Goal: Task Accomplishment & Management: Manage account settings

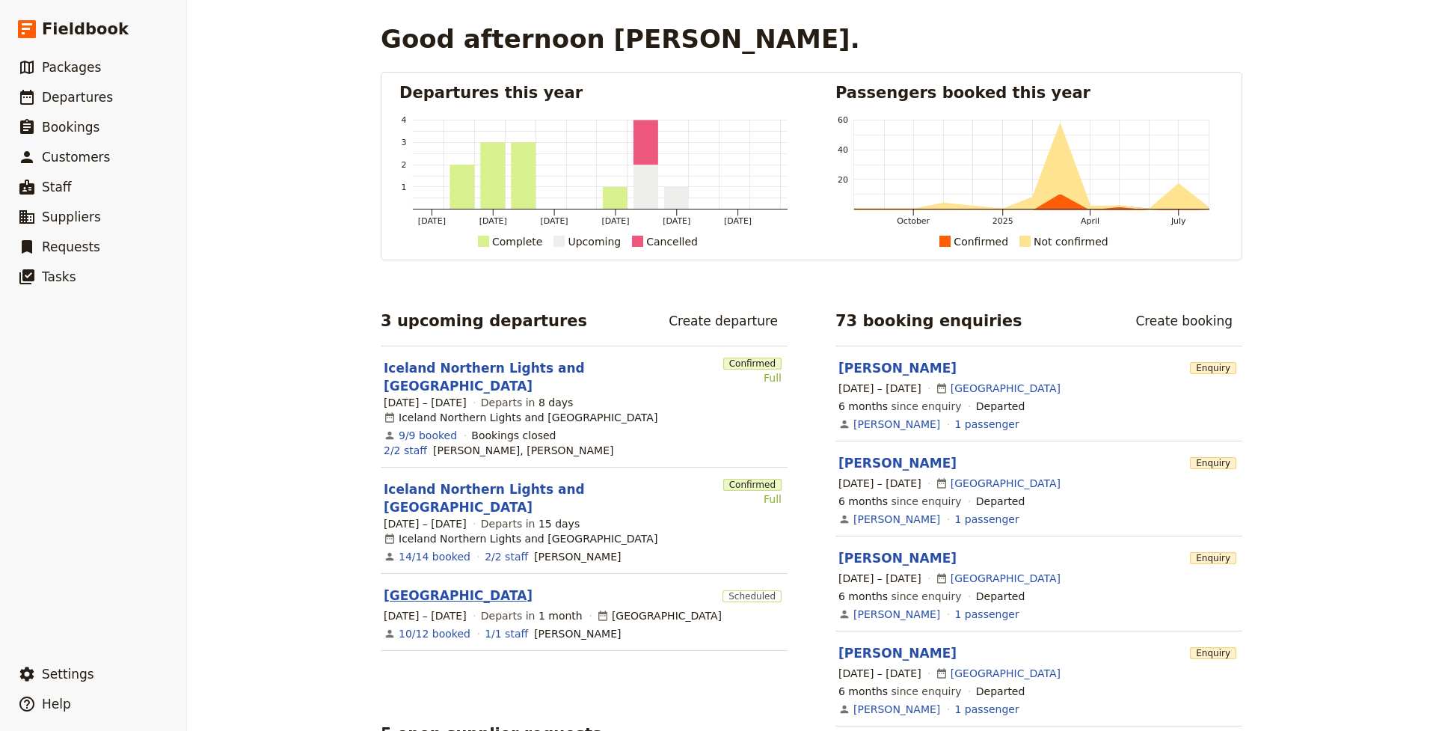
click at [422, 586] on link "[GEOGRAPHIC_DATA]" at bounding box center [458, 595] width 149 height 18
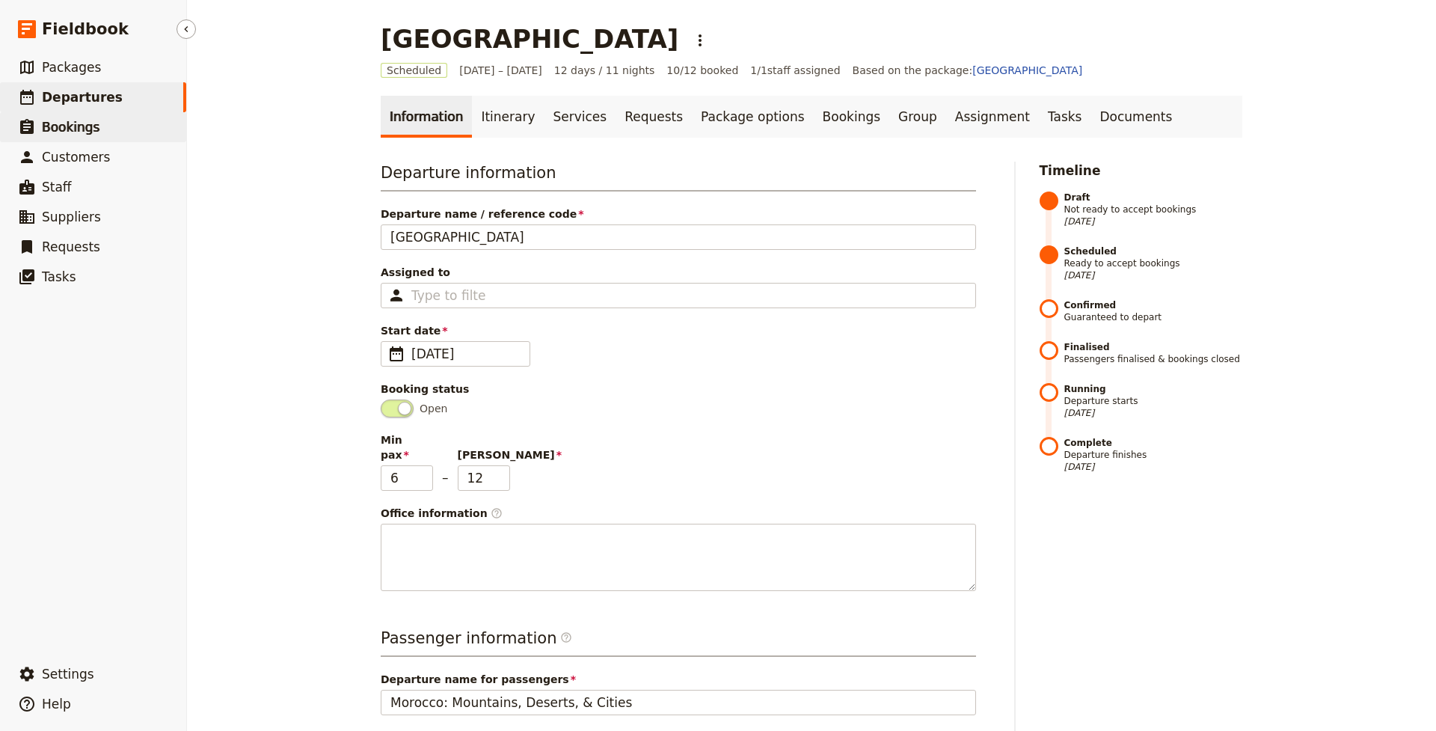
click at [107, 130] on link "​ Bookings" at bounding box center [93, 127] width 186 height 30
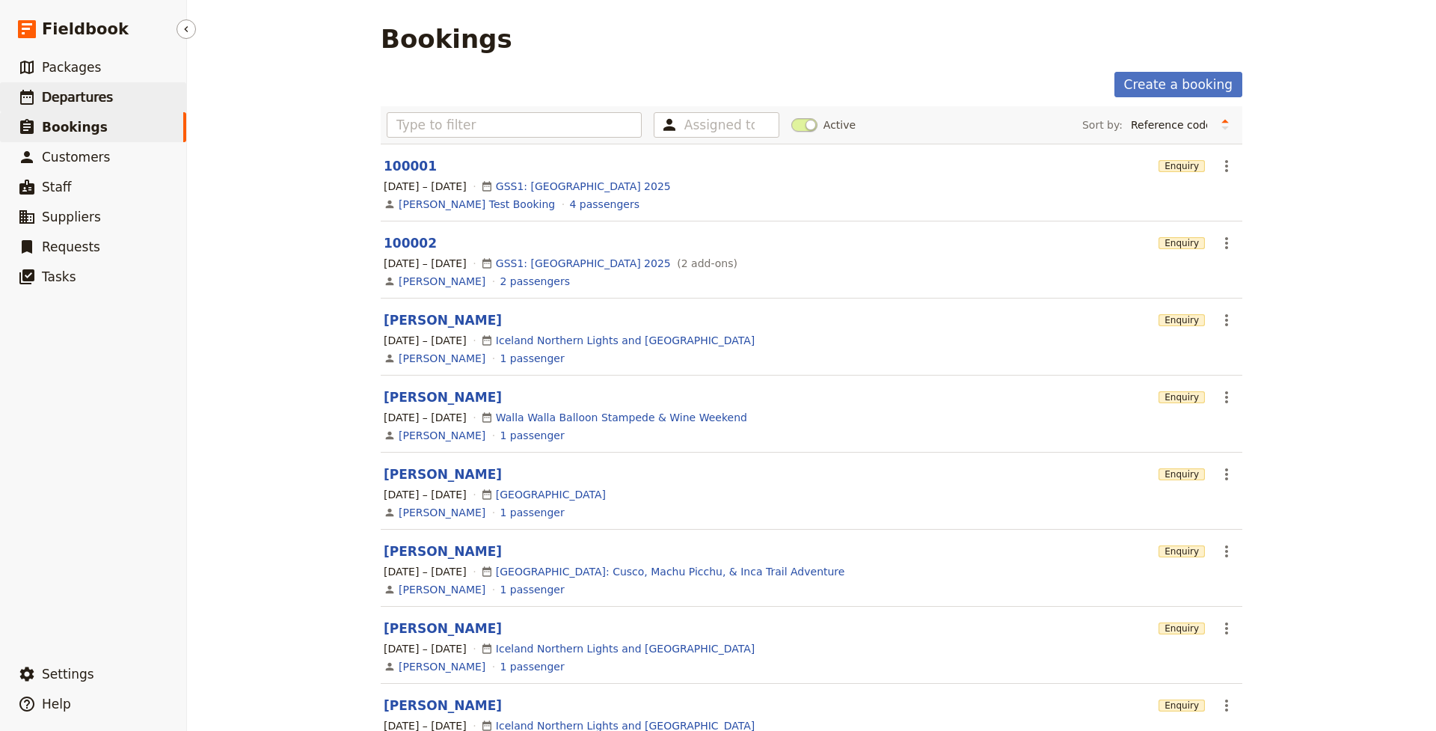
click at [76, 95] on span "Departures" at bounding box center [77, 97] width 71 height 15
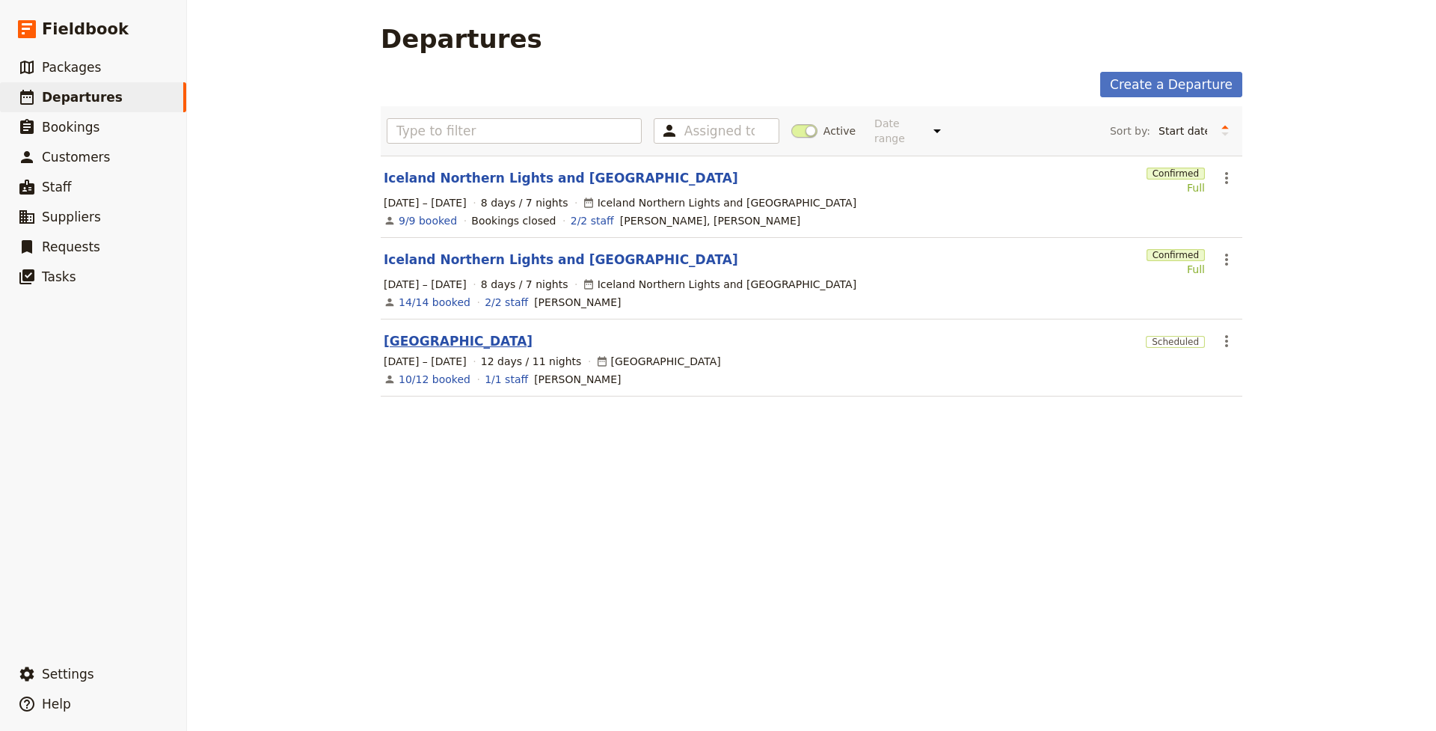
click at [425, 332] on link "[GEOGRAPHIC_DATA]" at bounding box center [458, 341] width 149 height 18
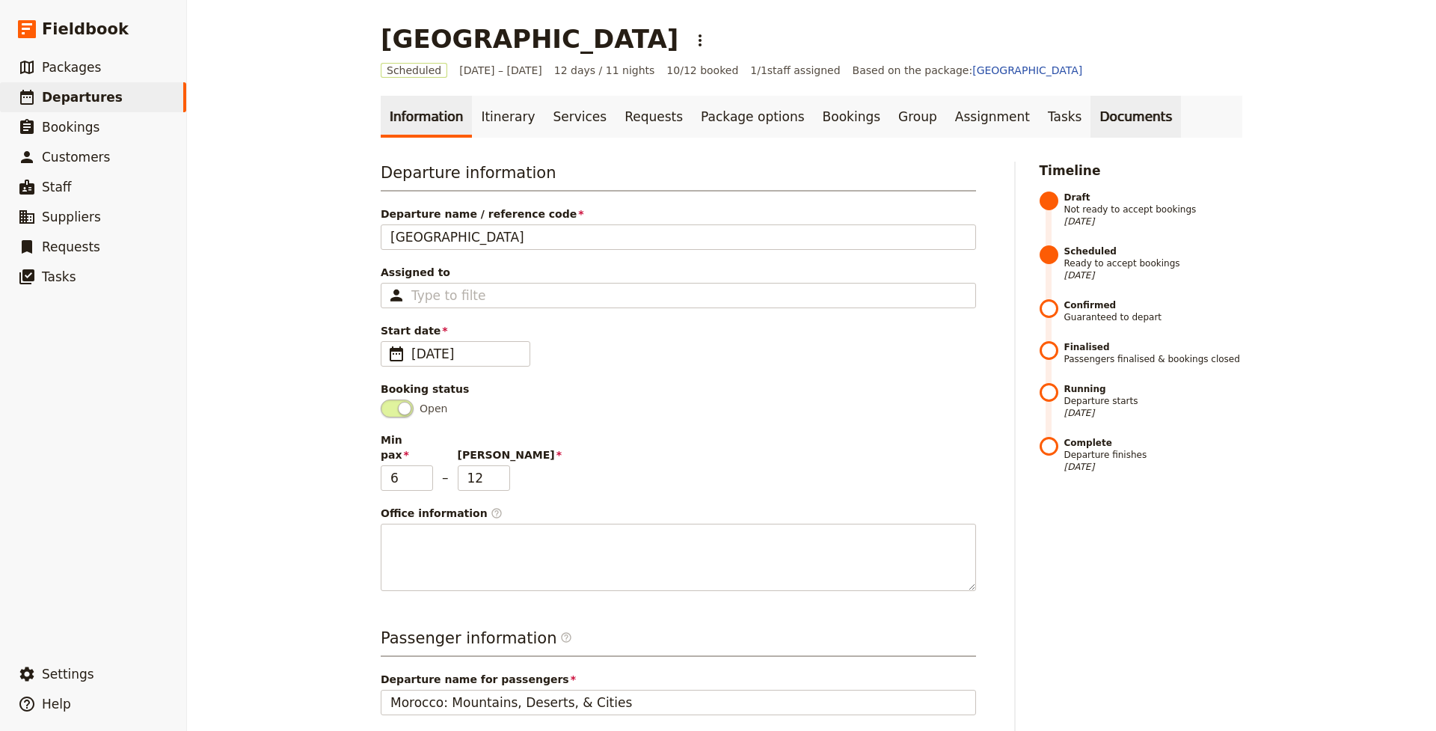
click at [1096, 114] on link "Documents" at bounding box center [1135, 117] width 90 height 42
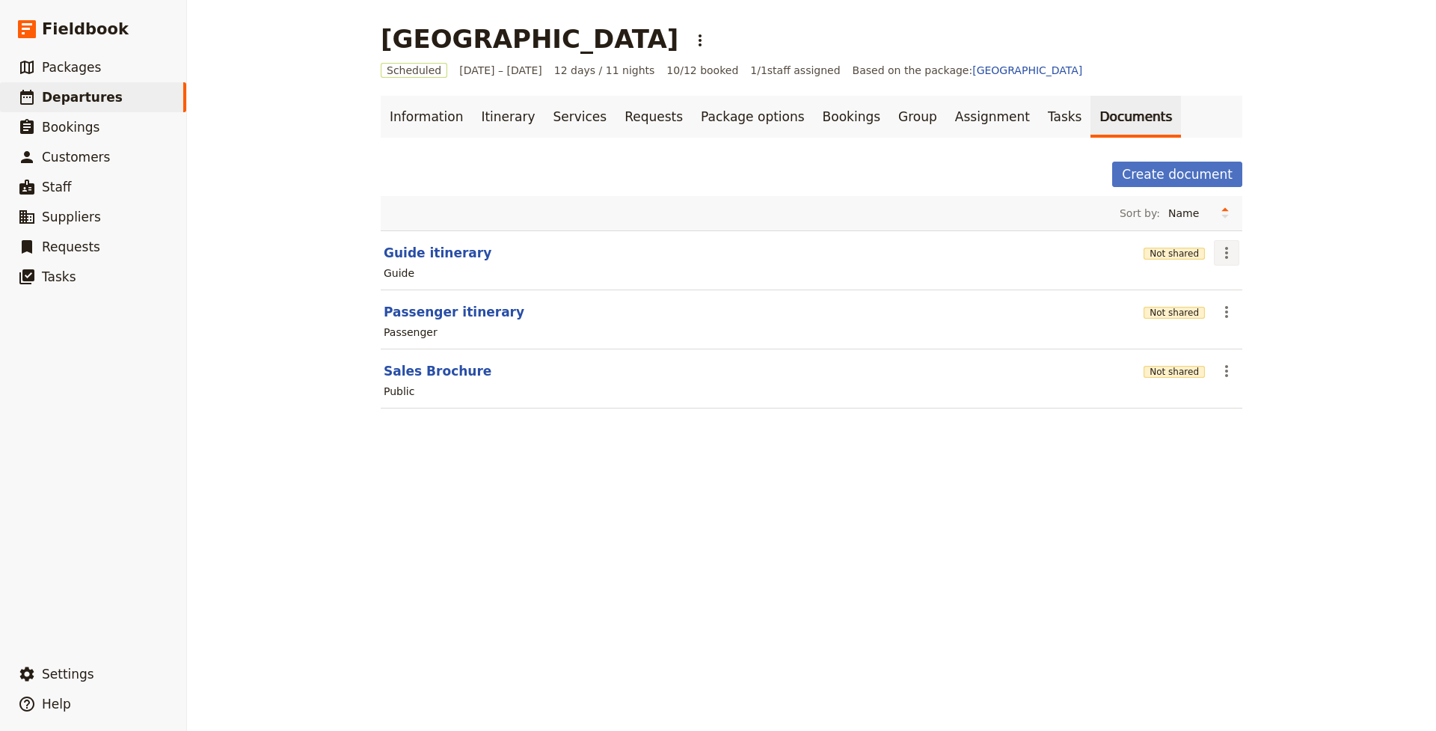
click at [1226, 258] on icon "Actions" at bounding box center [1226, 253] width 3 height 12
click at [439, 248] on button "Guide itinerary" at bounding box center [438, 253] width 108 height 18
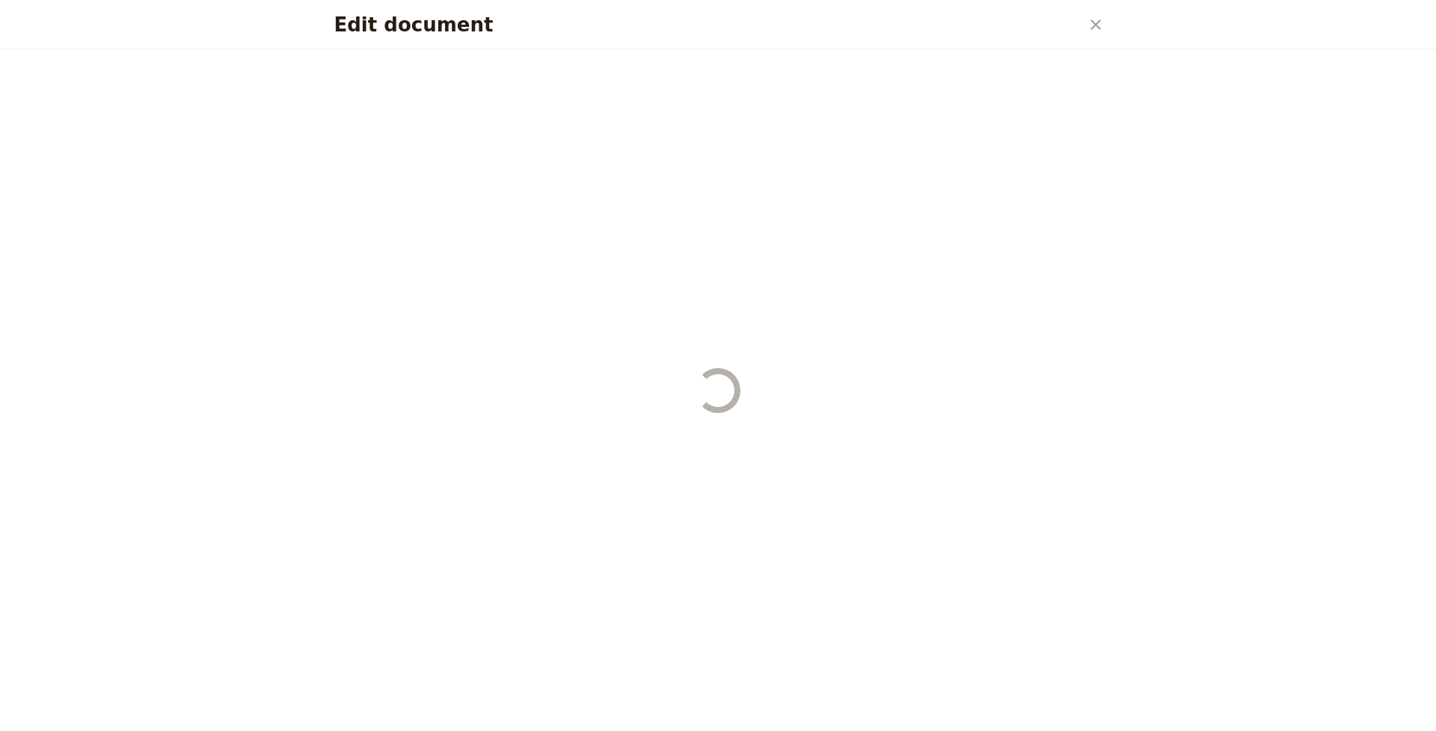
select select "STAFF"
select select "RUN_SHEET"
select select "DEFAULT"
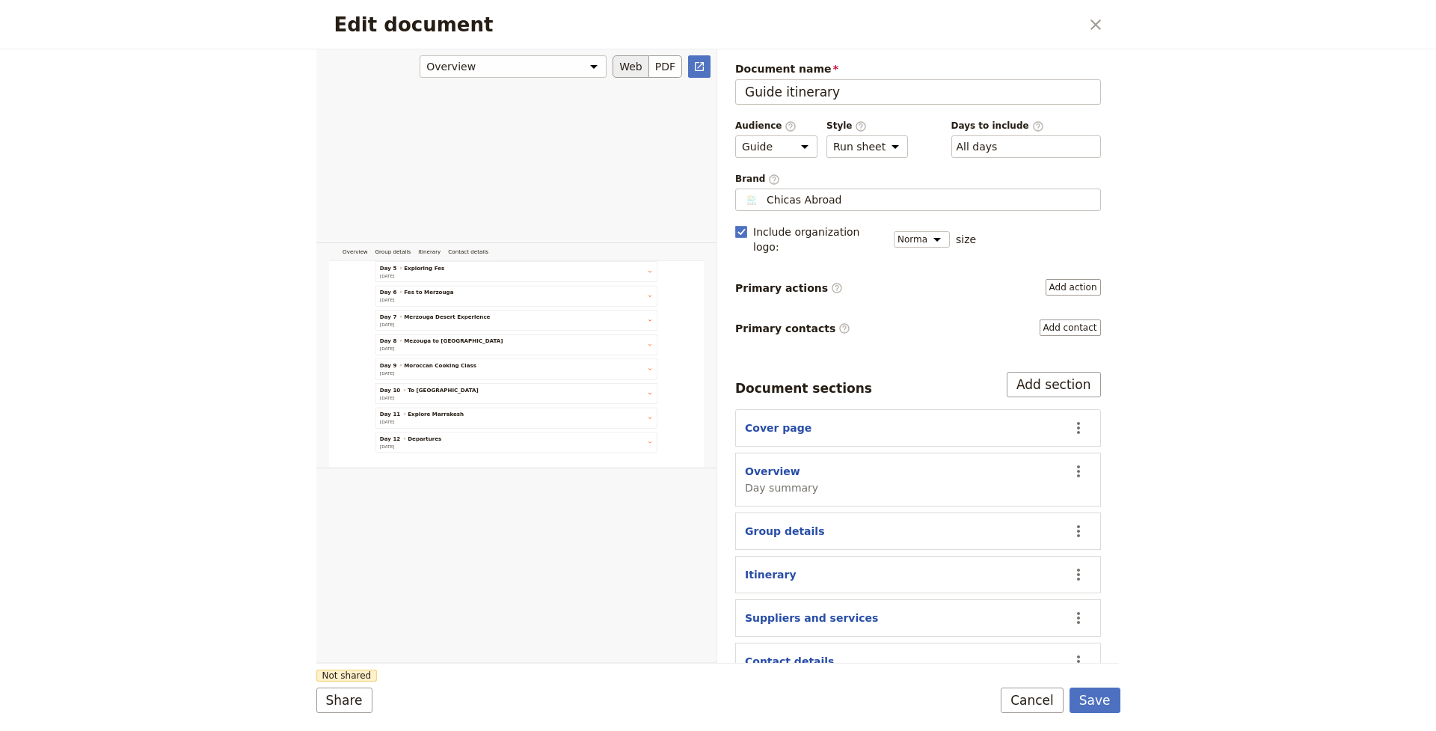
scroll to position [566, 0]
click at [666, 68] on button "PDF" at bounding box center [665, 66] width 33 height 22
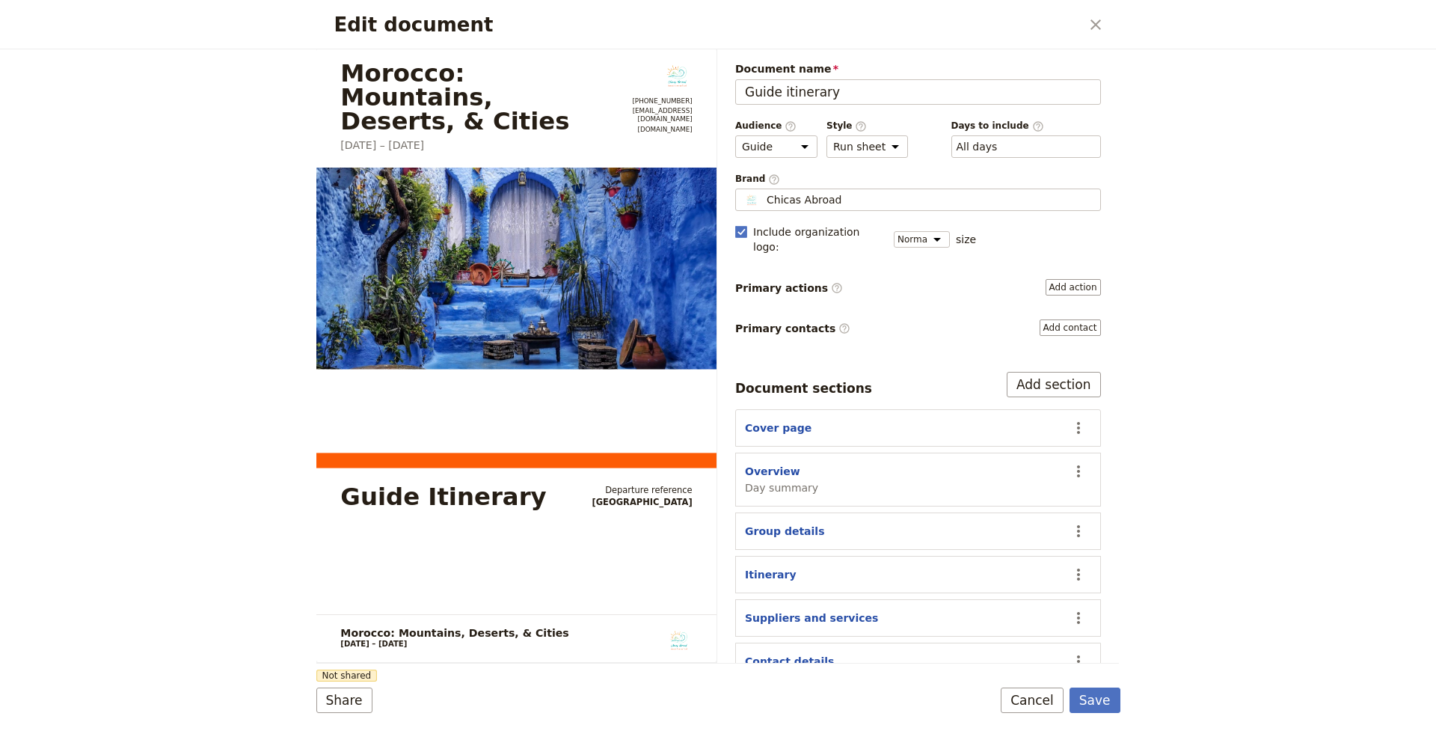
scroll to position [0, 0]
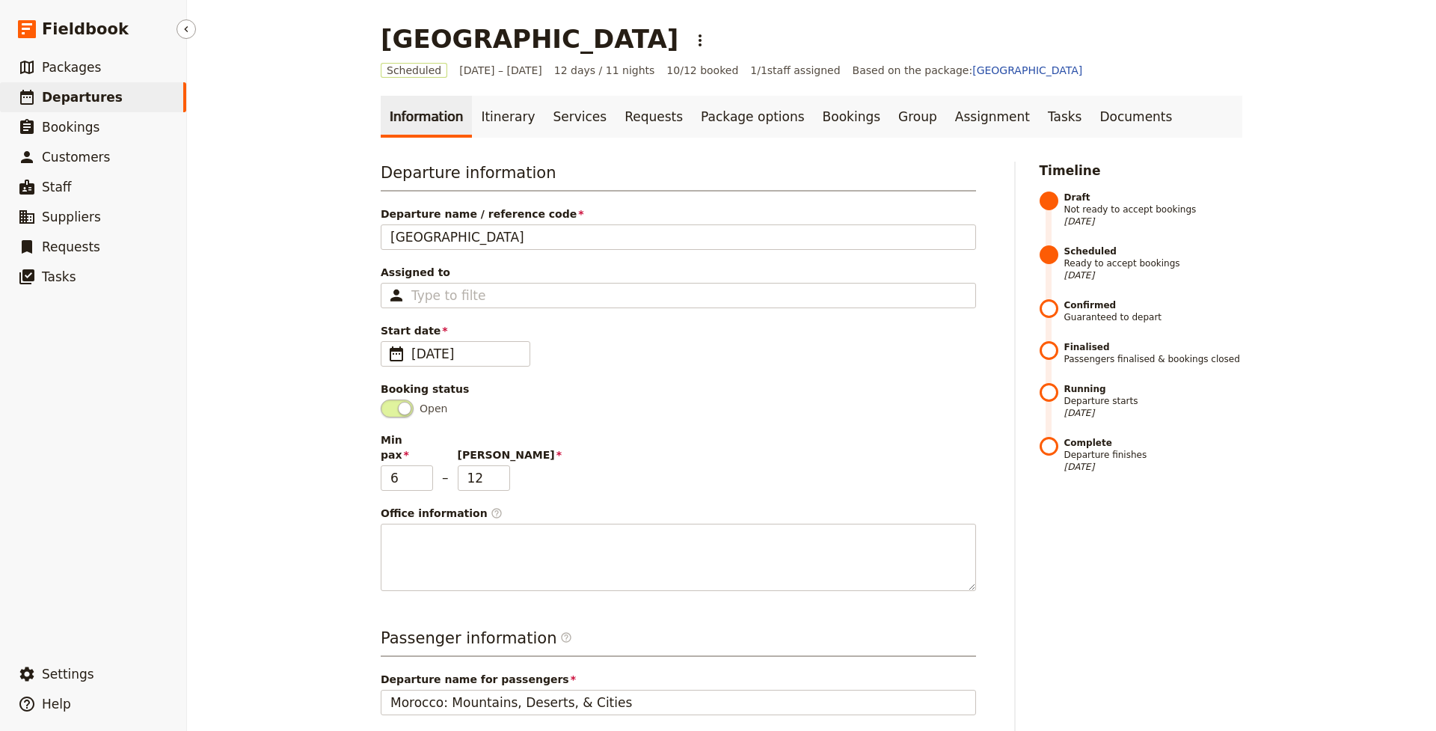
click at [103, 92] on span "Departures" at bounding box center [82, 97] width 81 height 15
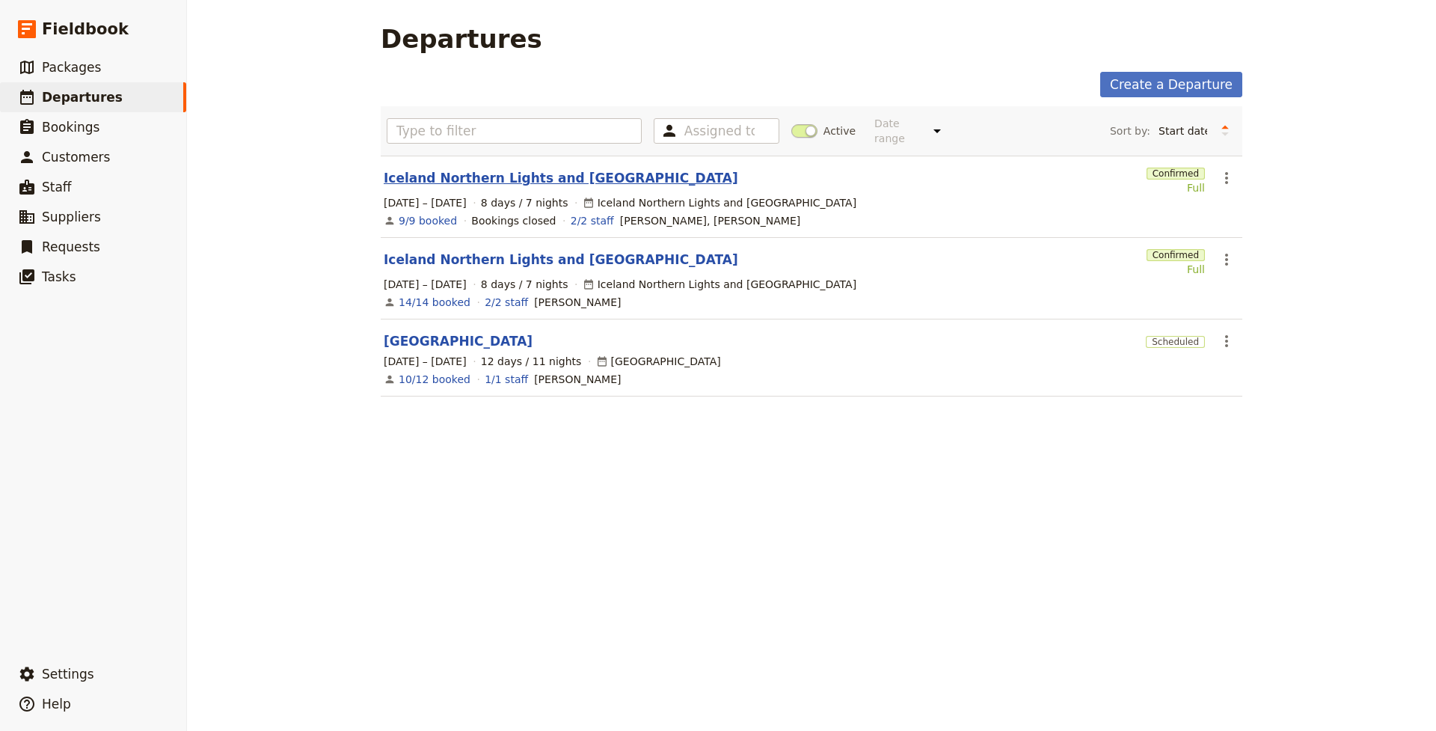
click at [471, 169] on link "Iceland Northern Lights and [GEOGRAPHIC_DATA]" at bounding box center [561, 178] width 354 height 18
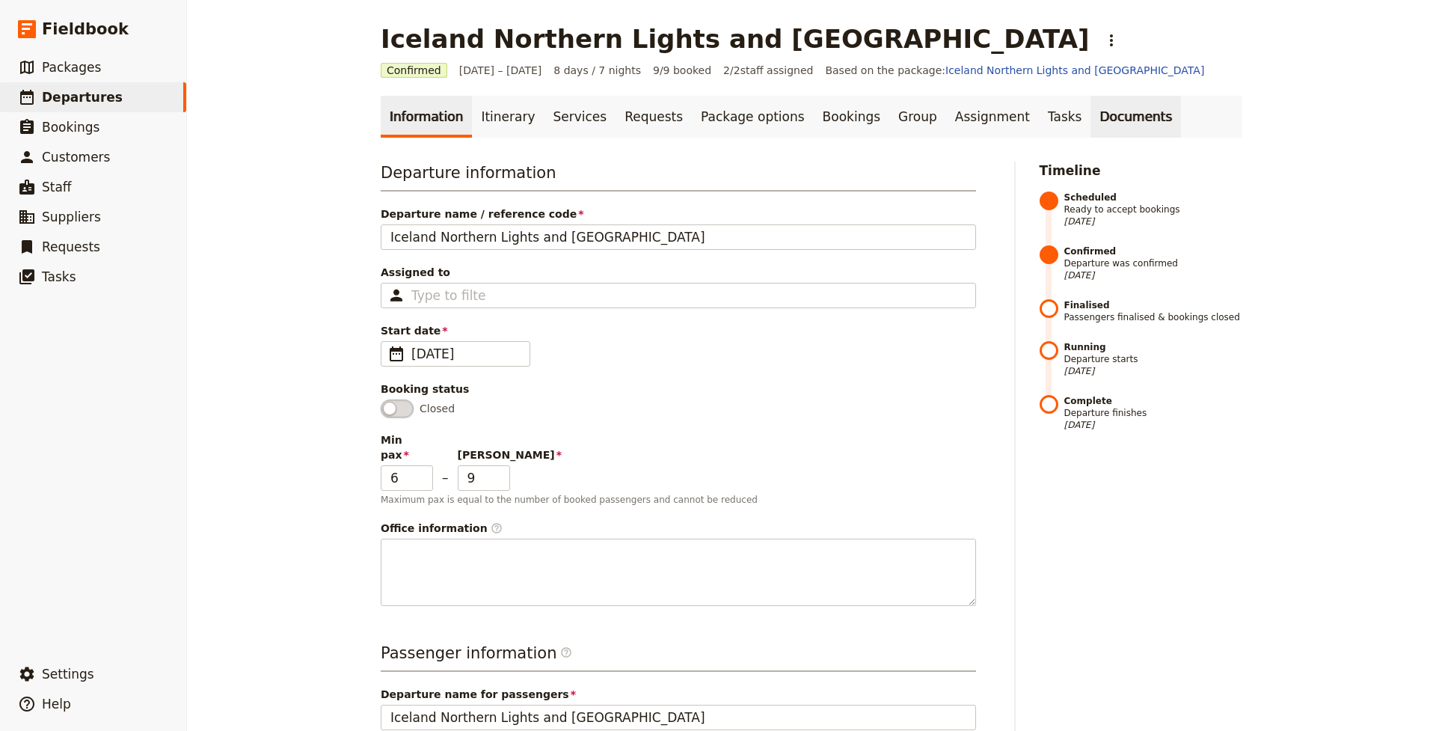
click at [1090, 112] on link "Documents" at bounding box center [1135, 117] width 90 height 42
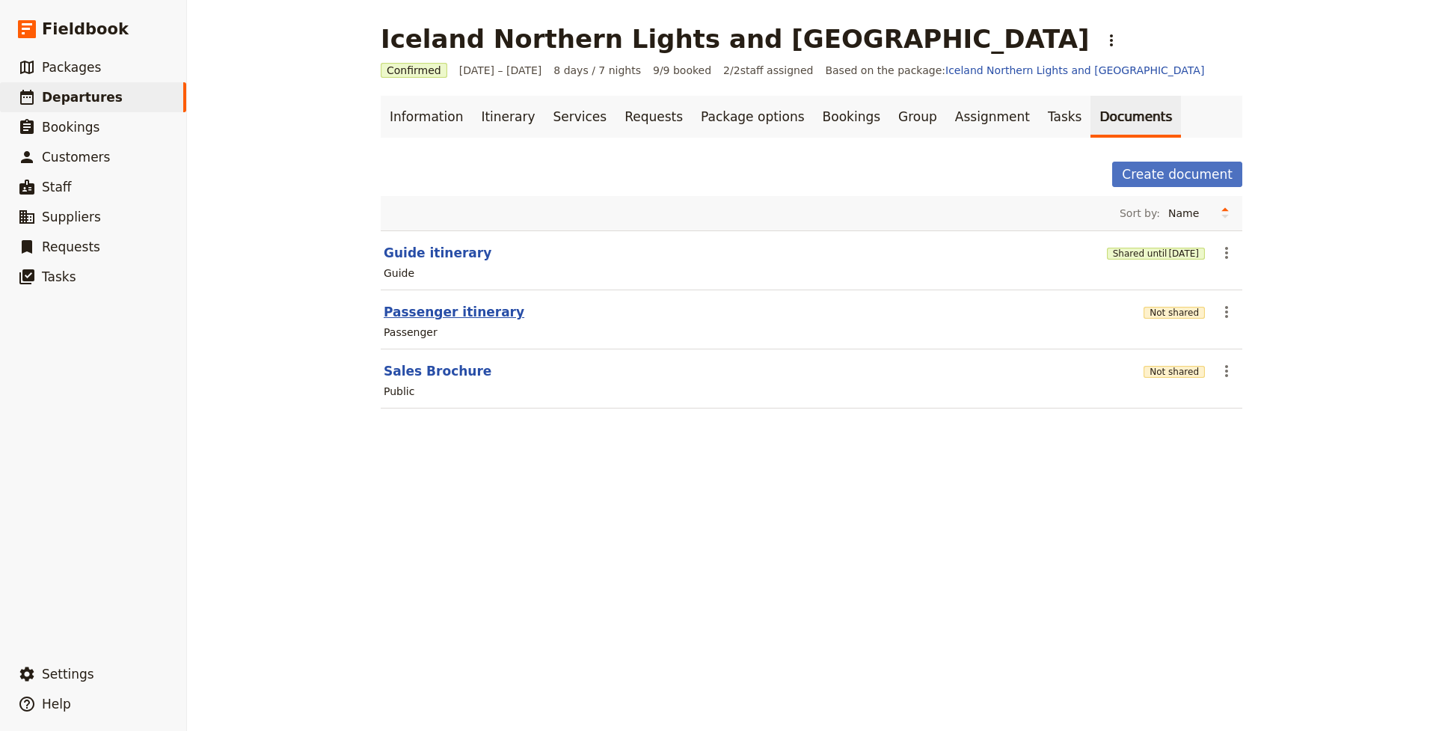
click at [443, 315] on button "Passenger itinerary" at bounding box center [454, 312] width 141 height 18
select select "PASSENGER"
select select "RUN_SHEET"
select select "DEFAULT"
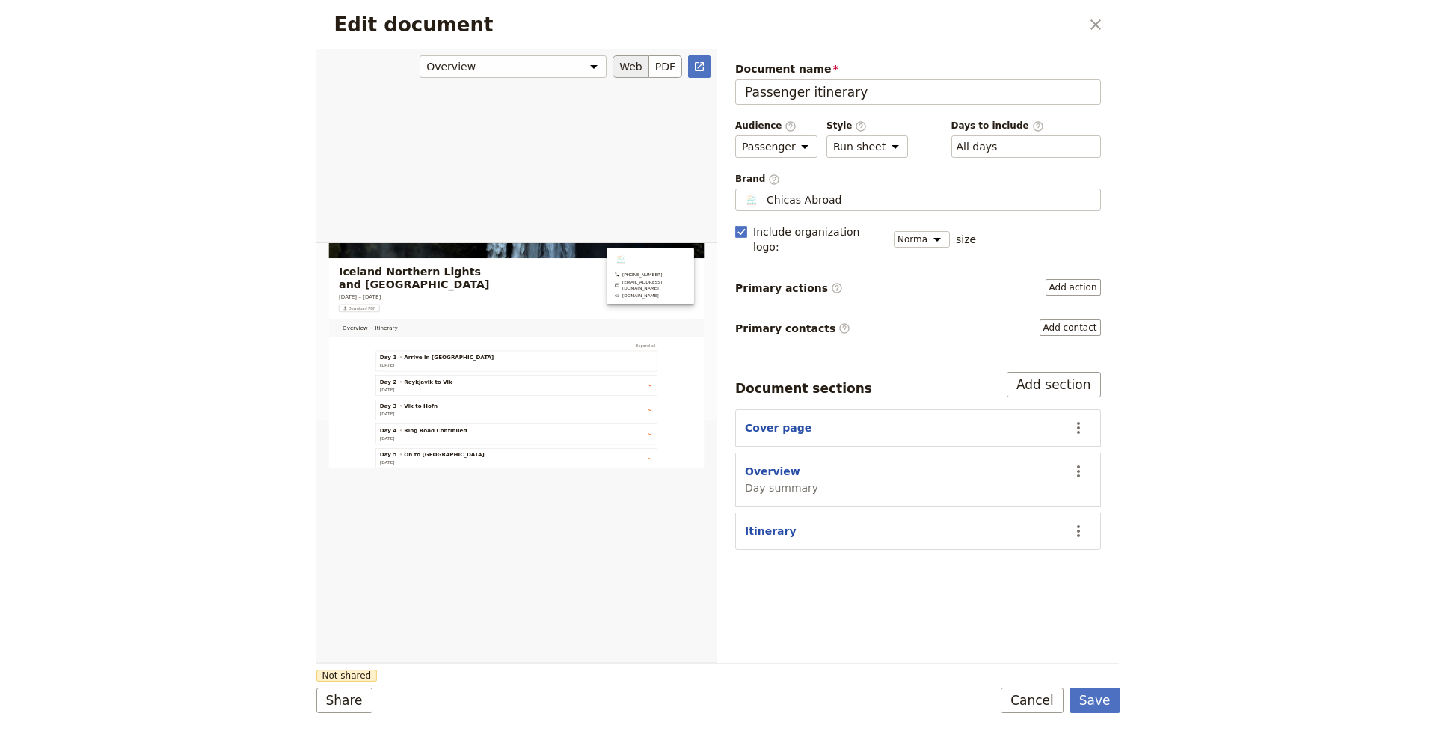
scroll to position [111, 0]
click at [672, 71] on button "PDF" at bounding box center [665, 66] width 33 height 22
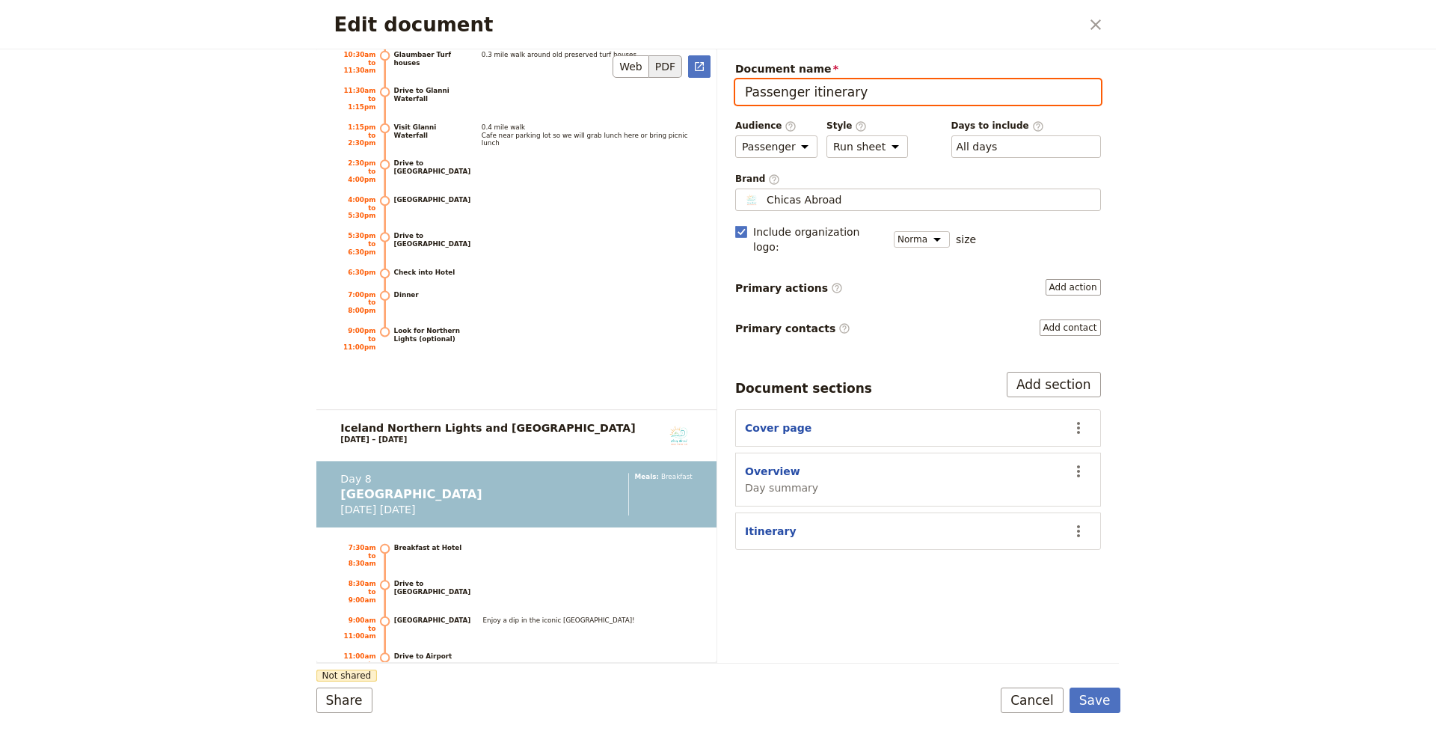
scroll to position [7105, 0]
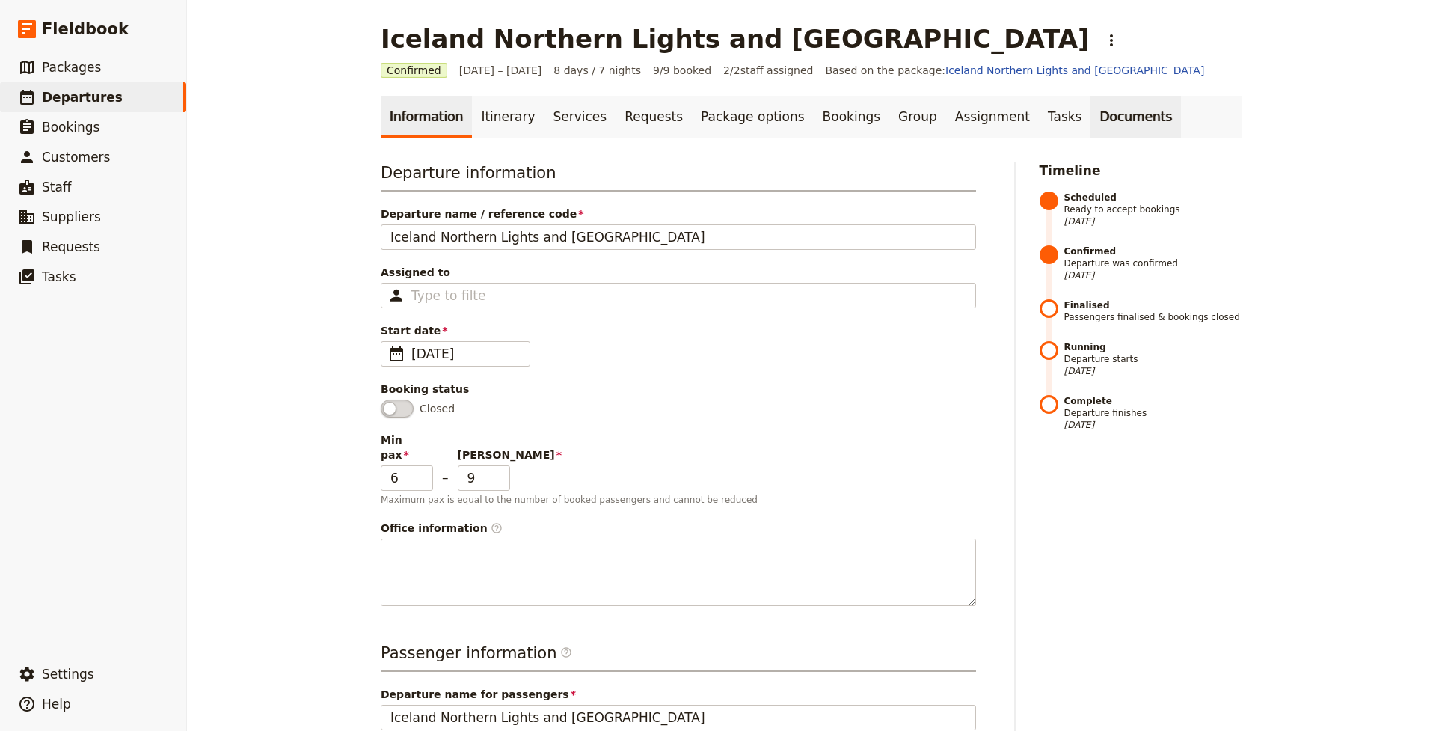
click at [1093, 111] on link "Documents" at bounding box center [1135, 117] width 90 height 42
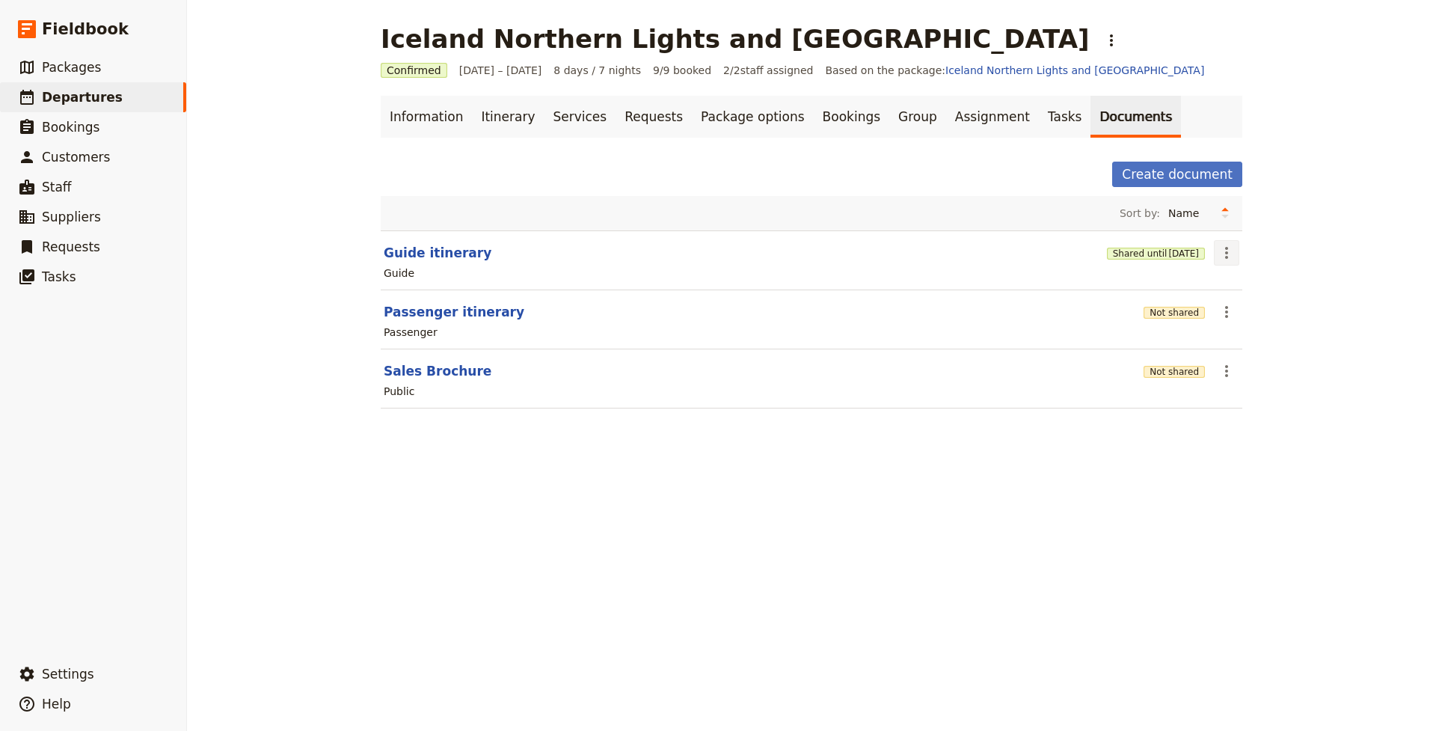
click at [1226, 256] on icon "Actions" at bounding box center [1226, 253] width 3 height 12
click at [440, 253] on button "Guide itinerary" at bounding box center [438, 253] width 108 height 18
select select "STAFF"
select select "RUN_SHEET"
select select "DEFAULT"
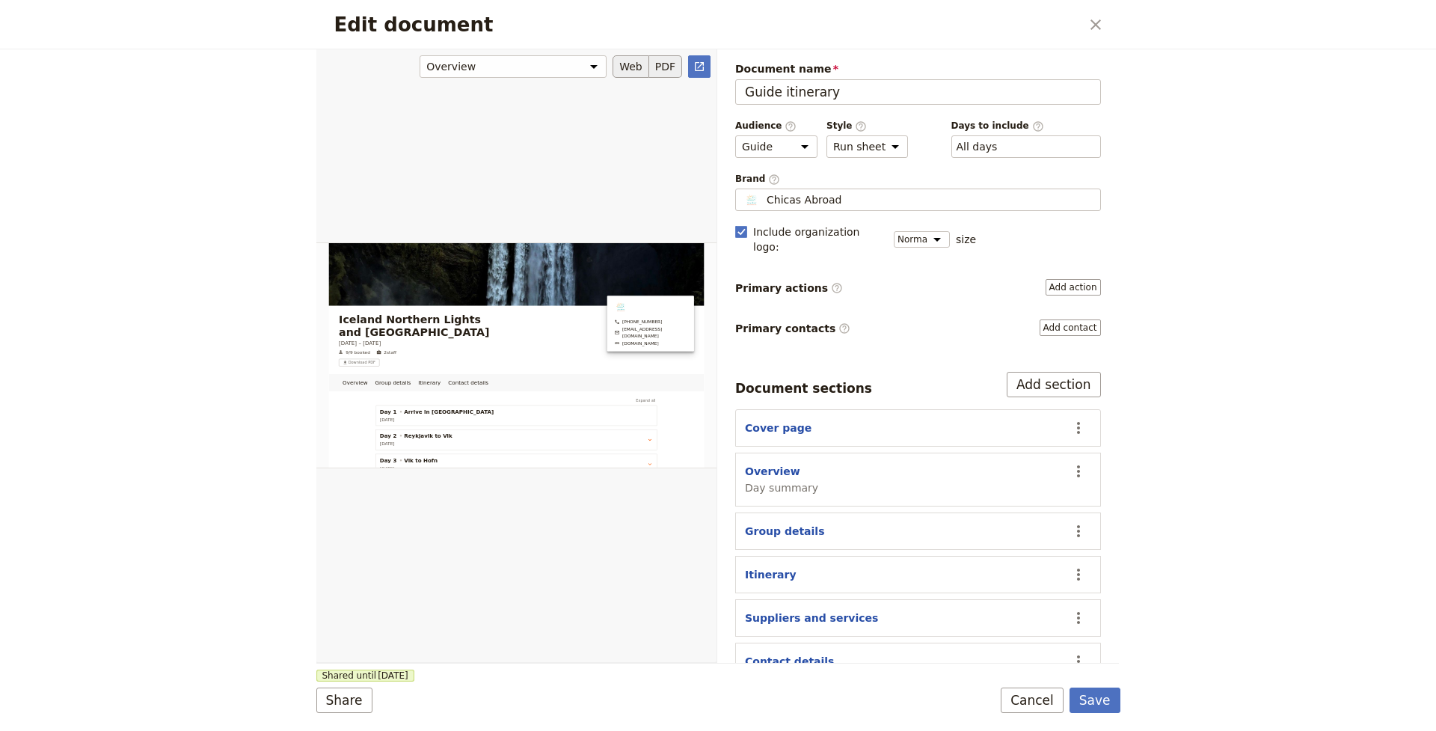
click at [663, 67] on button "PDF" at bounding box center [665, 66] width 33 height 22
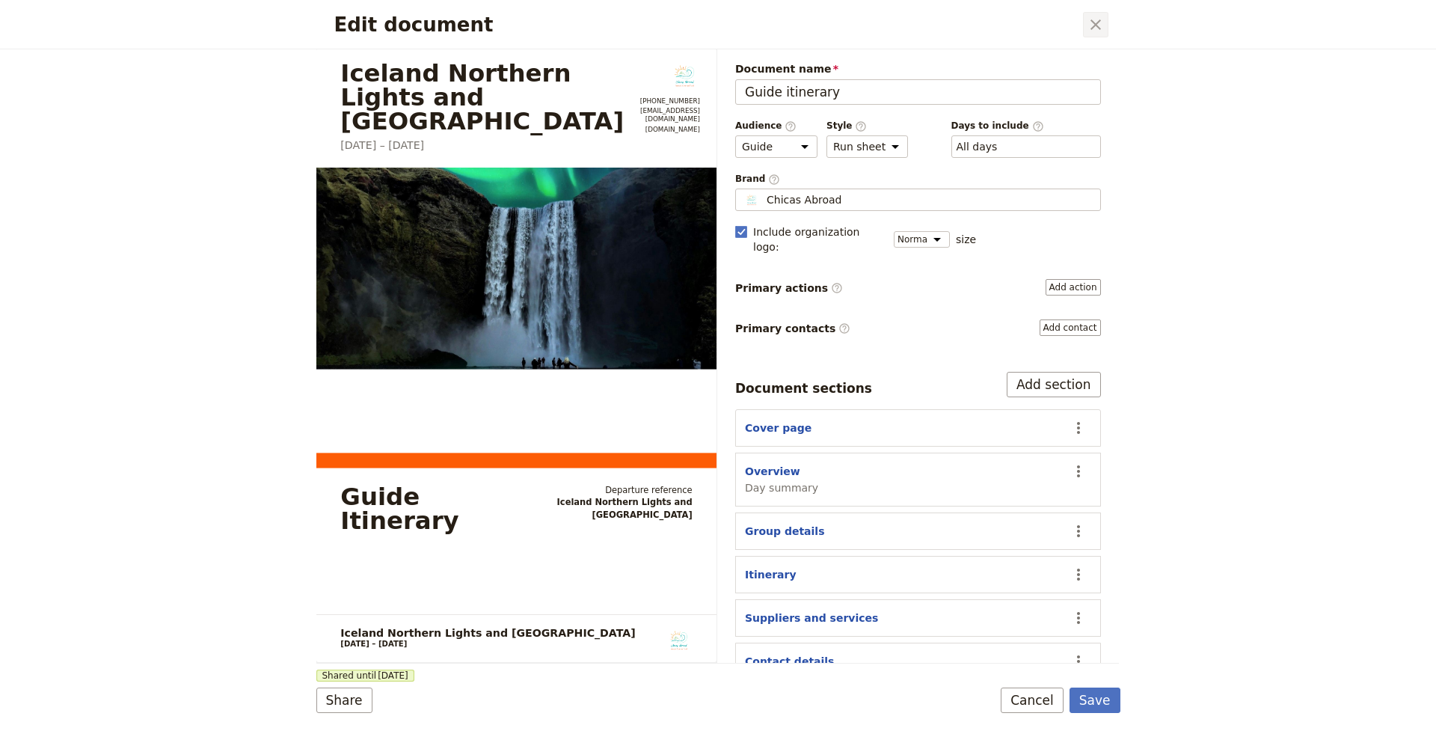
click at [1099, 23] on icon "Close dialog" at bounding box center [1096, 25] width 18 height 18
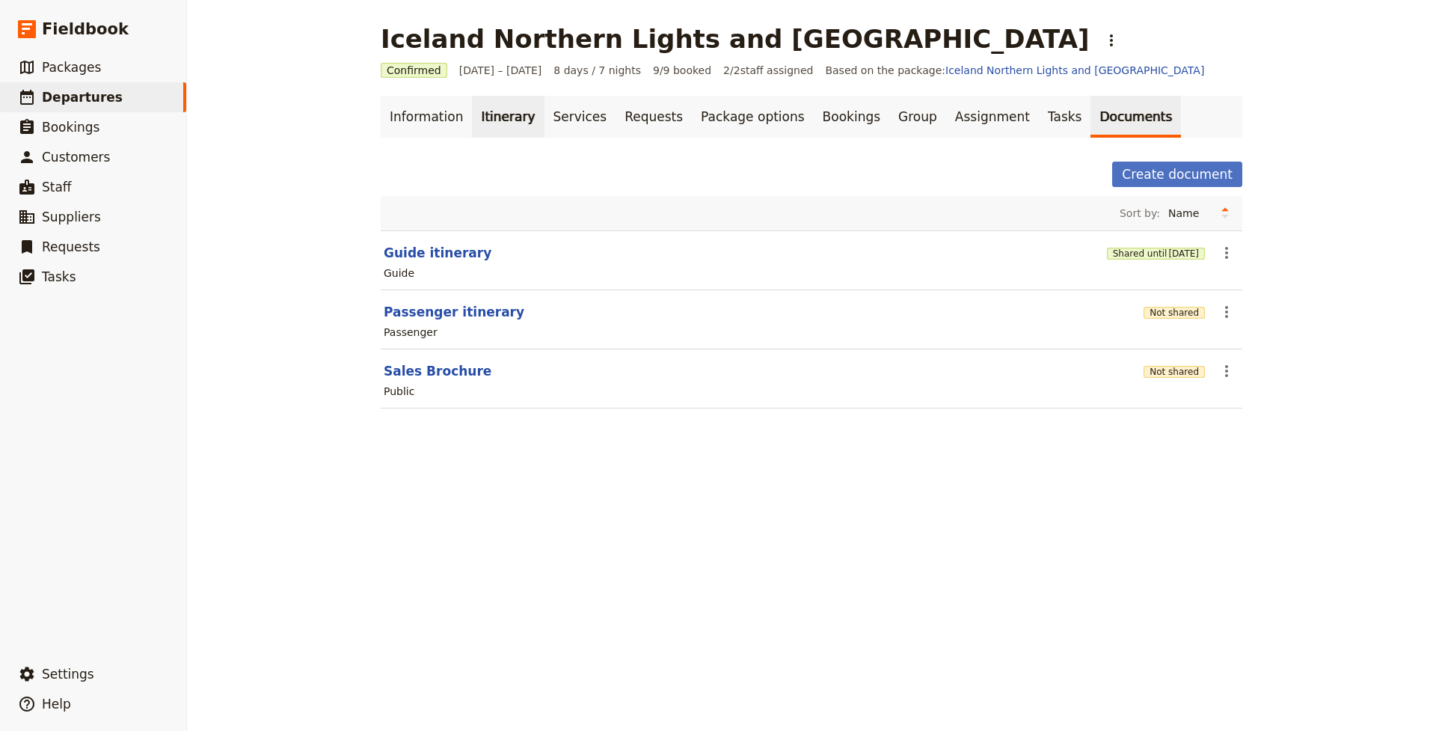
click at [504, 118] on link "Itinerary" at bounding box center [508, 117] width 72 height 42
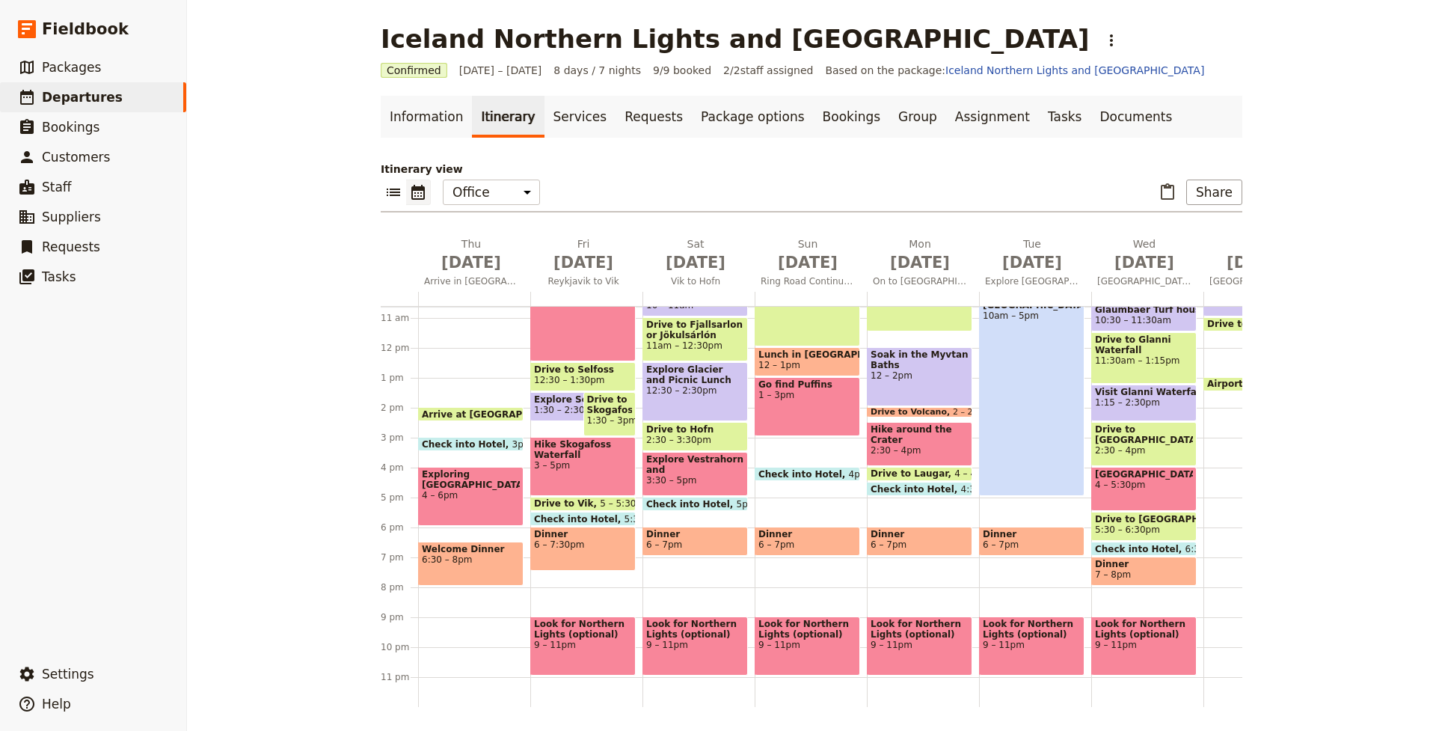
scroll to position [318, 0]
click at [494, 441] on span "Check into Hotel" at bounding box center [467, 444] width 90 height 10
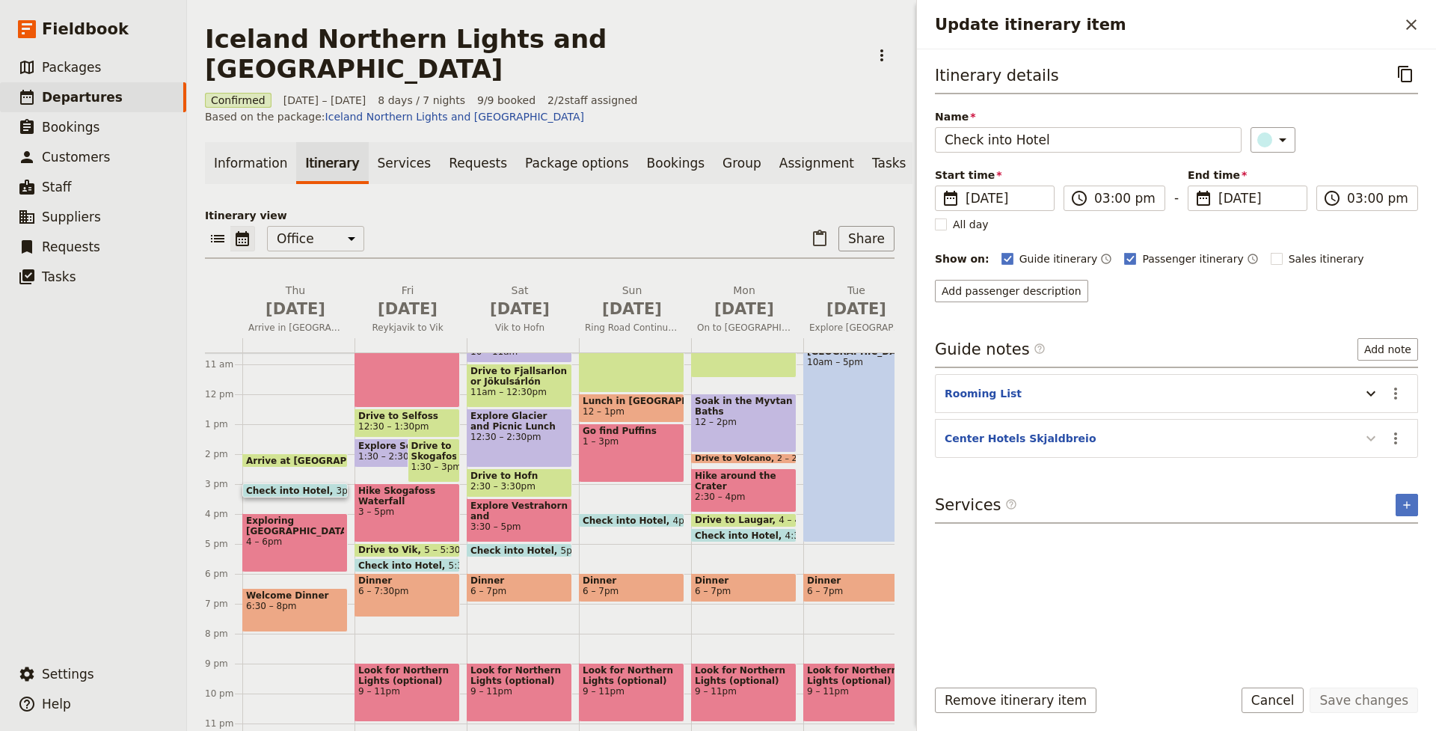
click at [1371, 445] on icon "Update itinerary item" at bounding box center [1371, 438] width 18 height 18
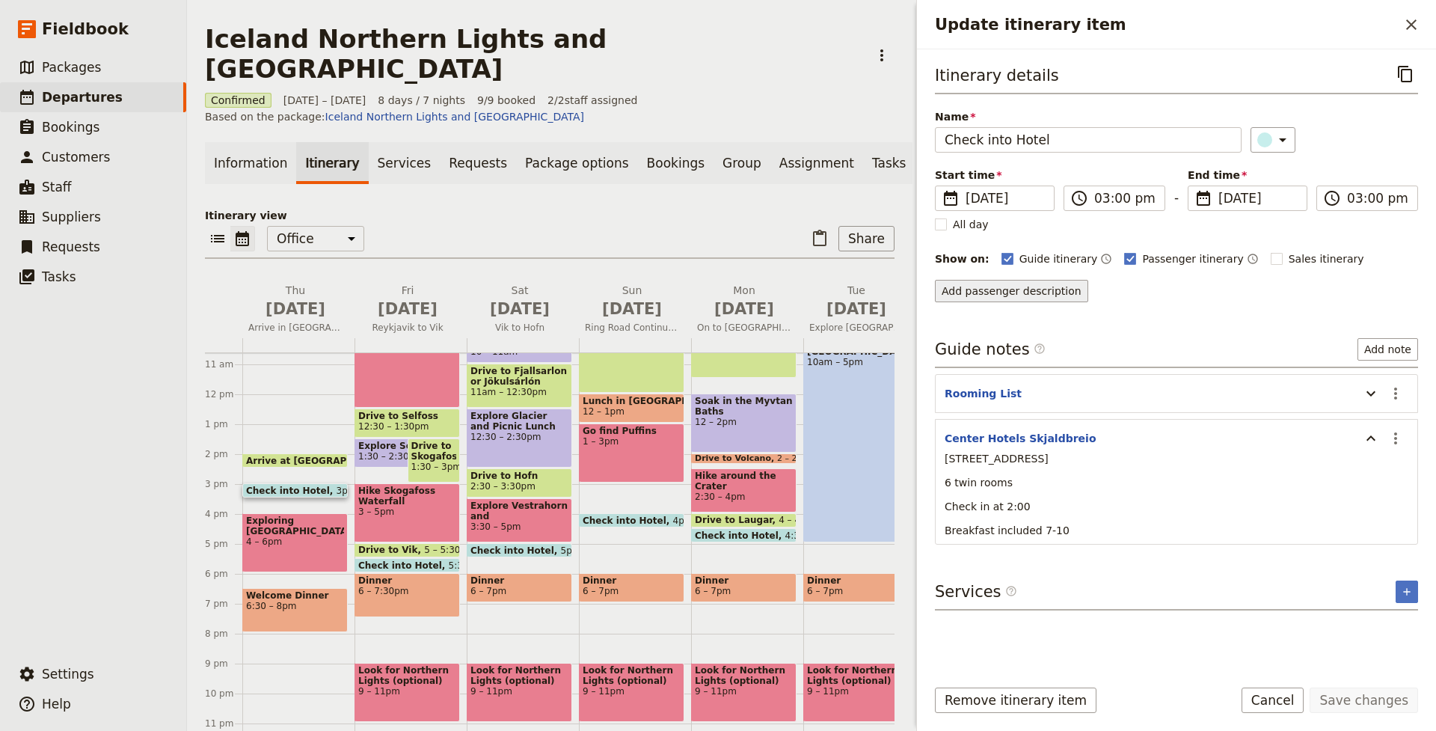
click at [1024, 294] on button "Add passenger description" at bounding box center [1011, 291] width 153 height 22
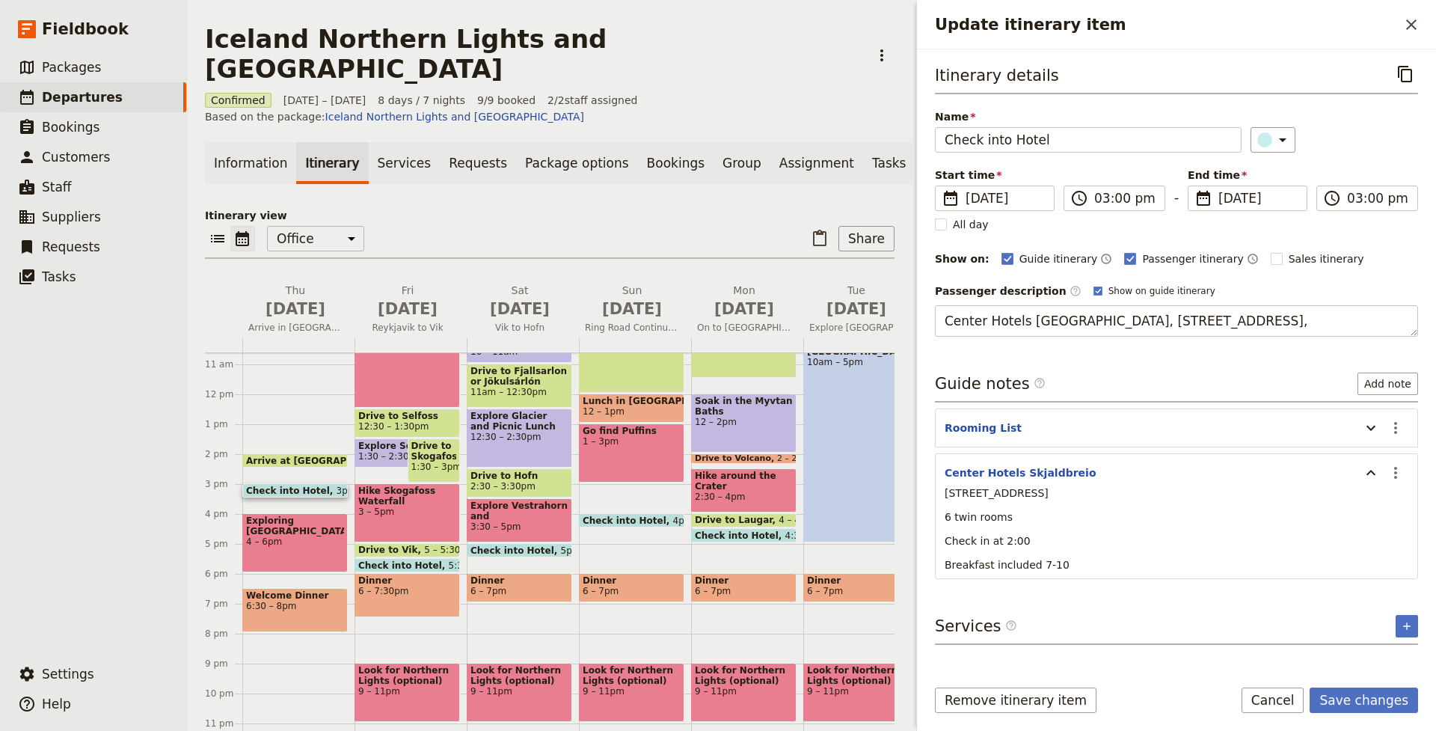
type textarea "Center Hotels Skjaldbreio, [STREET_ADDRESS]"
click at [1351, 701] on button "Save changes" at bounding box center [1363, 699] width 108 height 25
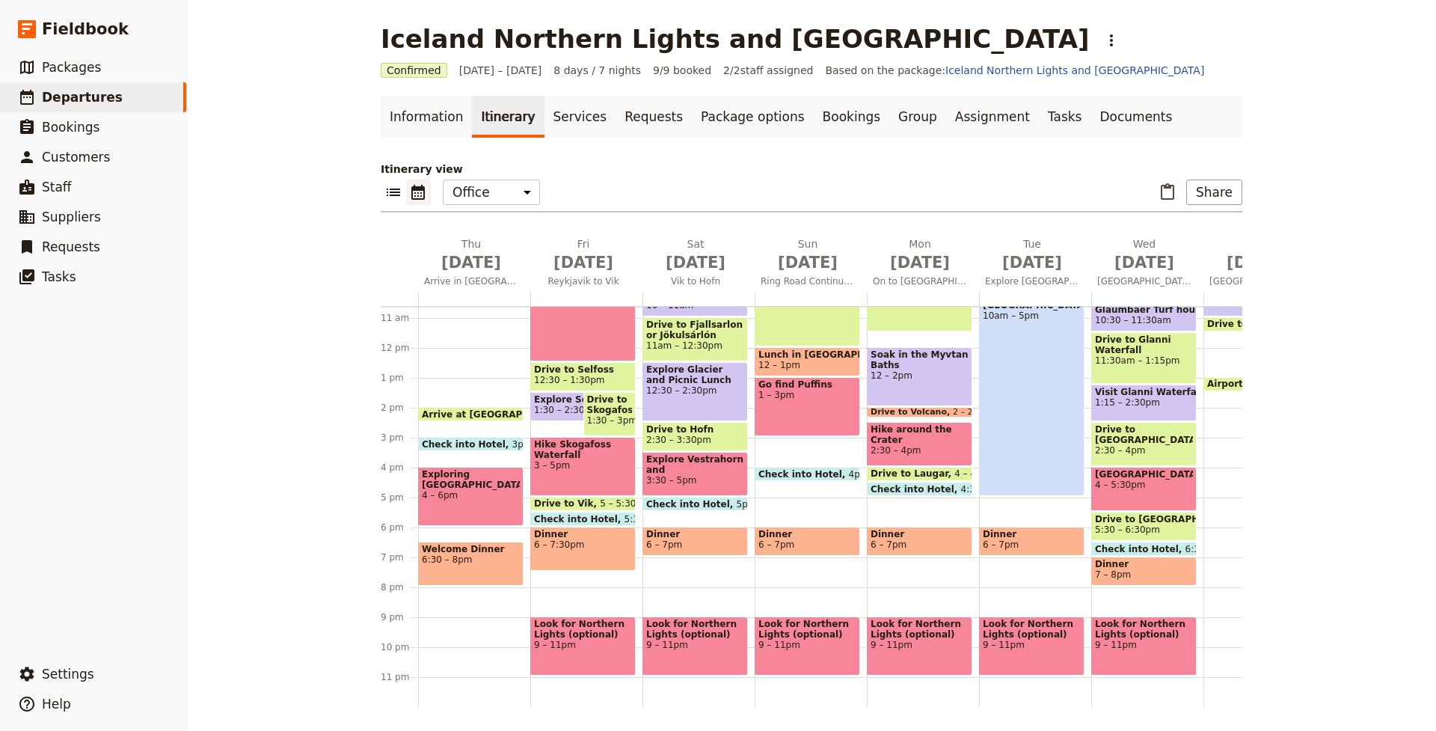
click at [615, 520] on span at bounding box center [583, 522] width 104 height 6
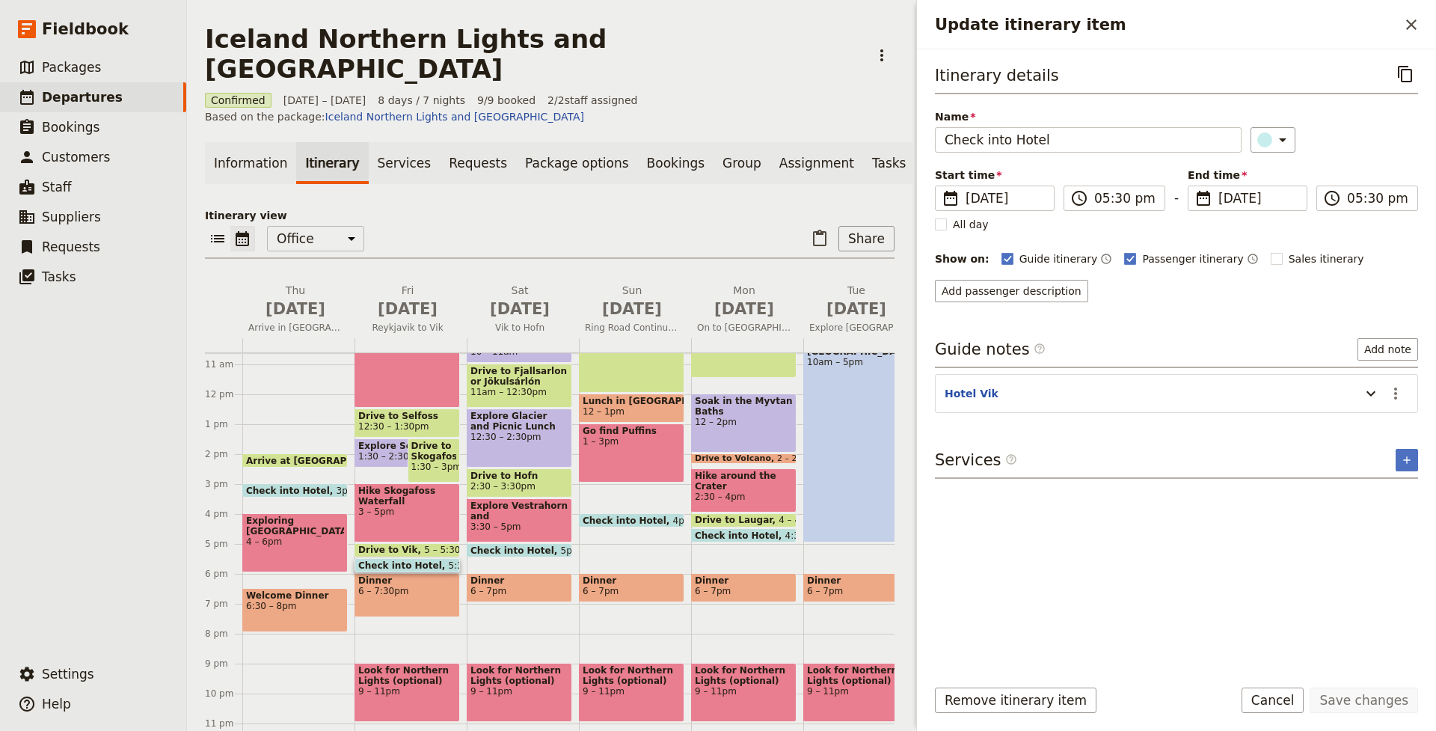
click at [1146, 396] on header "Hotel Vik" at bounding box center [1148, 395] width 408 height 18
click at [1367, 393] on icon "Update itinerary item" at bounding box center [1370, 393] width 9 height 5
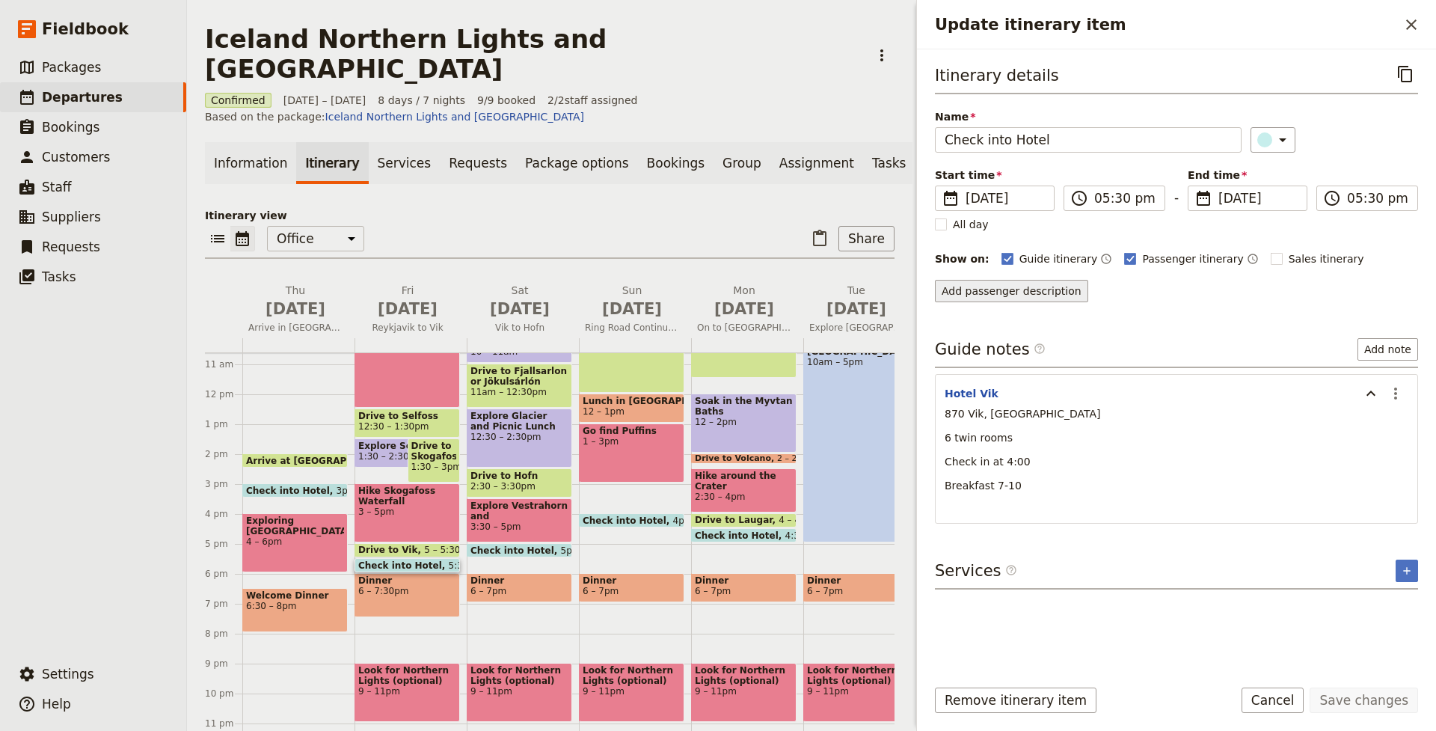
click at [976, 290] on button "Add passenger description" at bounding box center [1011, 291] width 153 height 22
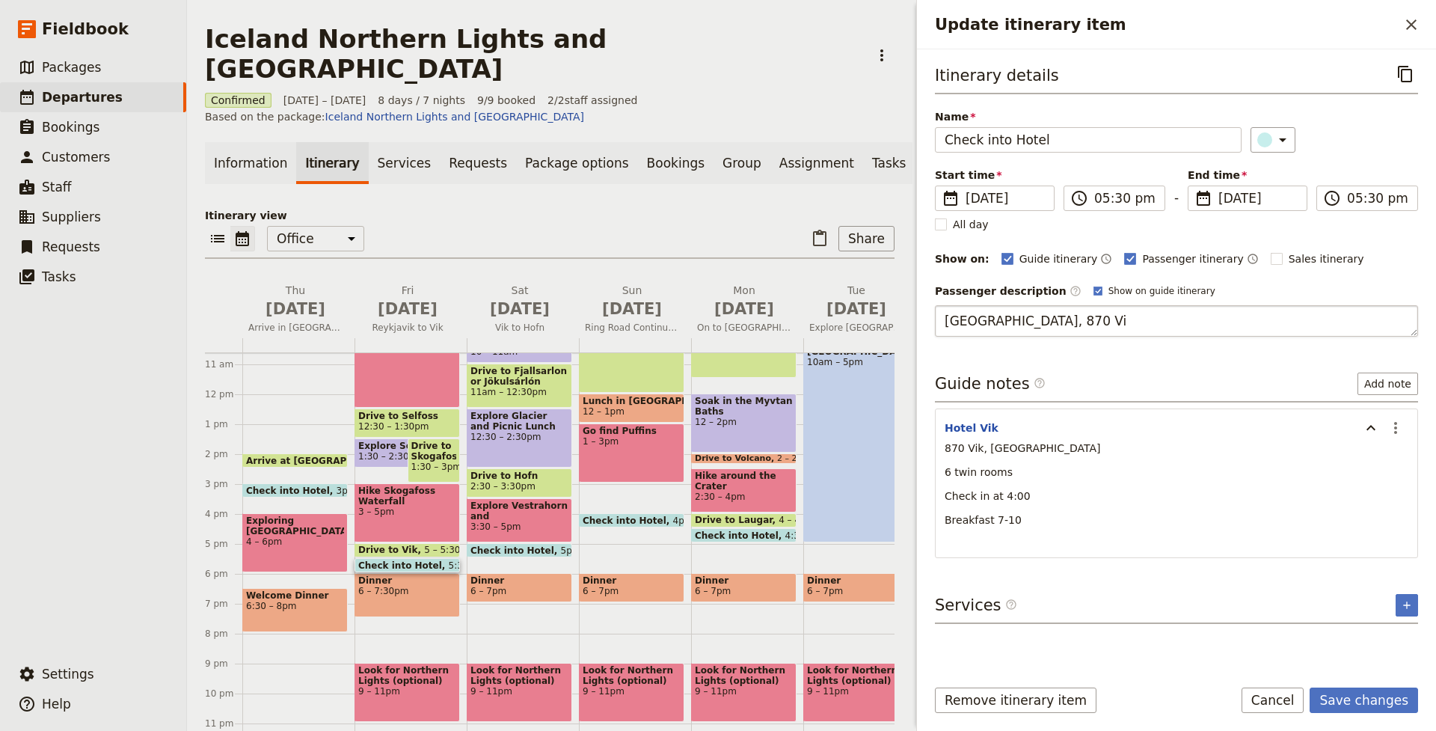
type textarea "[GEOGRAPHIC_DATA], 870 Vik"
click at [1356, 698] on button "Save changes" at bounding box center [1363, 699] width 108 height 25
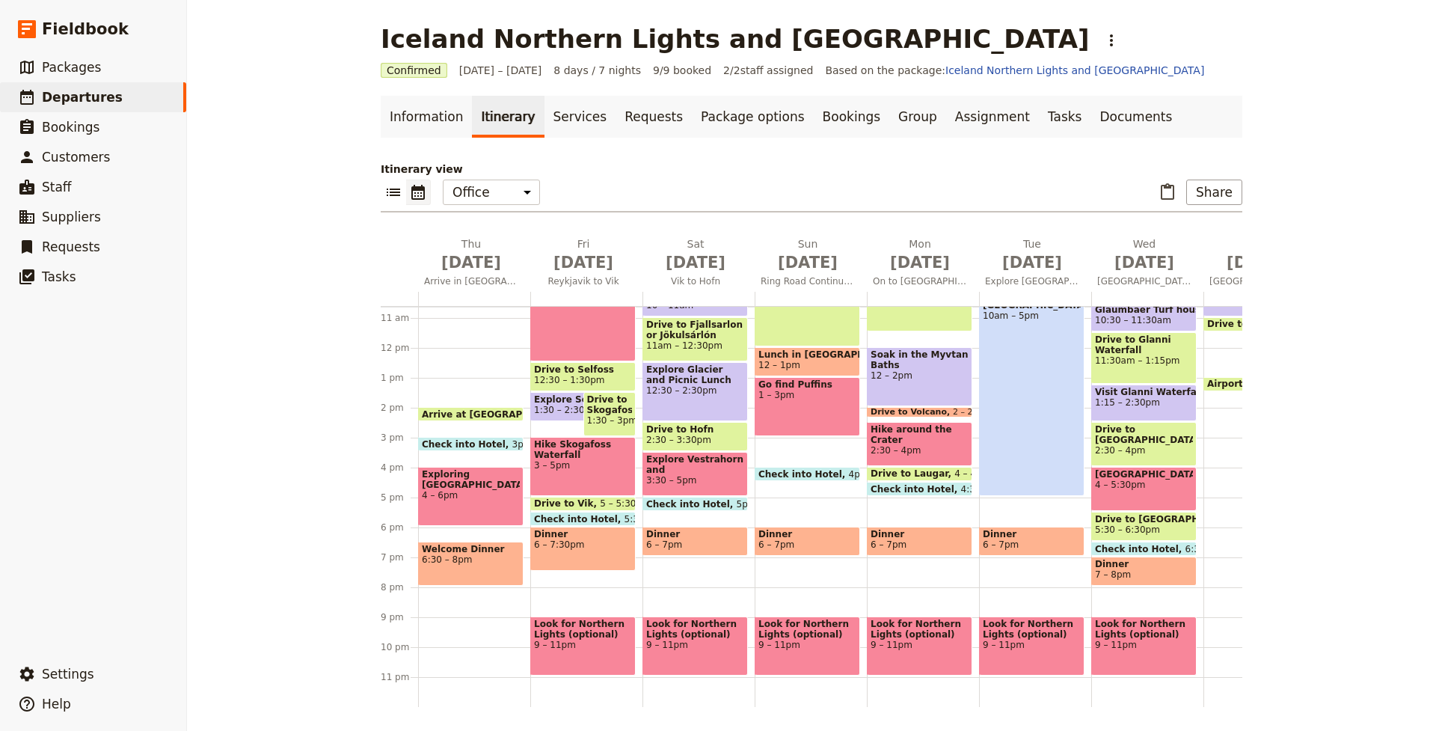
click at [737, 502] on span "5pm" at bounding box center [747, 504] width 20 height 10
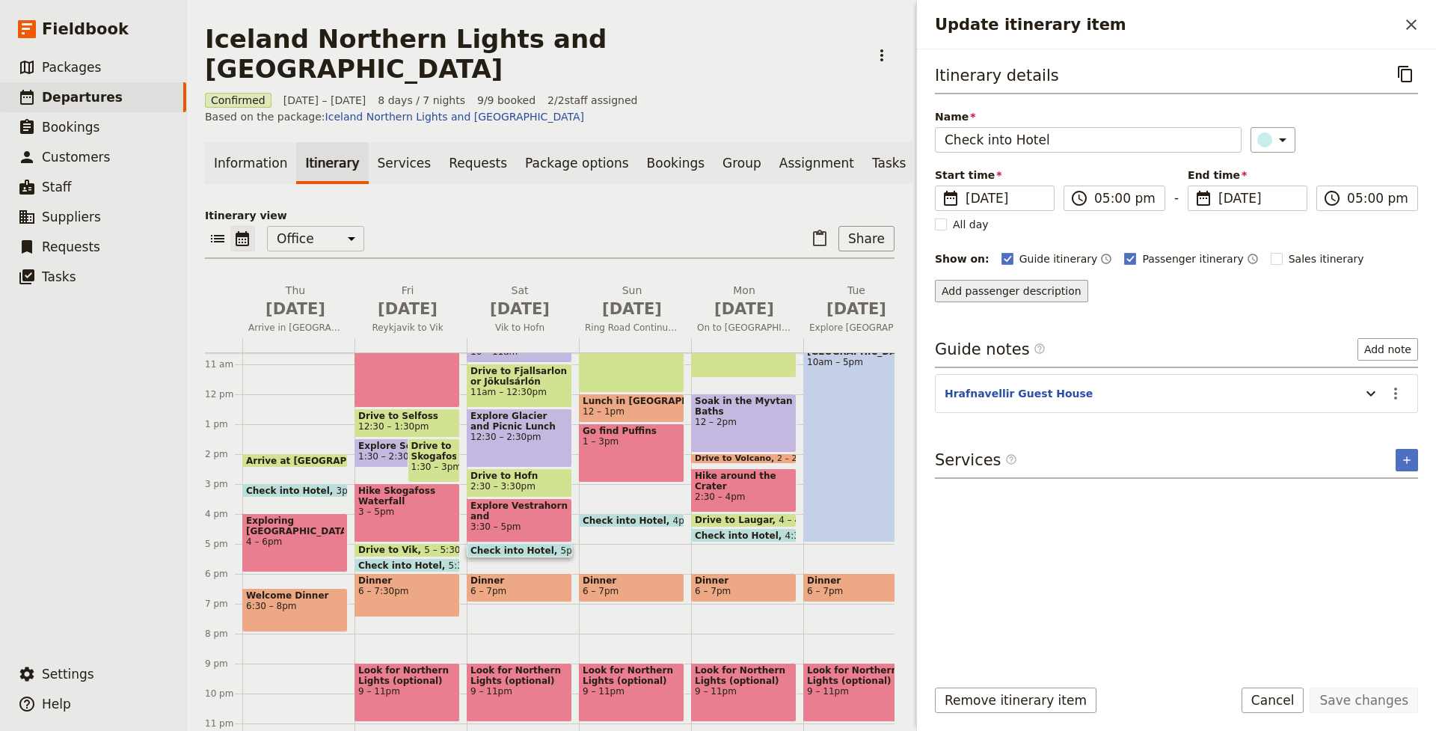
click at [1031, 294] on button "Add passenger description" at bounding box center [1011, 291] width 153 height 22
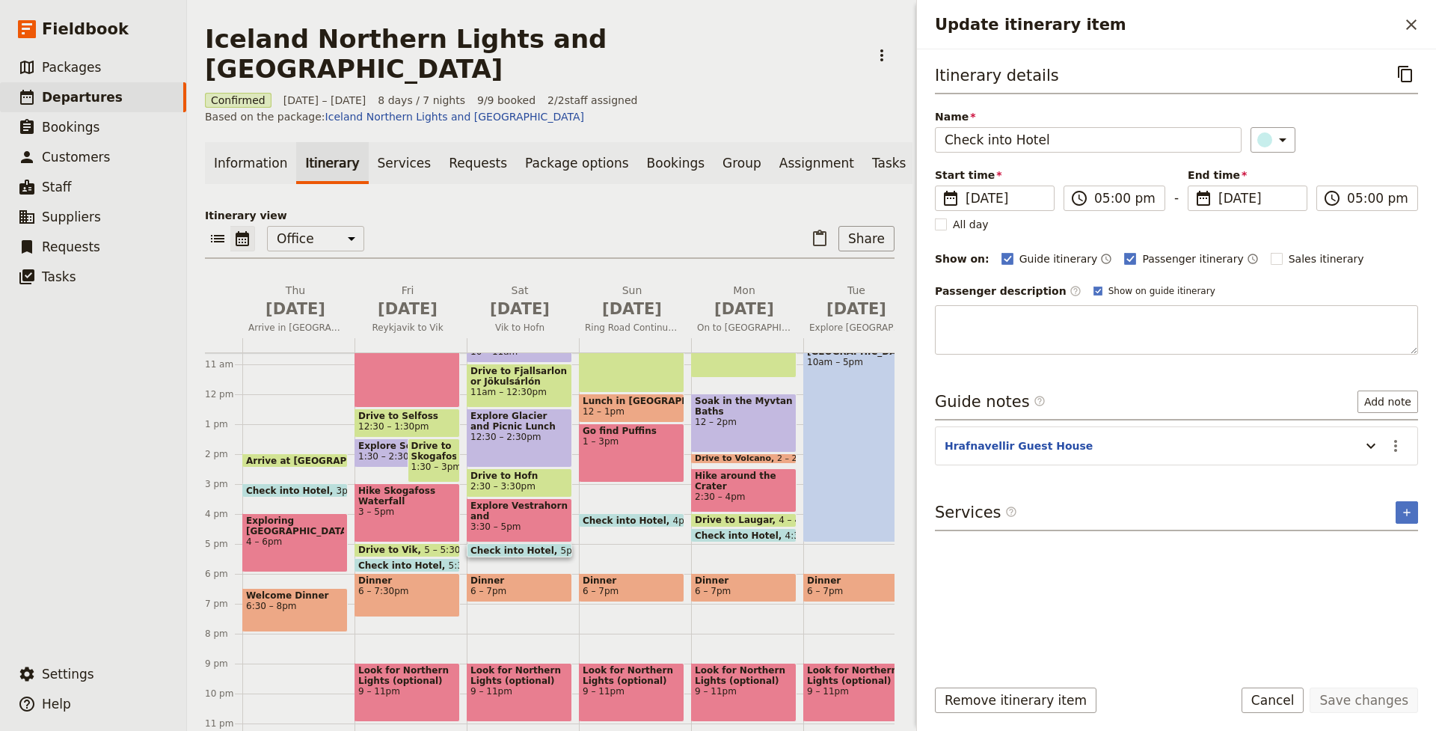
click at [1075, 449] on div "Itinerary details ​ Name Check into Hotel ​ Start time ​ [DATE] [DATE] [DATE] 1…" at bounding box center [1176, 362] width 483 height 602
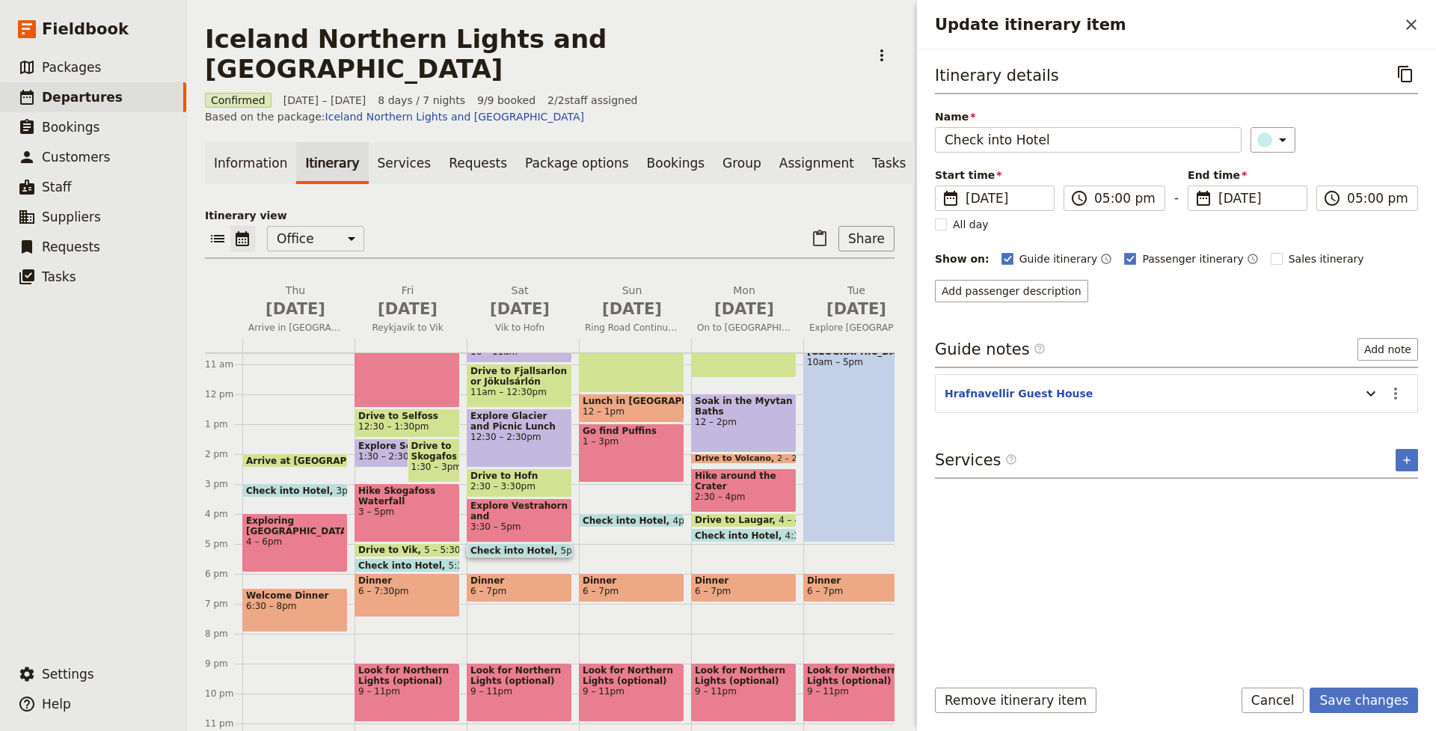
click at [1118, 398] on header "Hrafnavellir Guest House" at bounding box center [1148, 395] width 408 height 18
click at [1371, 396] on icon "Update itinerary item" at bounding box center [1370, 393] width 9 height 5
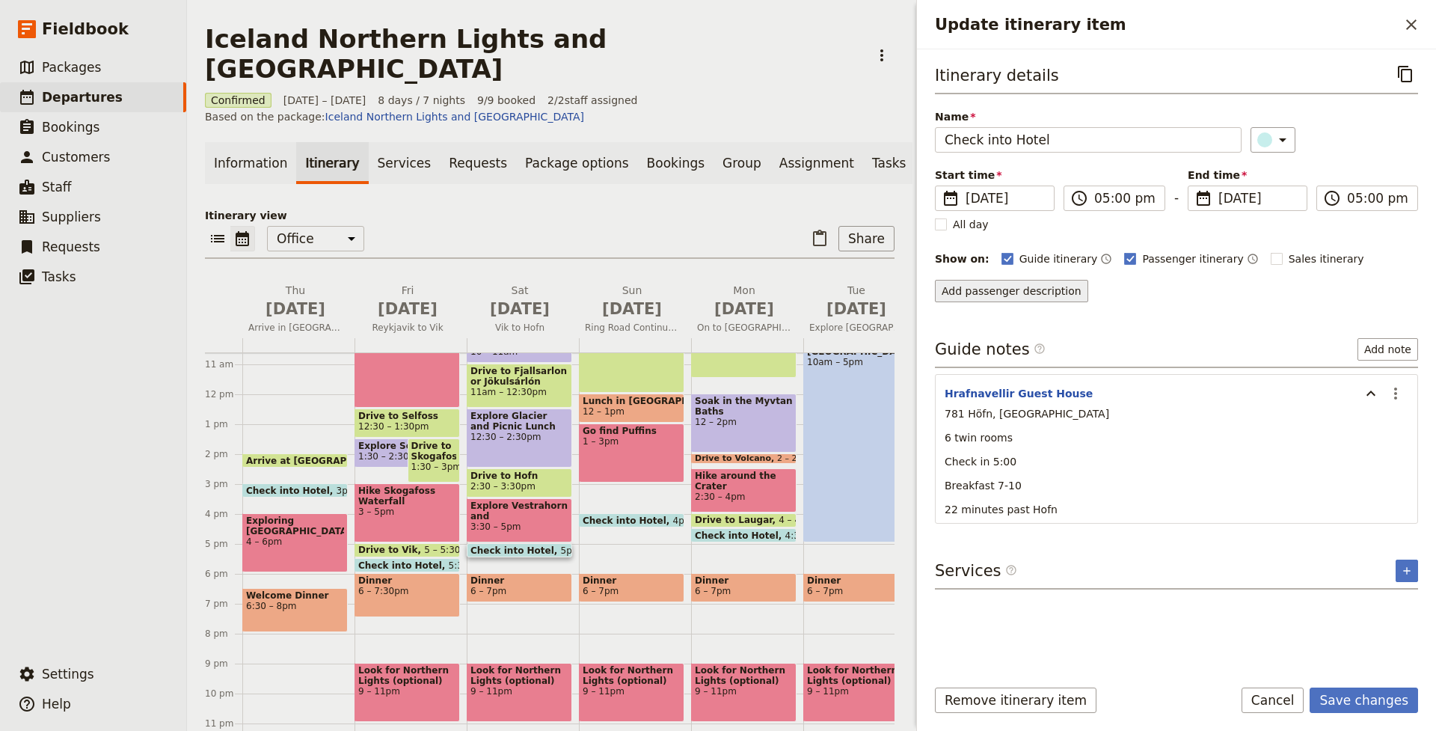
click at [1018, 292] on button "Add passenger description" at bounding box center [1011, 291] width 153 height 22
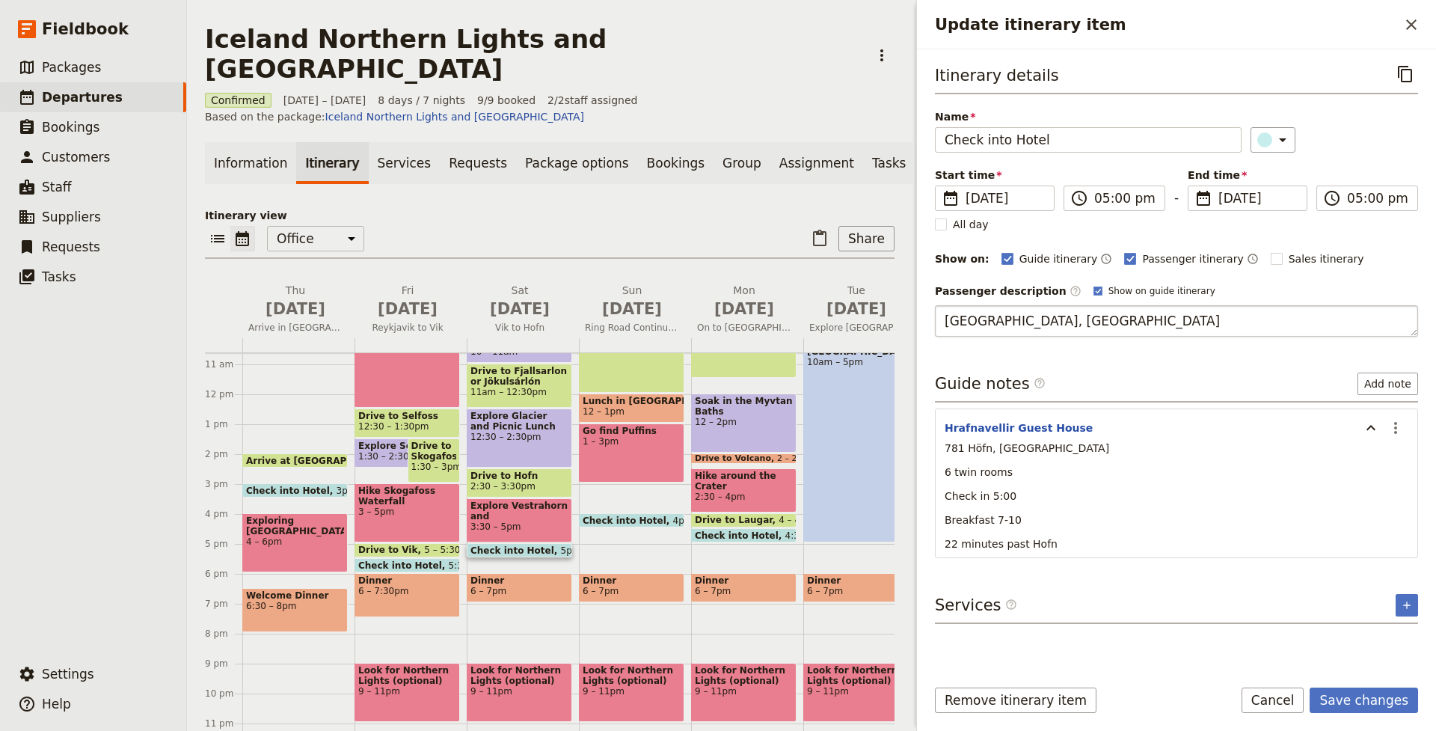
type textarea "[GEOGRAPHIC_DATA], [GEOGRAPHIC_DATA]"
click at [1371, 700] on button "Save changes" at bounding box center [1363, 699] width 108 height 25
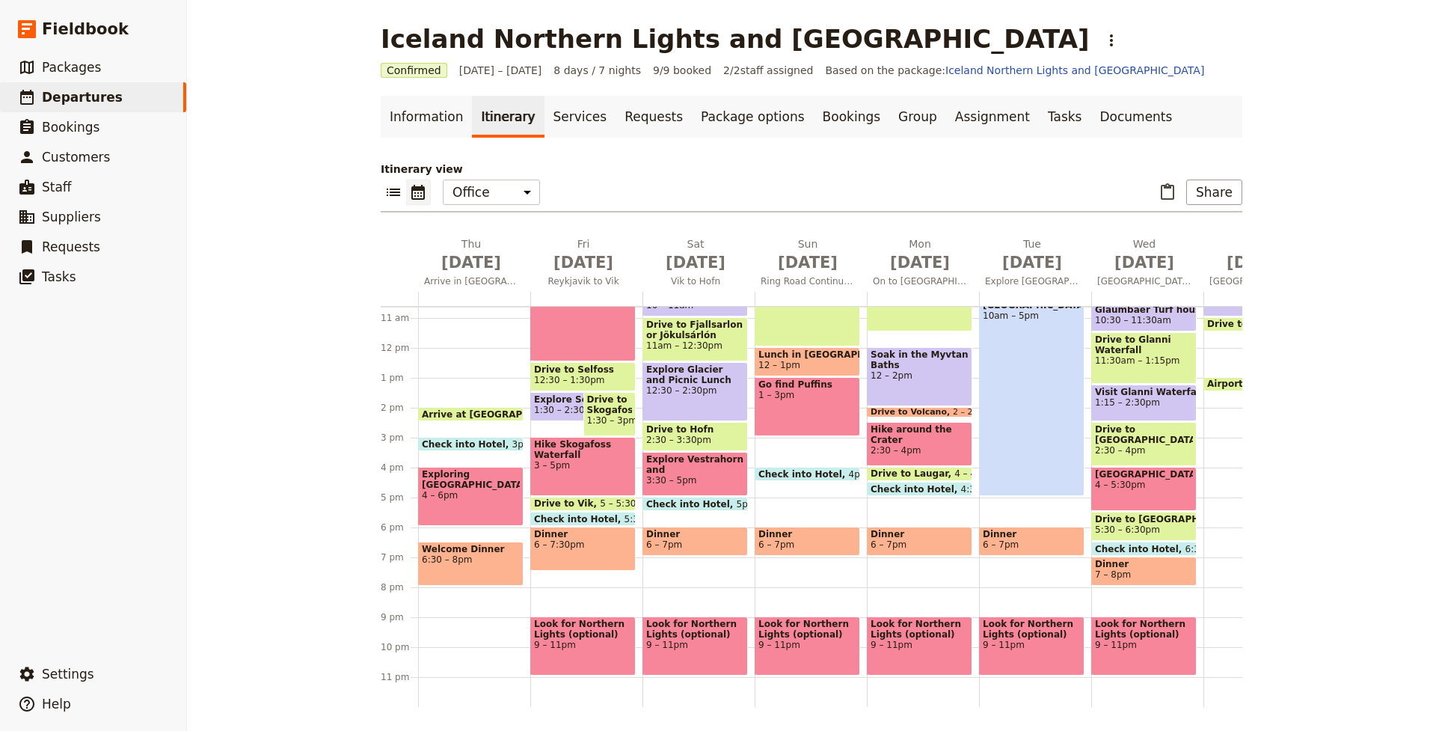
click at [823, 473] on span "Check into Hotel" at bounding box center [803, 474] width 90 height 10
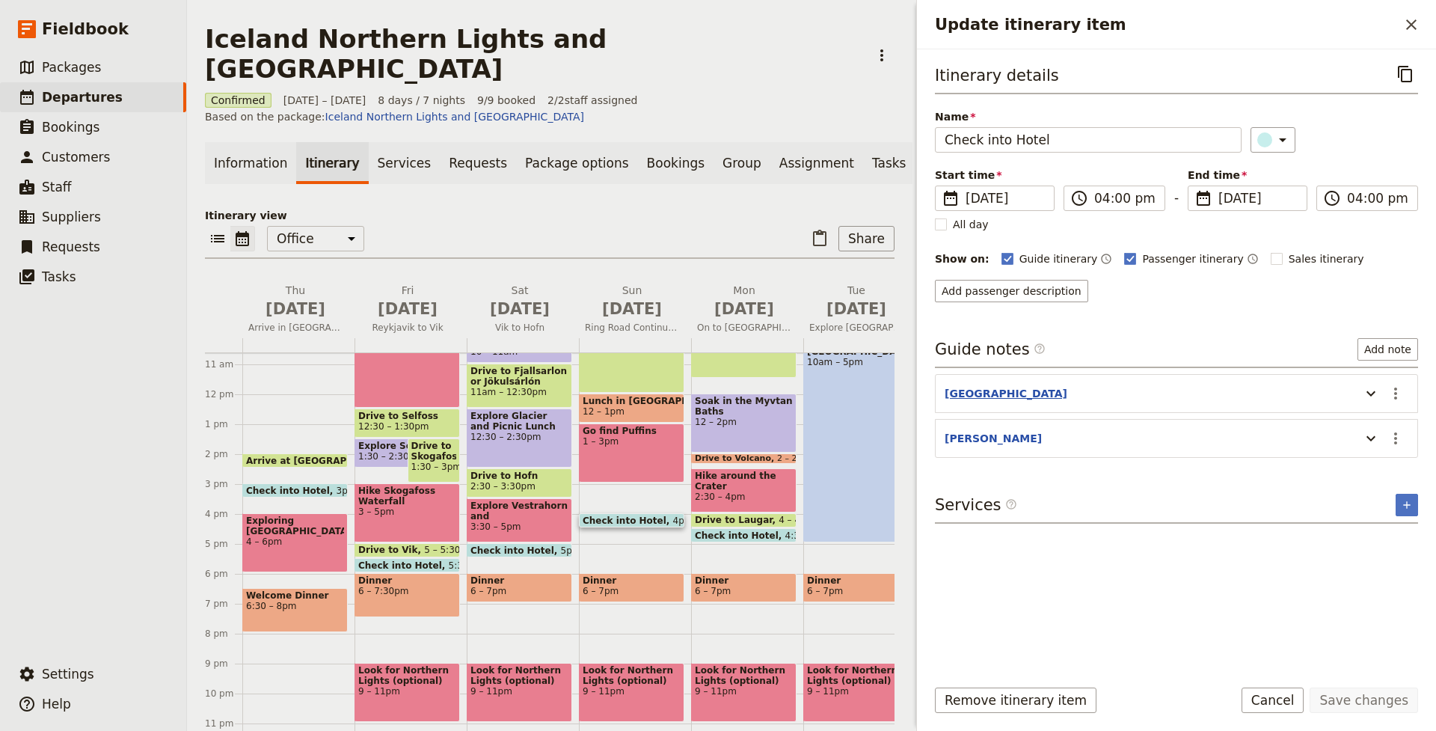
click at [1014, 397] on button "[GEOGRAPHIC_DATA]" at bounding box center [1005, 393] width 123 height 15
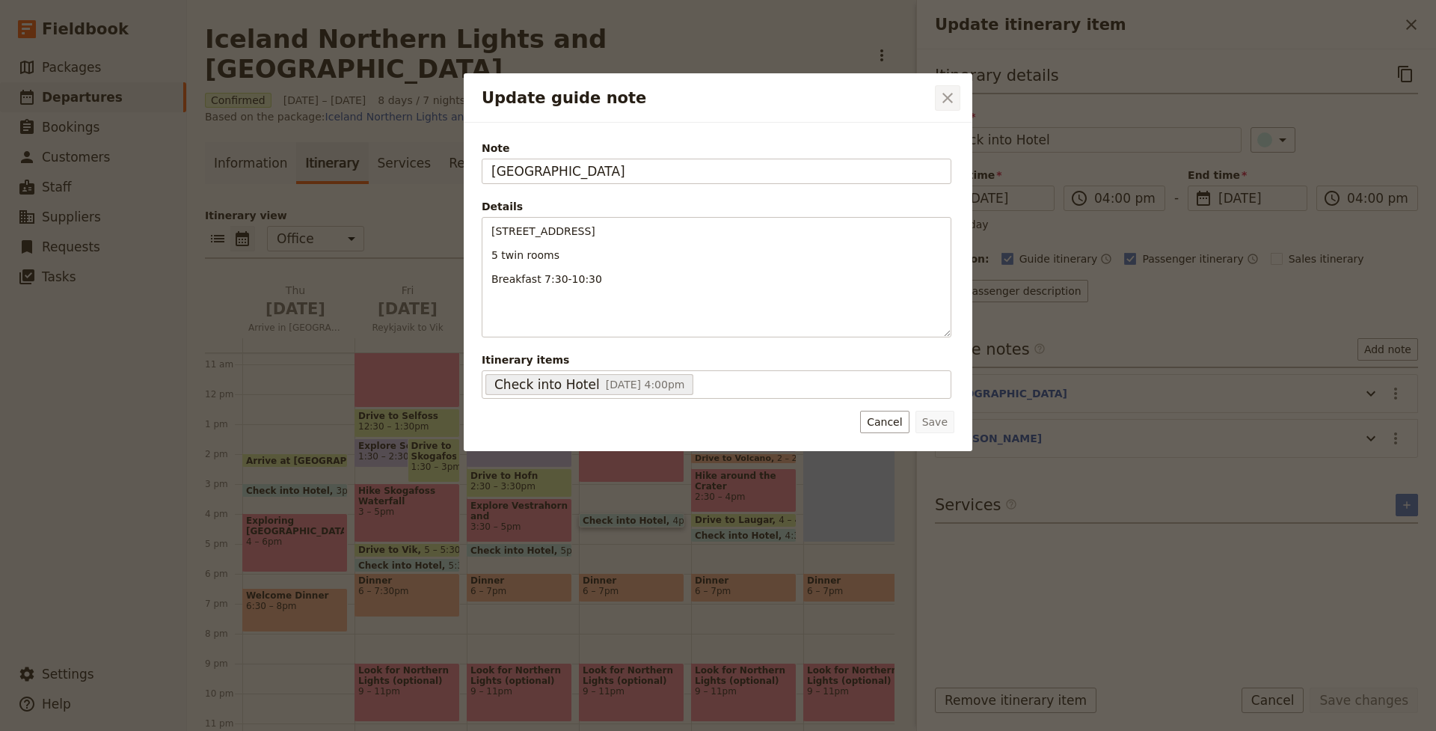
click at [946, 99] on icon "Close dialog" at bounding box center [947, 98] width 10 height 10
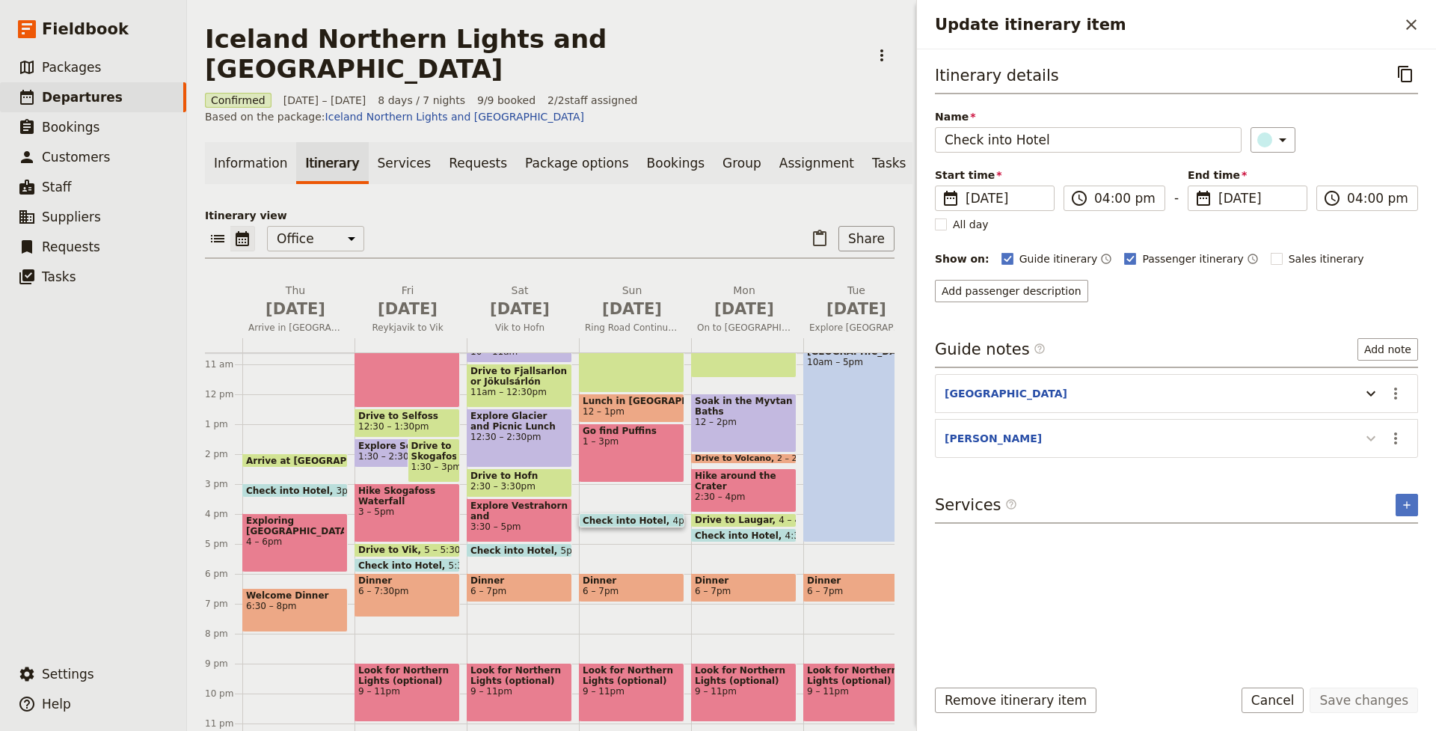
click at [1374, 441] on icon "Update itinerary item" at bounding box center [1371, 438] width 18 height 18
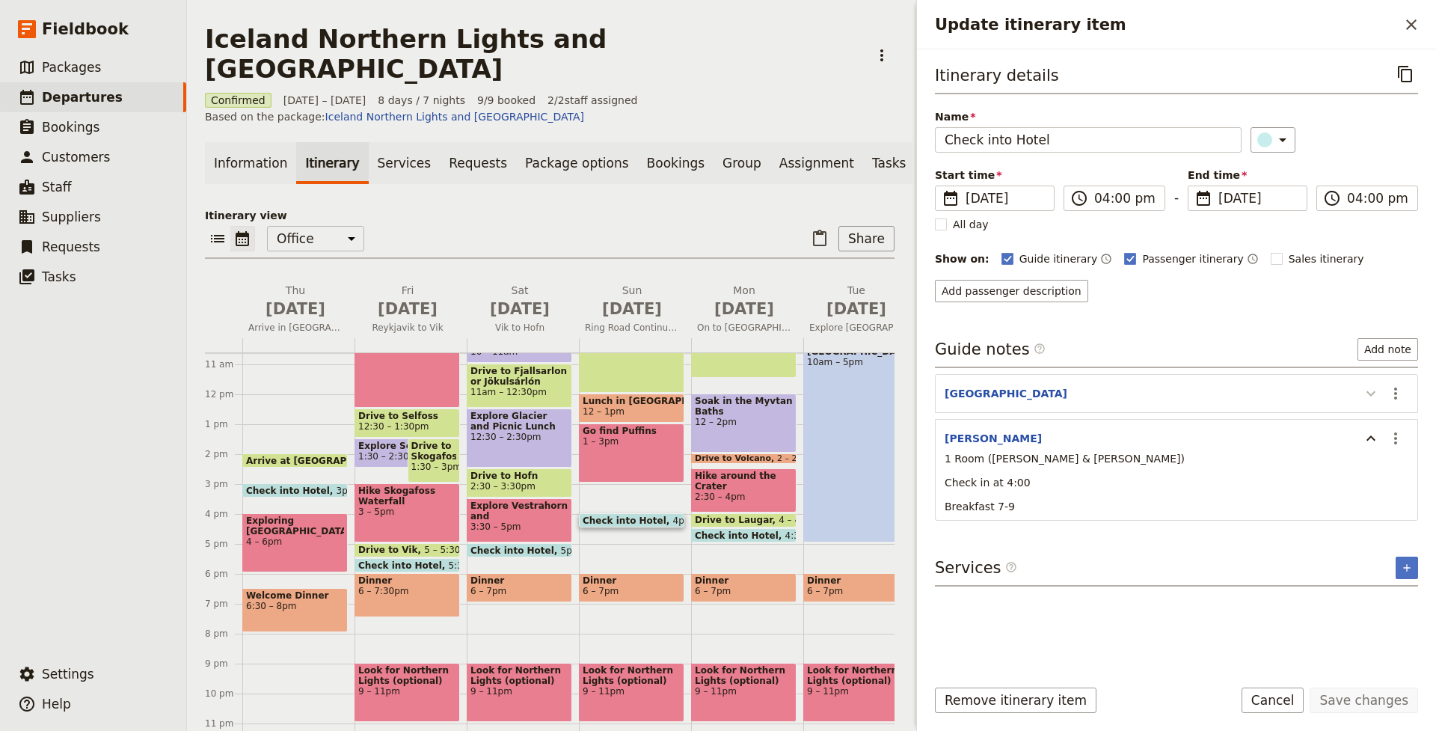
click at [1368, 396] on icon "Update itinerary item" at bounding box center [1371, 393] width 18 height 18
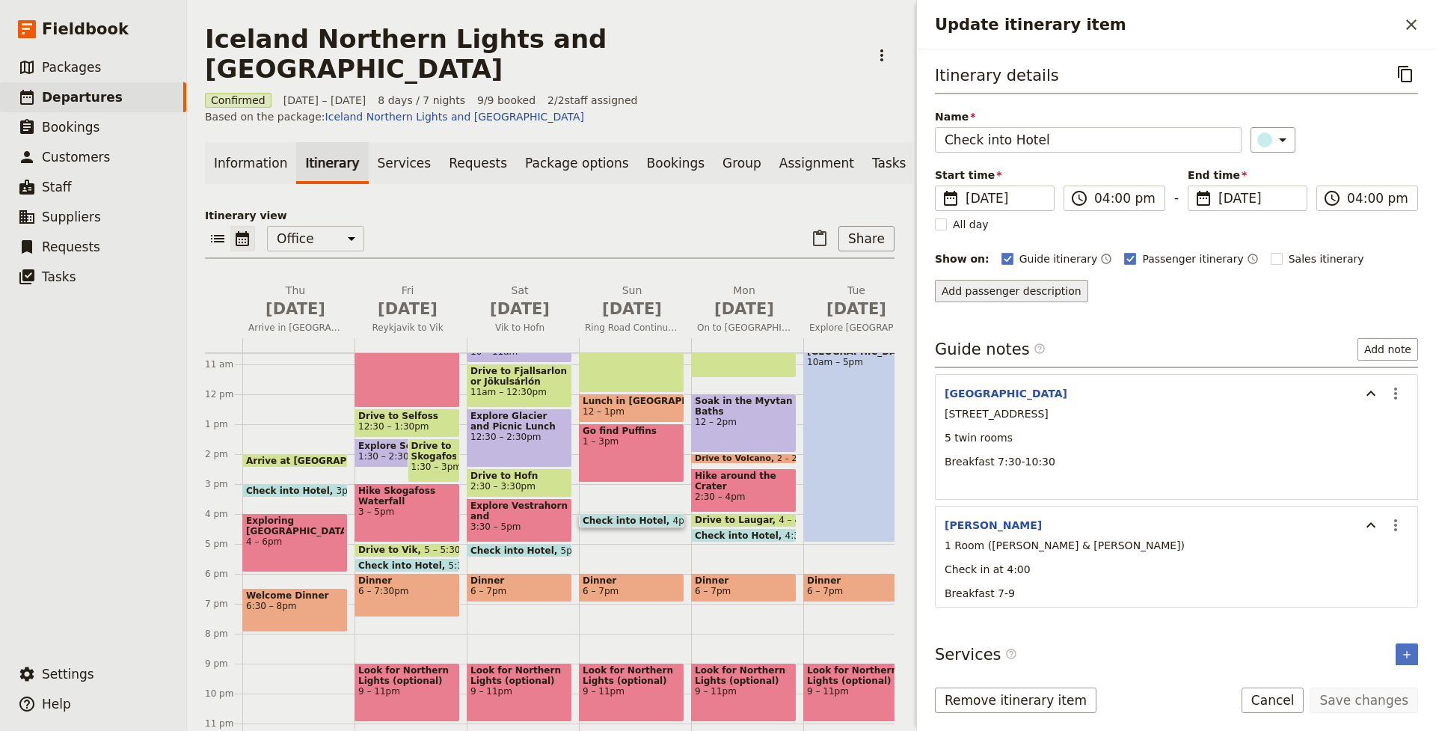
click at [1019, 295] on button "Add passenger description" at bounding box center [1011, 291] width 153 height 22
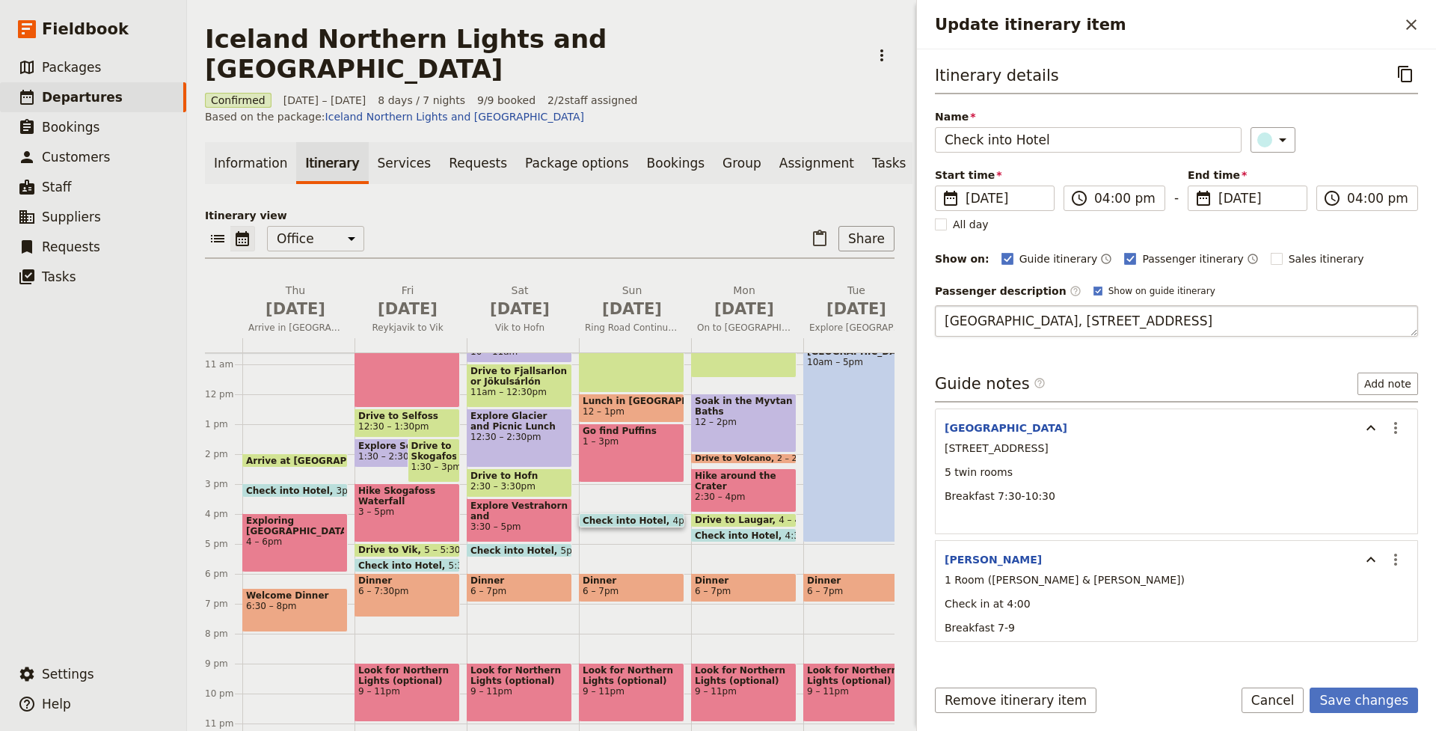
type textarea "[GEOGRAPHIC_DATA], [STREET_ADDRESS]"
click at [1390, 698] on button "Save changes" at bounding box center [1363, 699] width 108 height 25
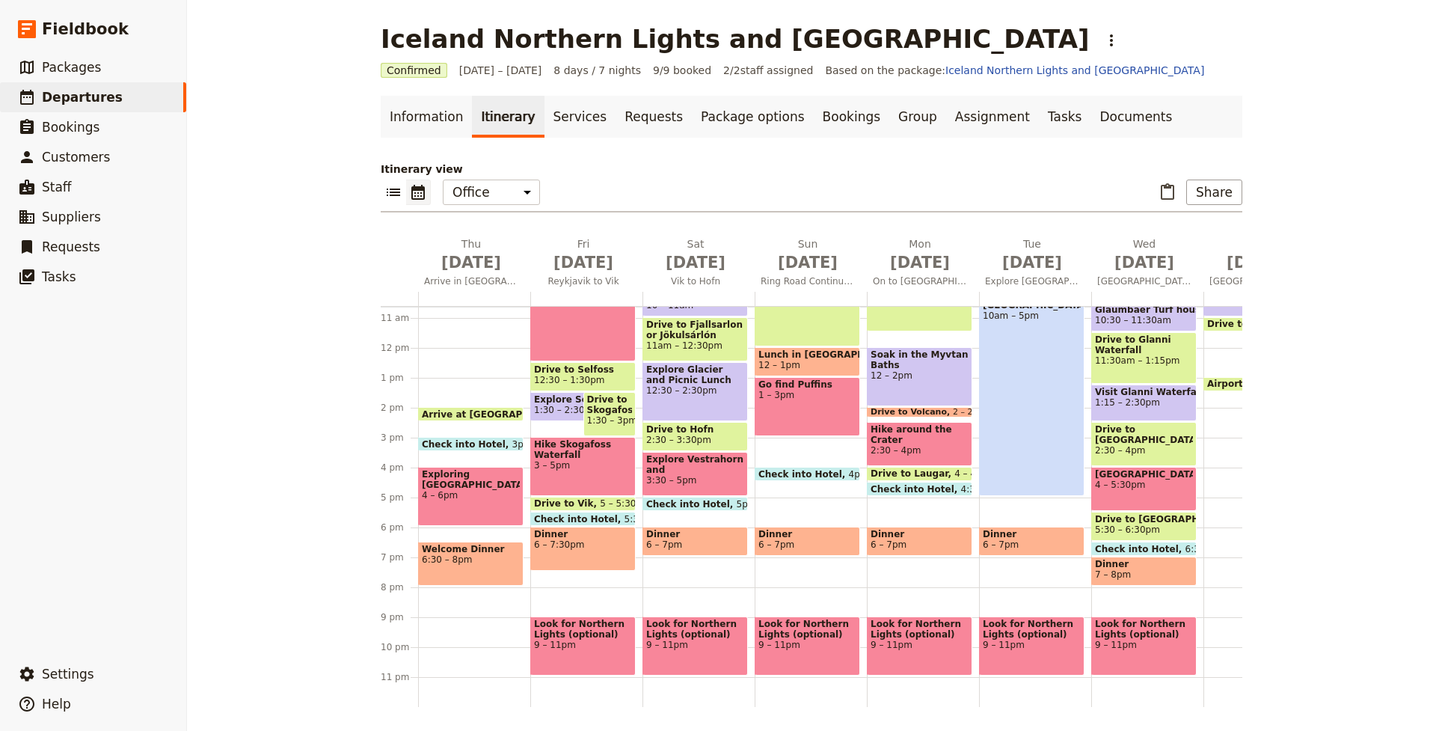
click at [849, 470] on span "4pm" at bounding box center [859, 474] width 20 height 10
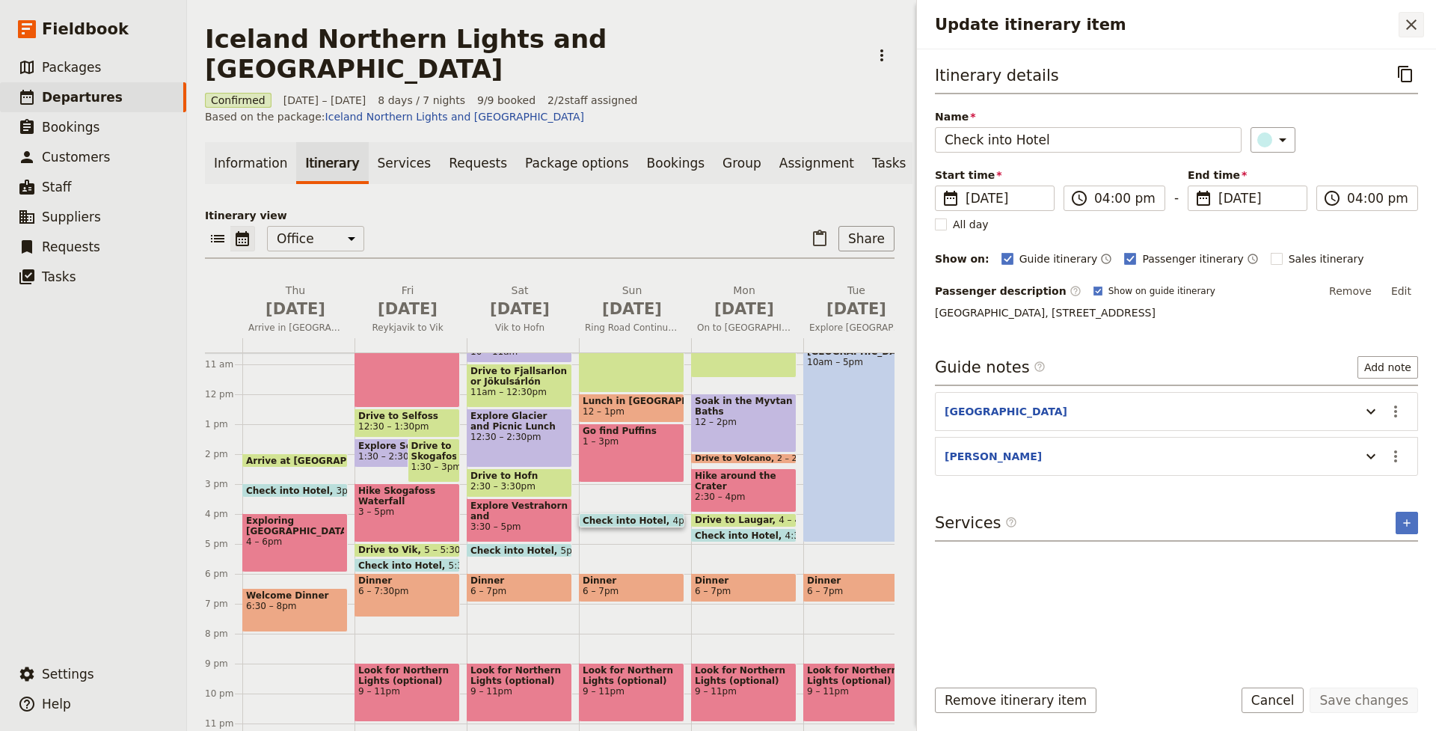
click at [1408, 19] on icon "Close drawer" at bounding box center [1411, 25] width 18 height 18
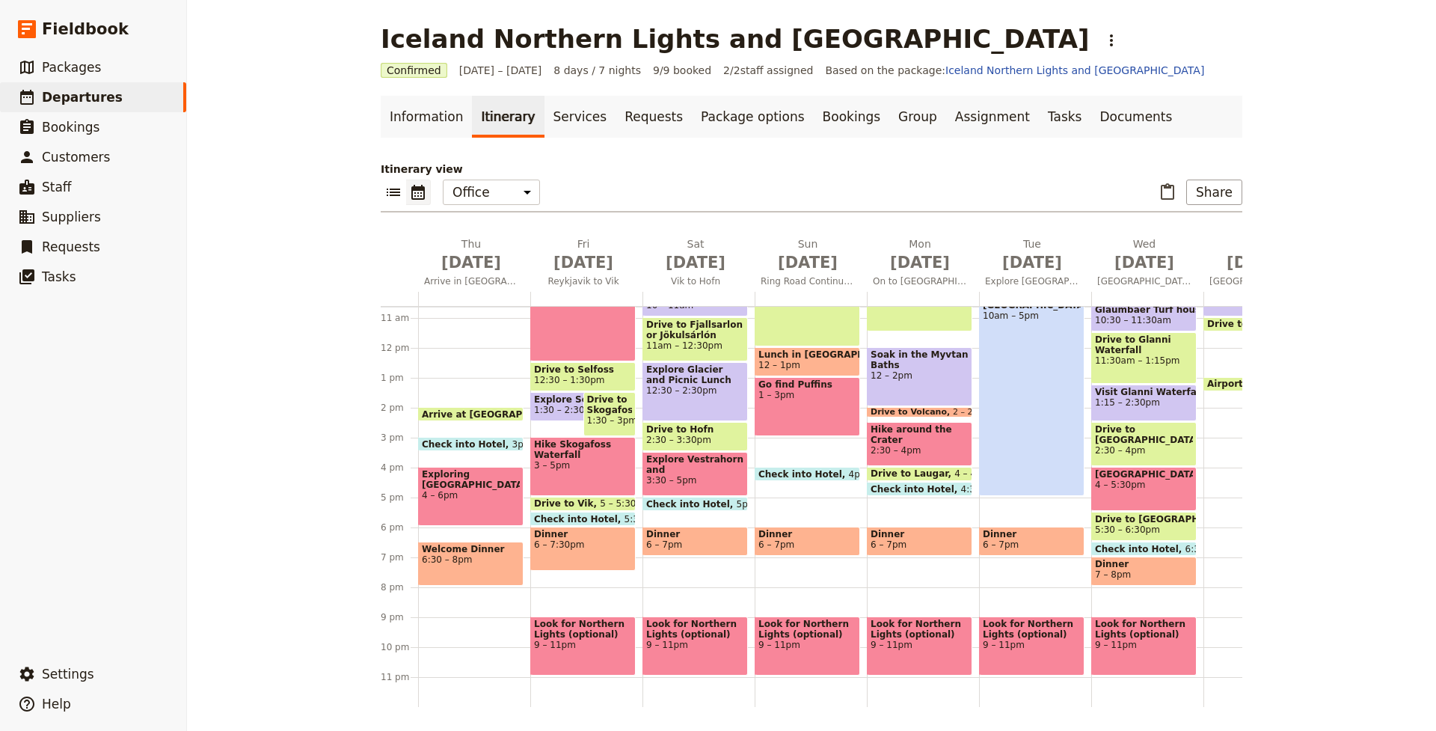
click at [927, 490] on span at bounding box center [919, 492] width 104 height 6
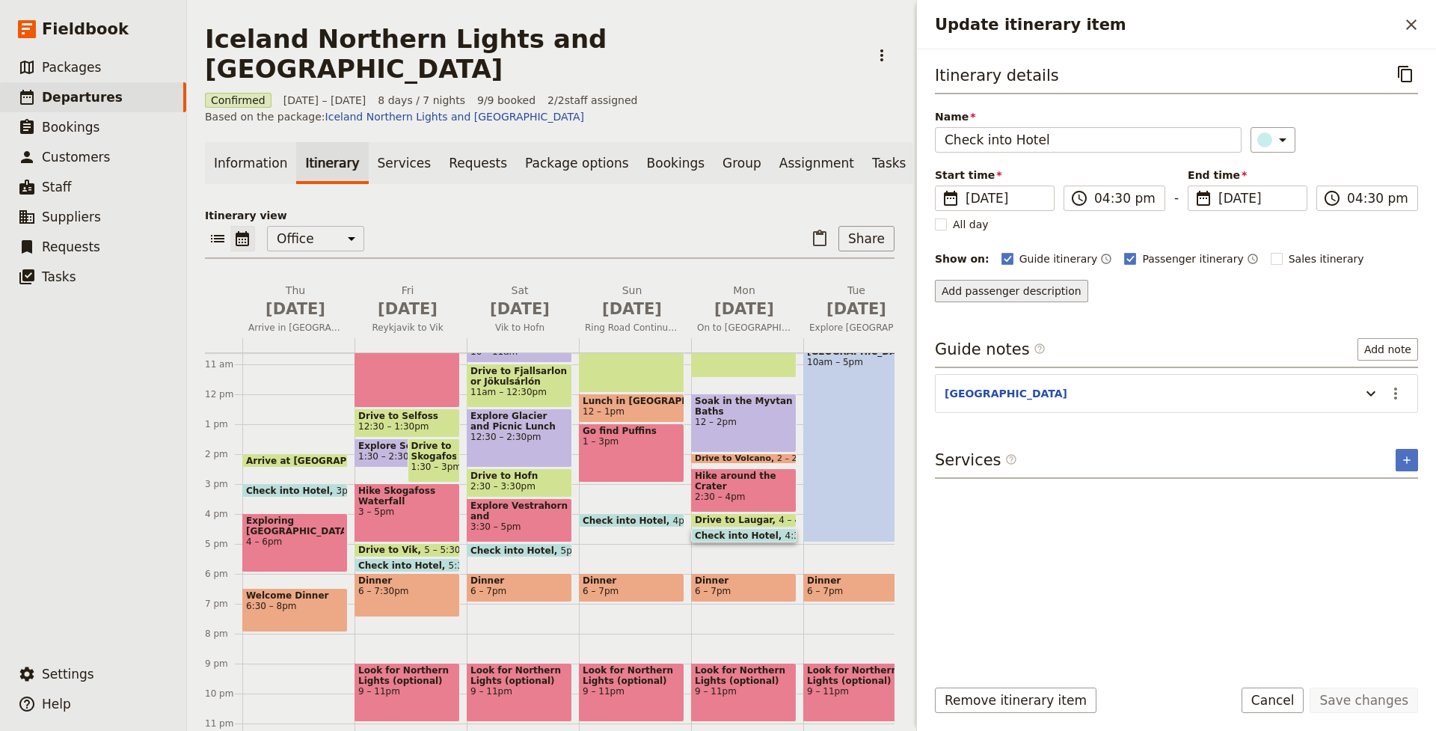
click at [1048, 292] on button "Add passenger description" at bounding box center [1011, 291] width 153 height 22
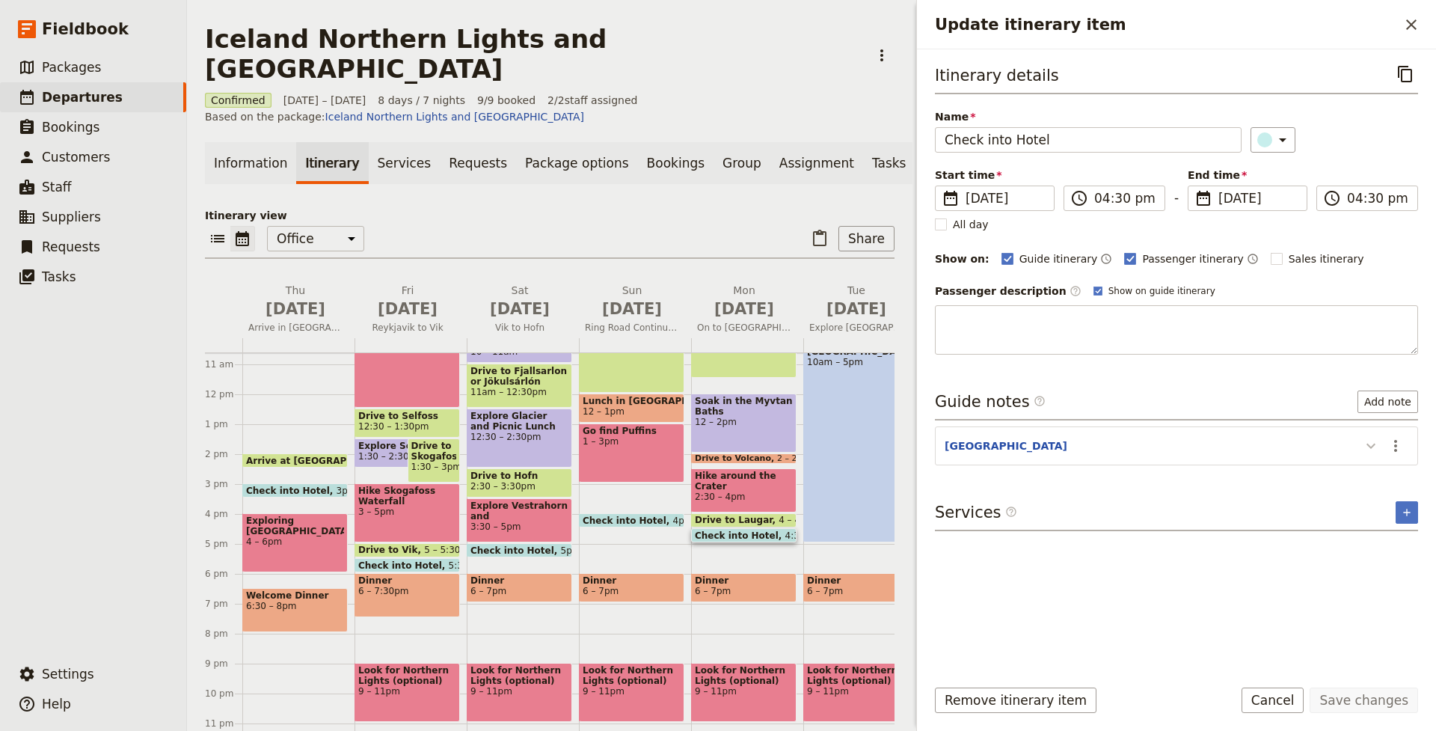
click at [1371, 446] on div "Itinerary details ​ Name Check into Hotel ​ Start time ​ [DATE] [DATE] [DATE] 1…" at bounding box center [1176, 362] width 483 height 602
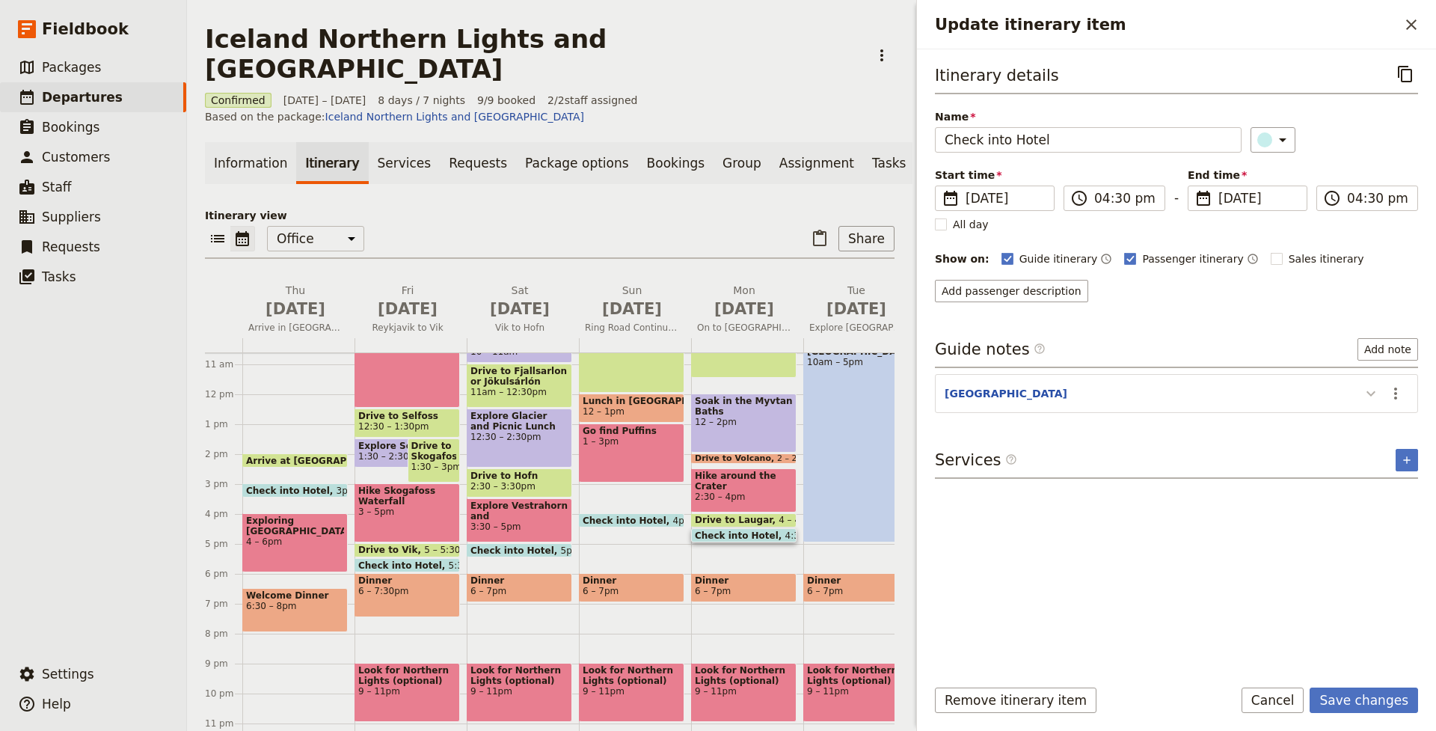
click at [1367, 396] on icon "Update itinerary item" at bounding box center [1371, 393] width 18 height 18
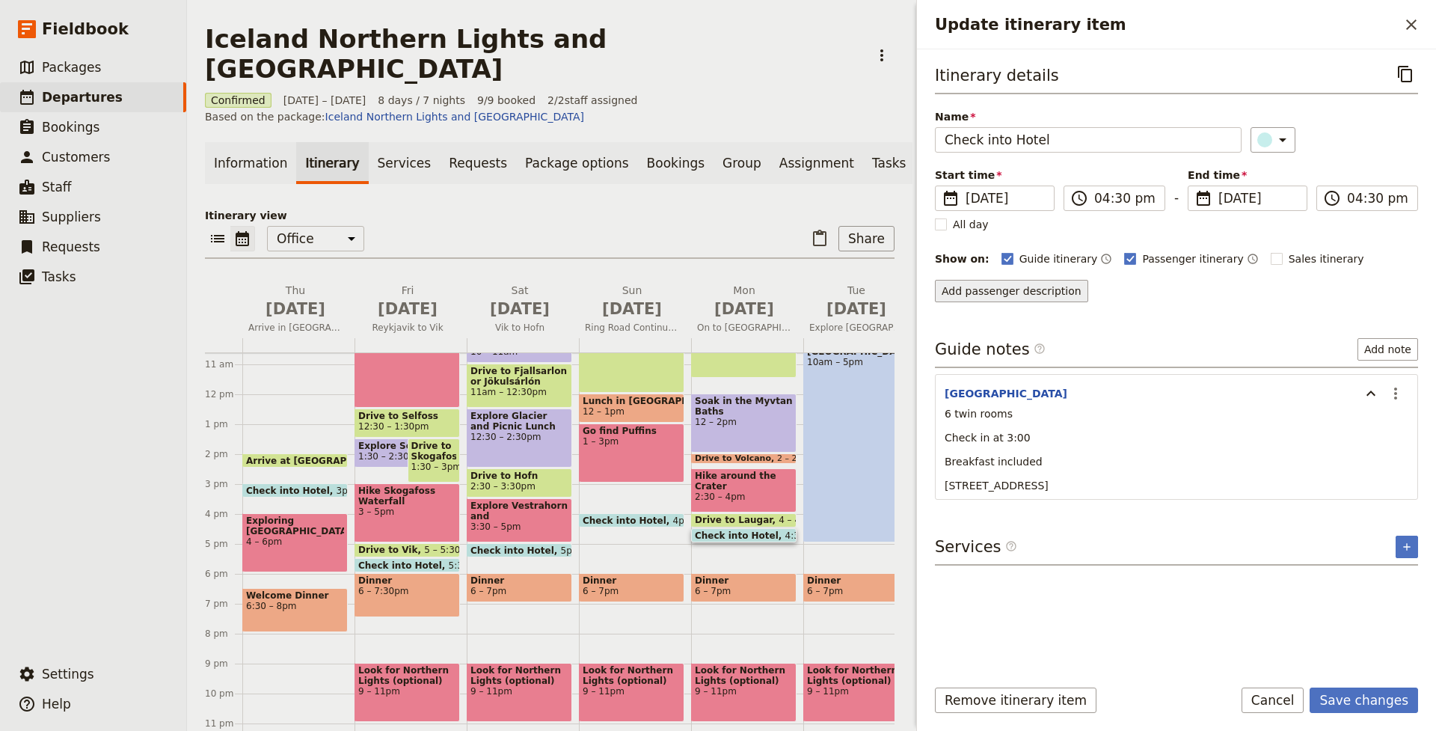
click at [1063, 289] on button "Add passenger description" at bounding box center [1011, 291] width 153 height 22
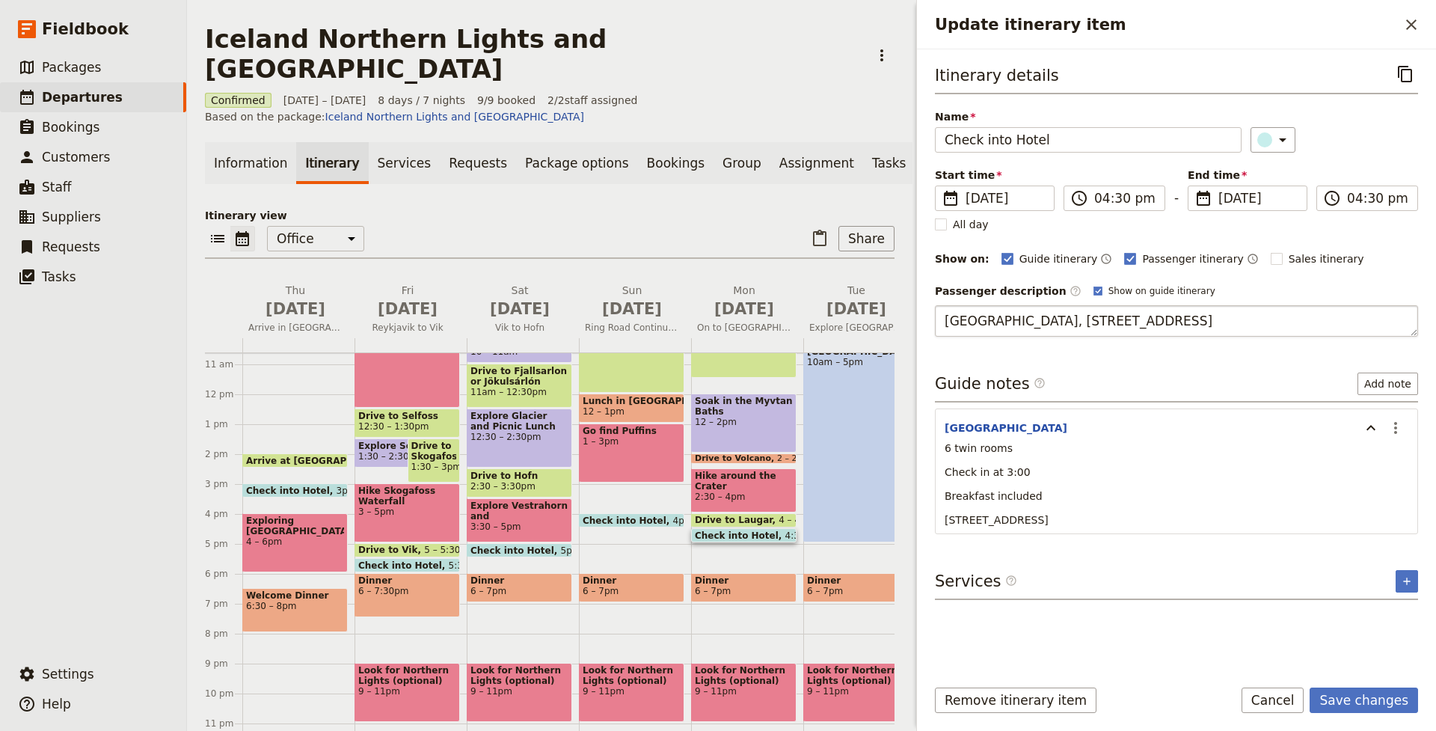
type textarea "[GEOGRAPHIC_DATA], [STREET_ADDRESS]"
drag, startPoint x: 1258, startPoint y: 316, endPoint x: 939, endPoint y: 315, distance: 318.6
click at [939, 315] on textarea "[GEOGRAPHIC_DATA], [STREET_ADDRESS]" at bounding box center [1176, 320] width 483 height 31
click at [1367, 699] on button "Save changes" at bounding box center [1363, 699] width 108 height 25
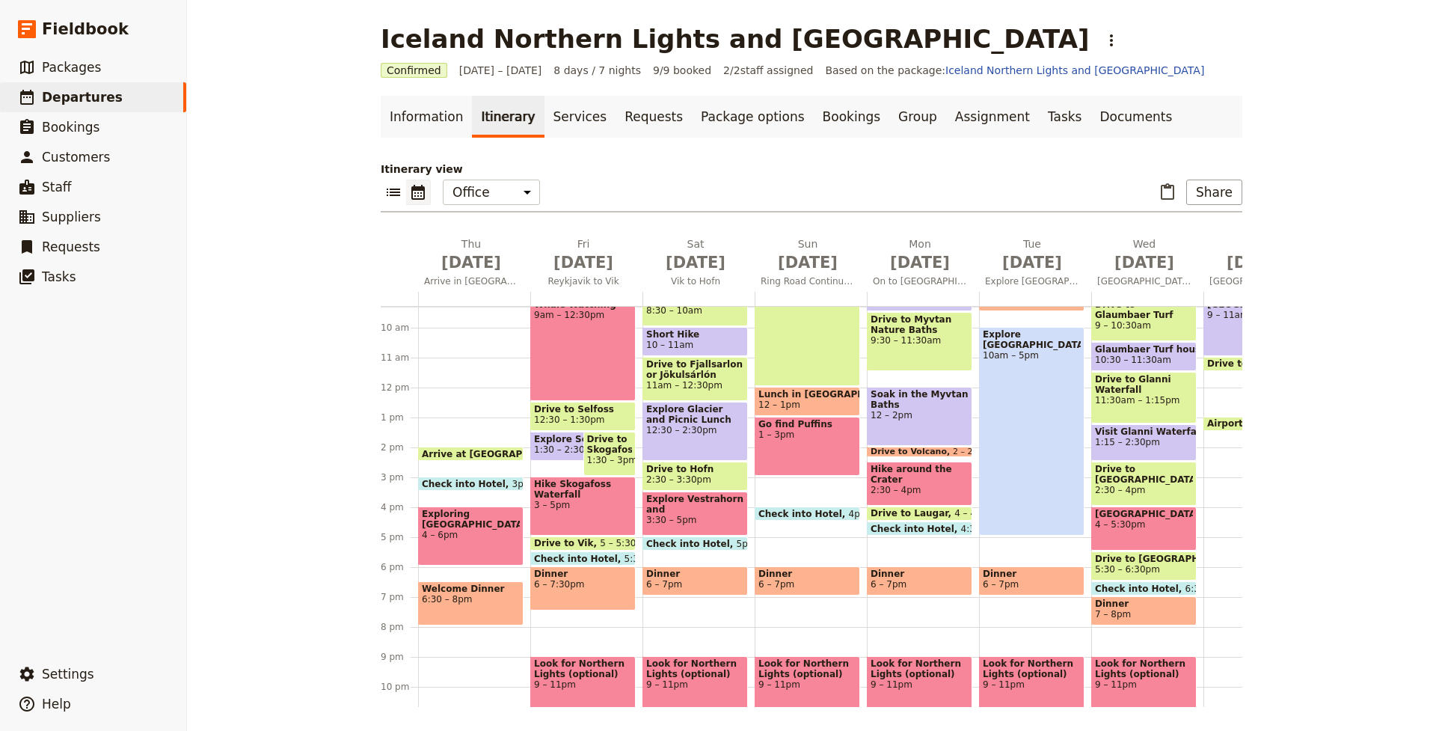
scroll to position [280, 0]
click at [961, 526] on span "4:30pm" at bounding box center [978, 527] width 34 height 10
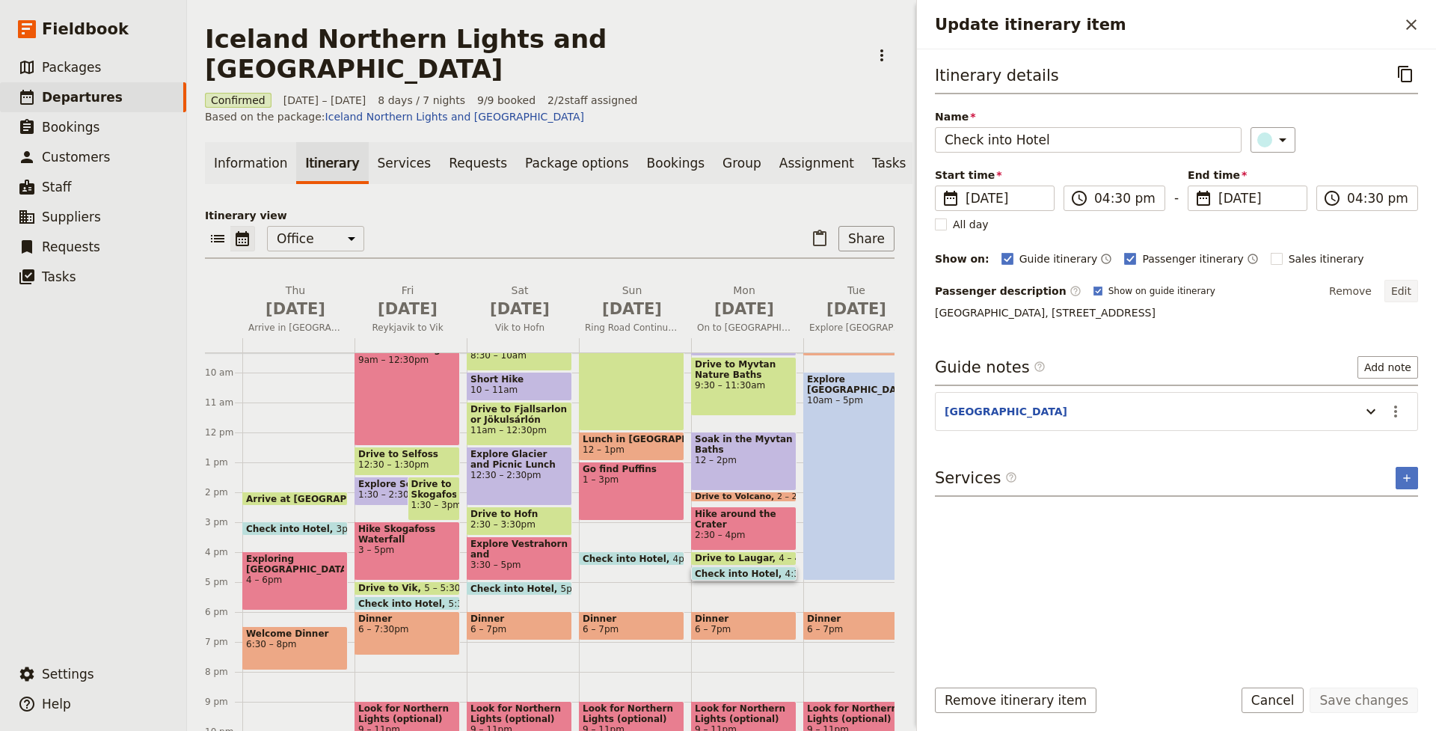
click at [1399, 291] on button "Edit" at bounding box center [1401, 291] width 34 height 22
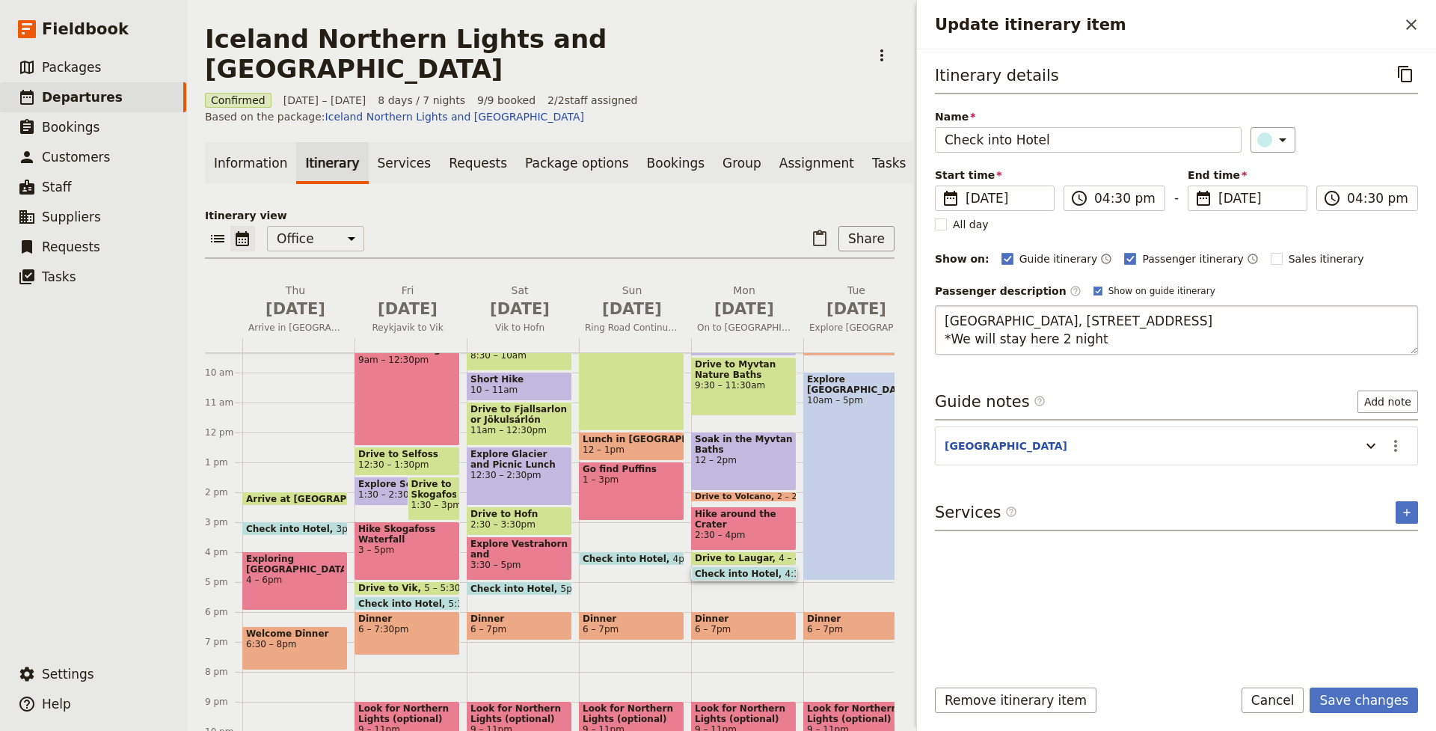
type textarea "[GEOGRAPHIC_DATA], [STREET_ADDRESS] *We will stay here 2 nights"
click at [1365, 700] on button "Save changes" at bounding box center [1363, 699] width 108 height 25
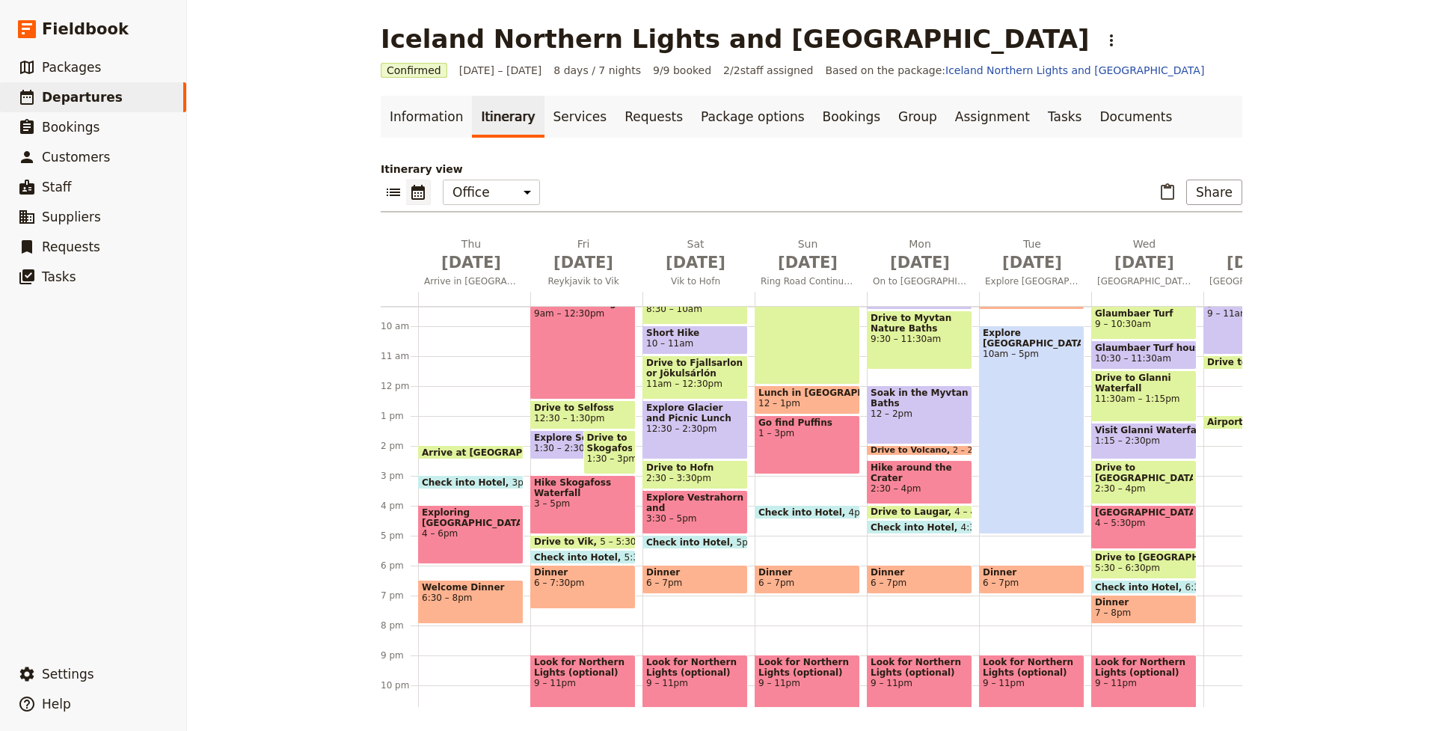
click at [1150, 586] on span "Check into Hotel" at bounding box center [1140, 587] width 90 height 10
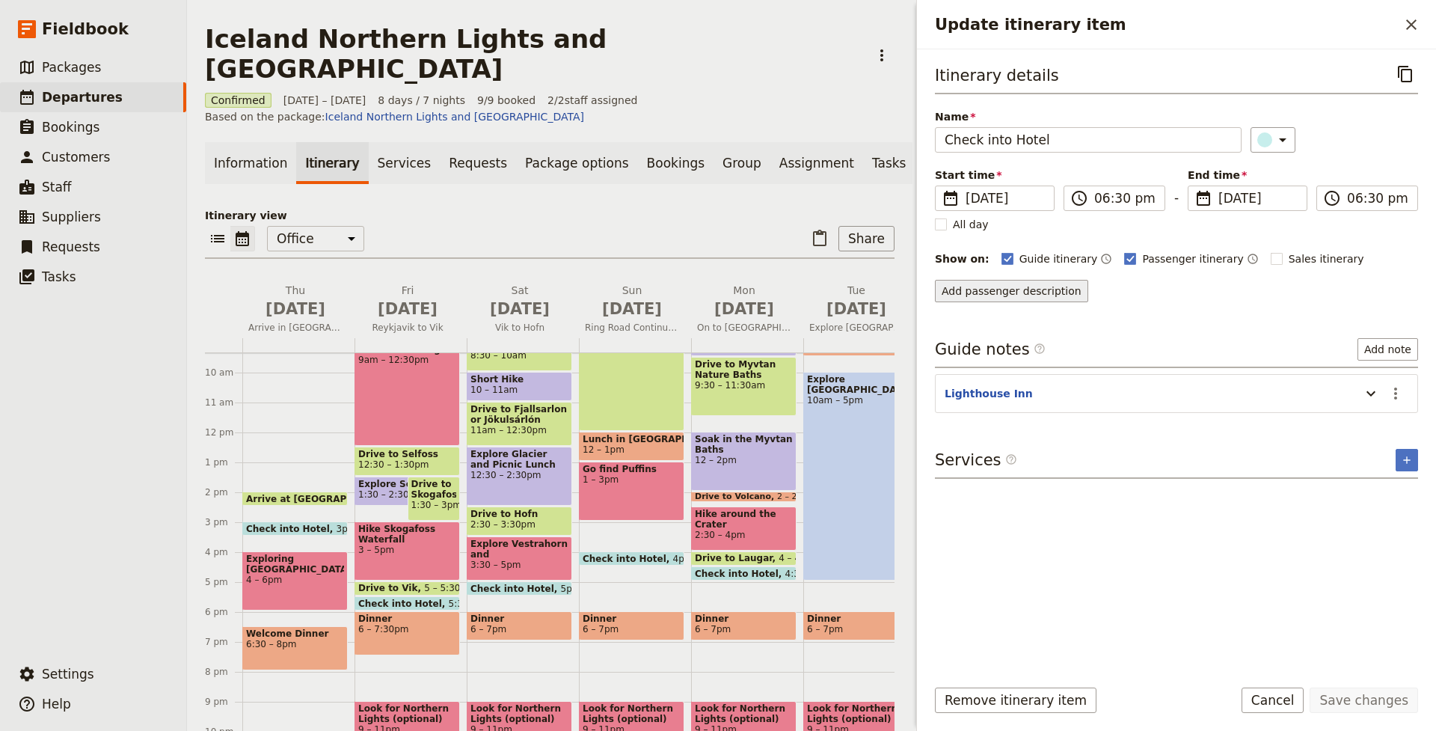
click at [1036, 291] on button "Add passenger description" at bounding box center [1011, 291] width 153 height 22
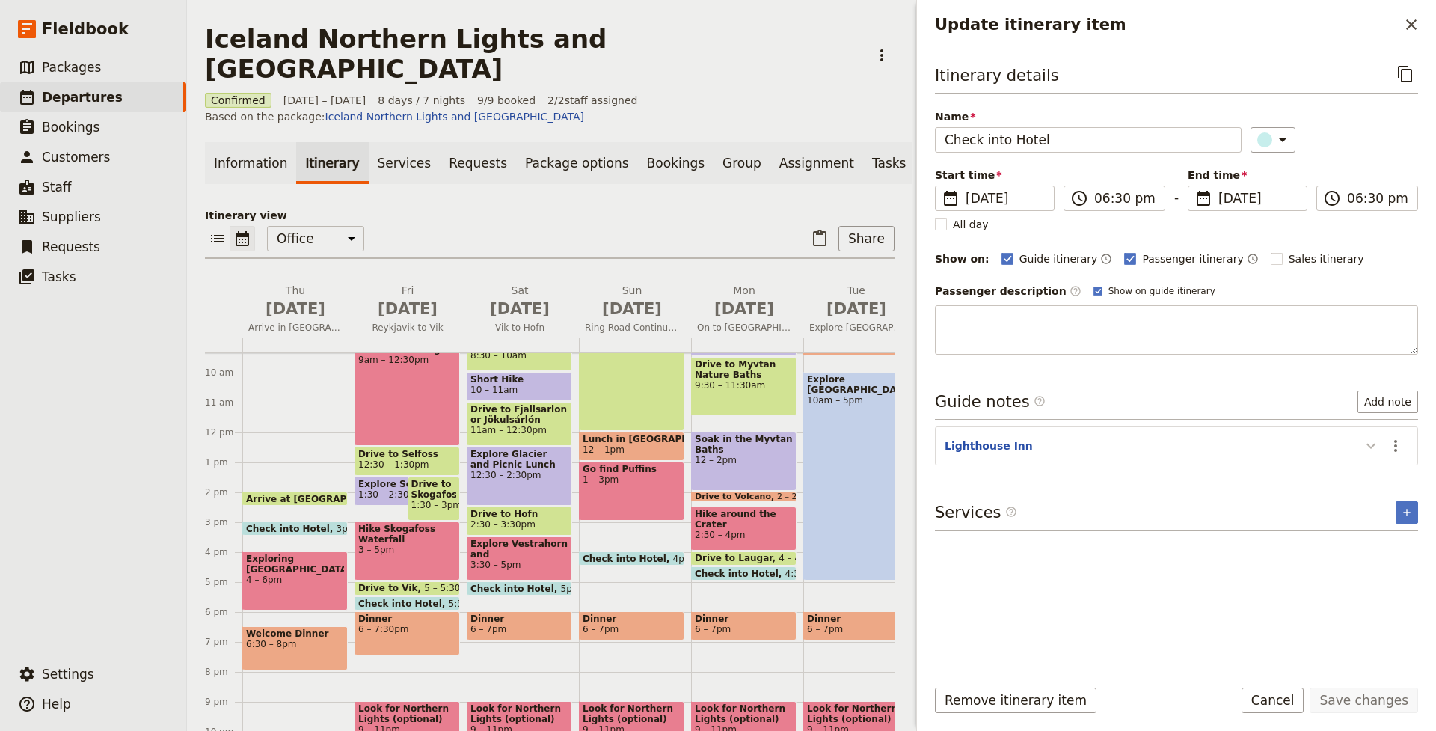
click at [1372, 448] on div "Itinerary details ​ Name Check into Hotel ​ Start time ​ [DATE] [DATE] [DATE] 1…" at bounding box center [1176, 362] width 483 height 602
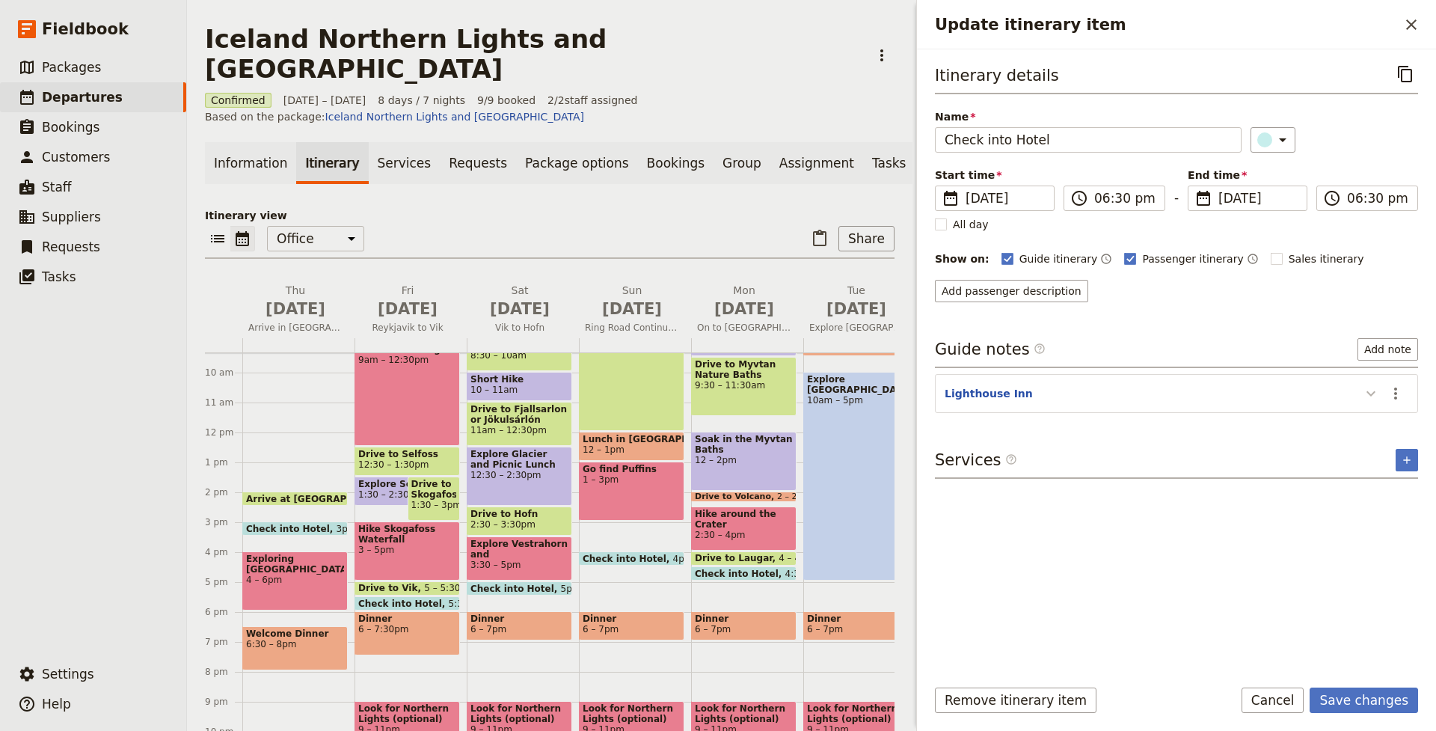
click at [1371, 396] on icon "Update itinerary item" at bounding box center [1370, 393] width 9 height 5
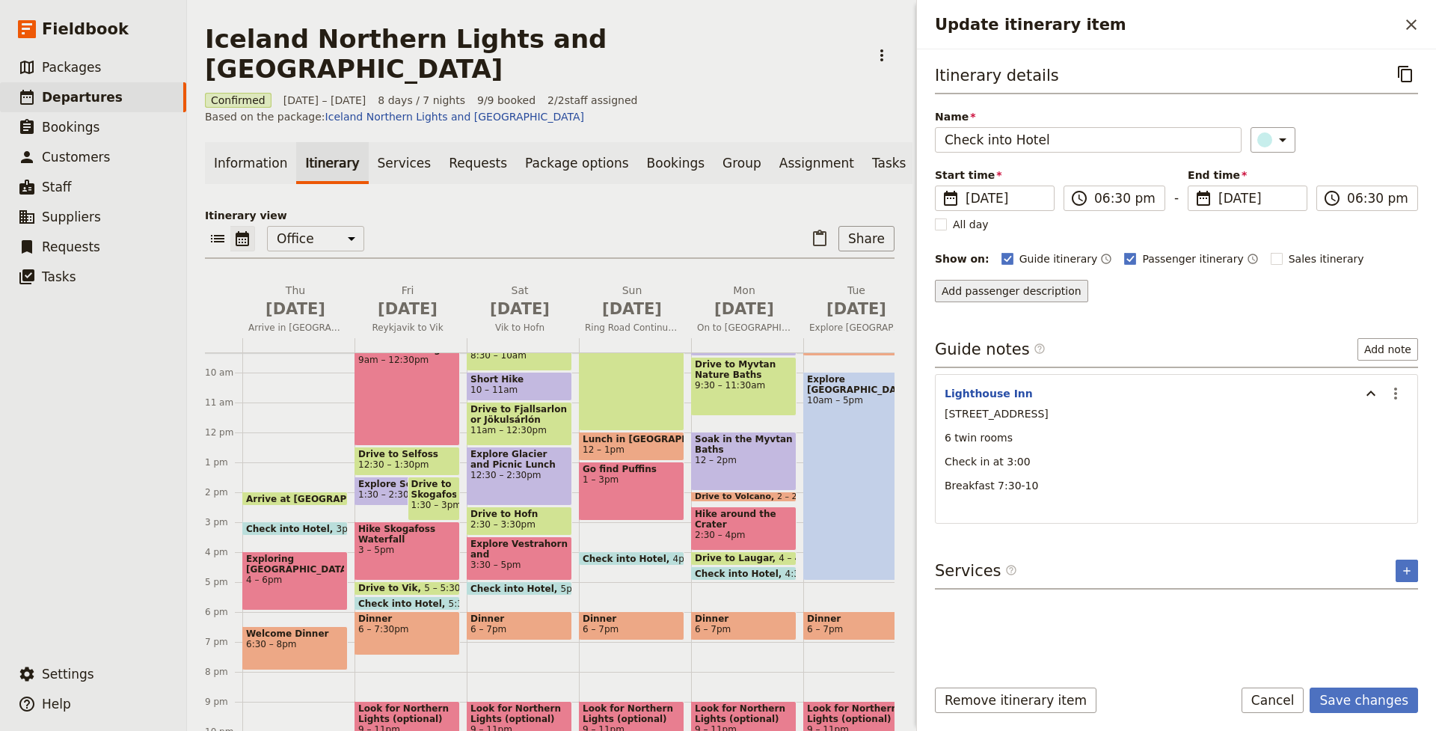
click at [1003, 290] on button "Add passenger description" at bounding box center [1011, 291] width 153 height 22
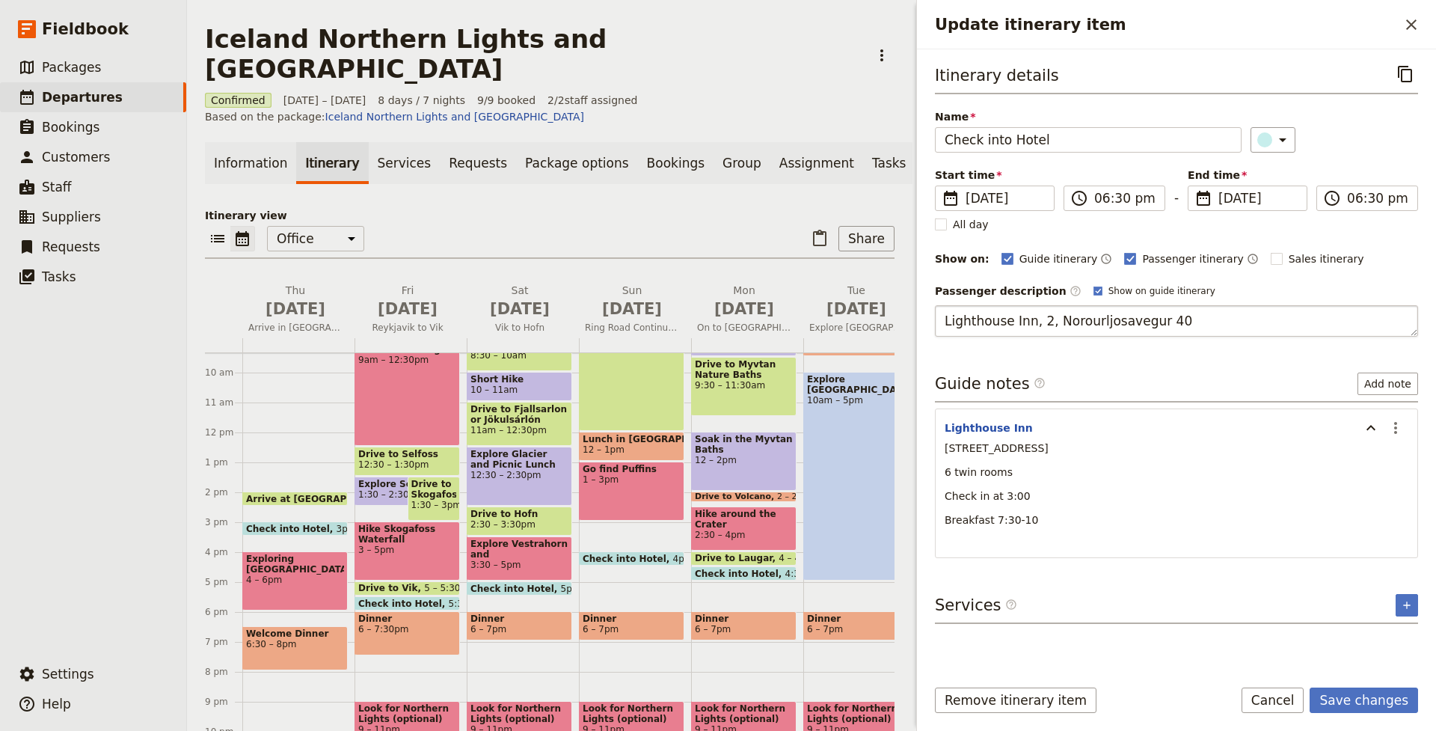
type textarea "Lighthouse Inn, 2, Norourljosavegur 402"
click at [1375, 694] on button "Save changes" at bounding box center [1363, 699] width 108 height 25
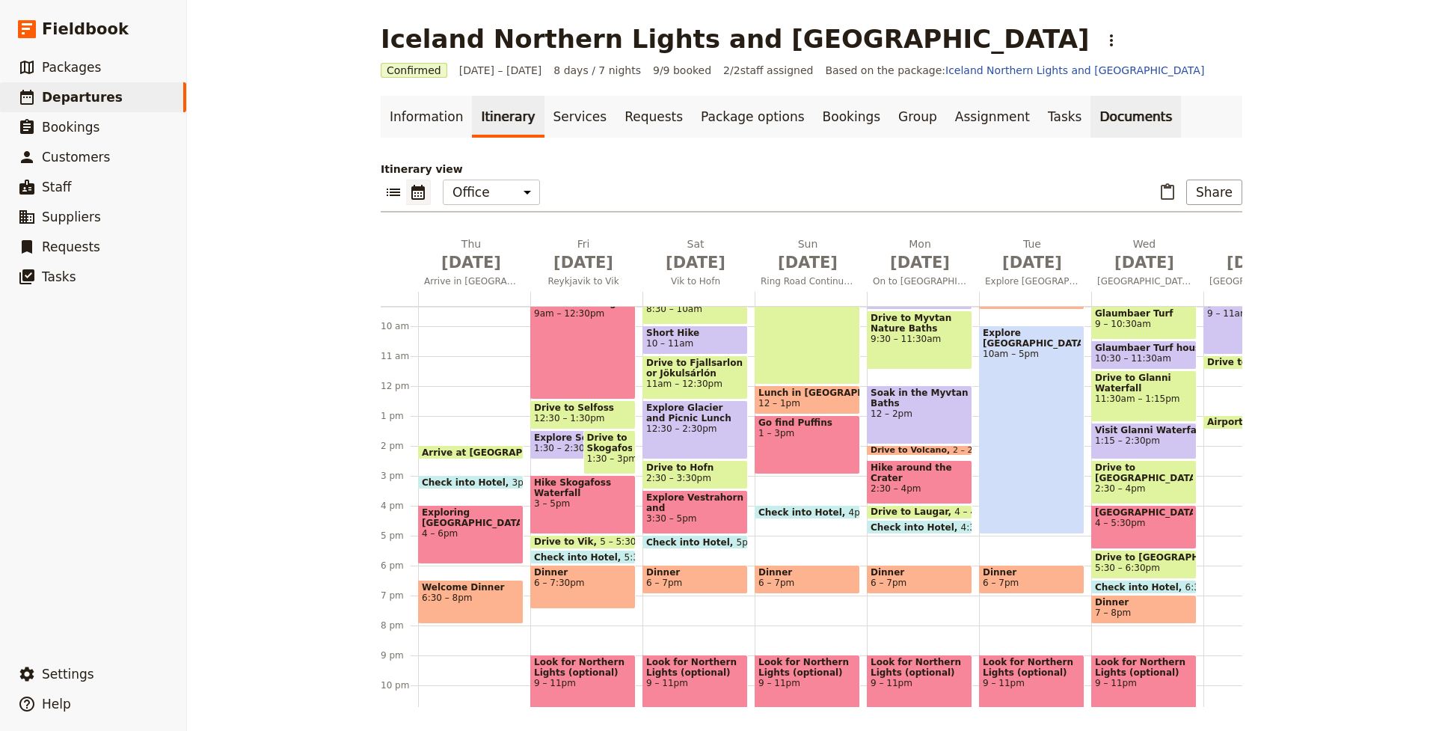
click at [1090, 114] on link "Documents" at bounding box center [1135, 117] width 90 height 42
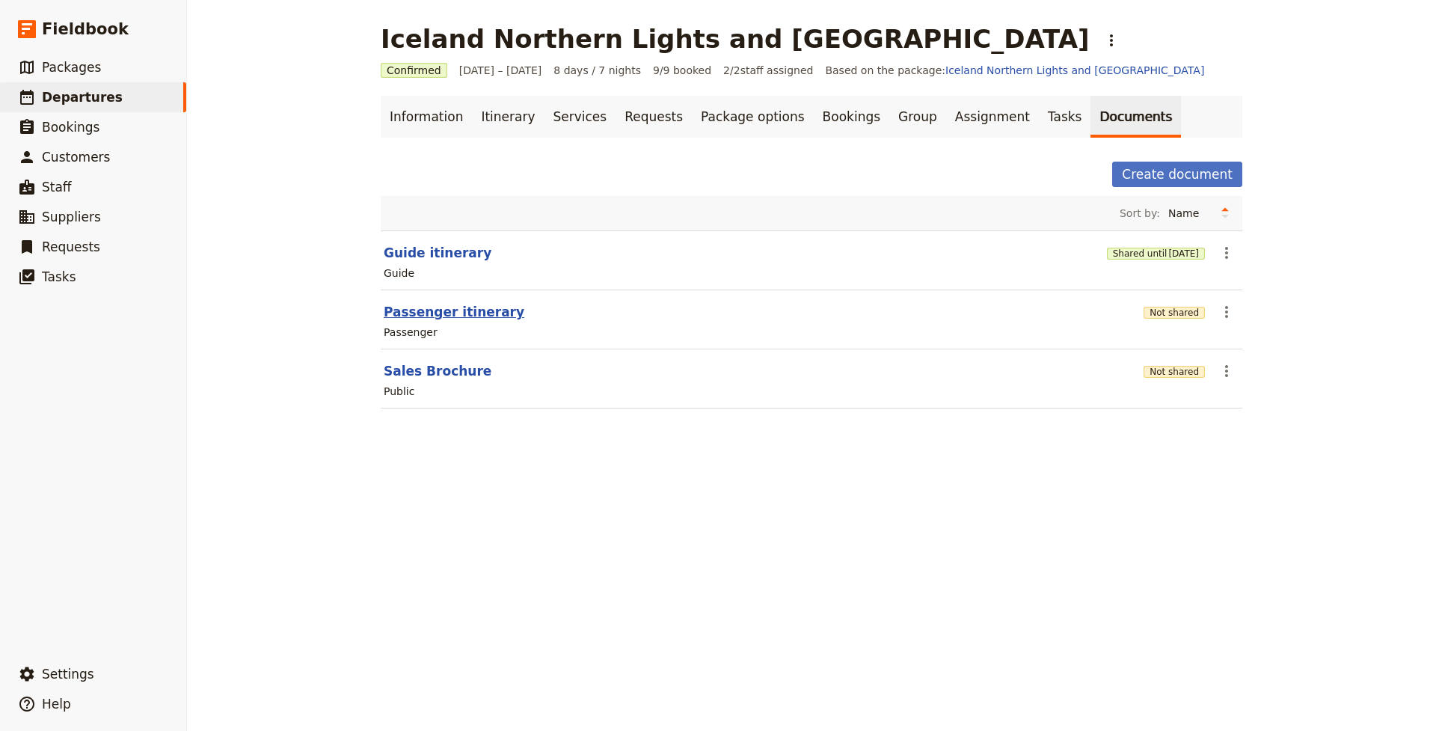
click at [452, 318] on button "Passenger itinerary" at bounding box center [454, 312] width 141 height 18
select select "PASSENGER"
select select "RUN_SHEET"
select select "DEFAULT"
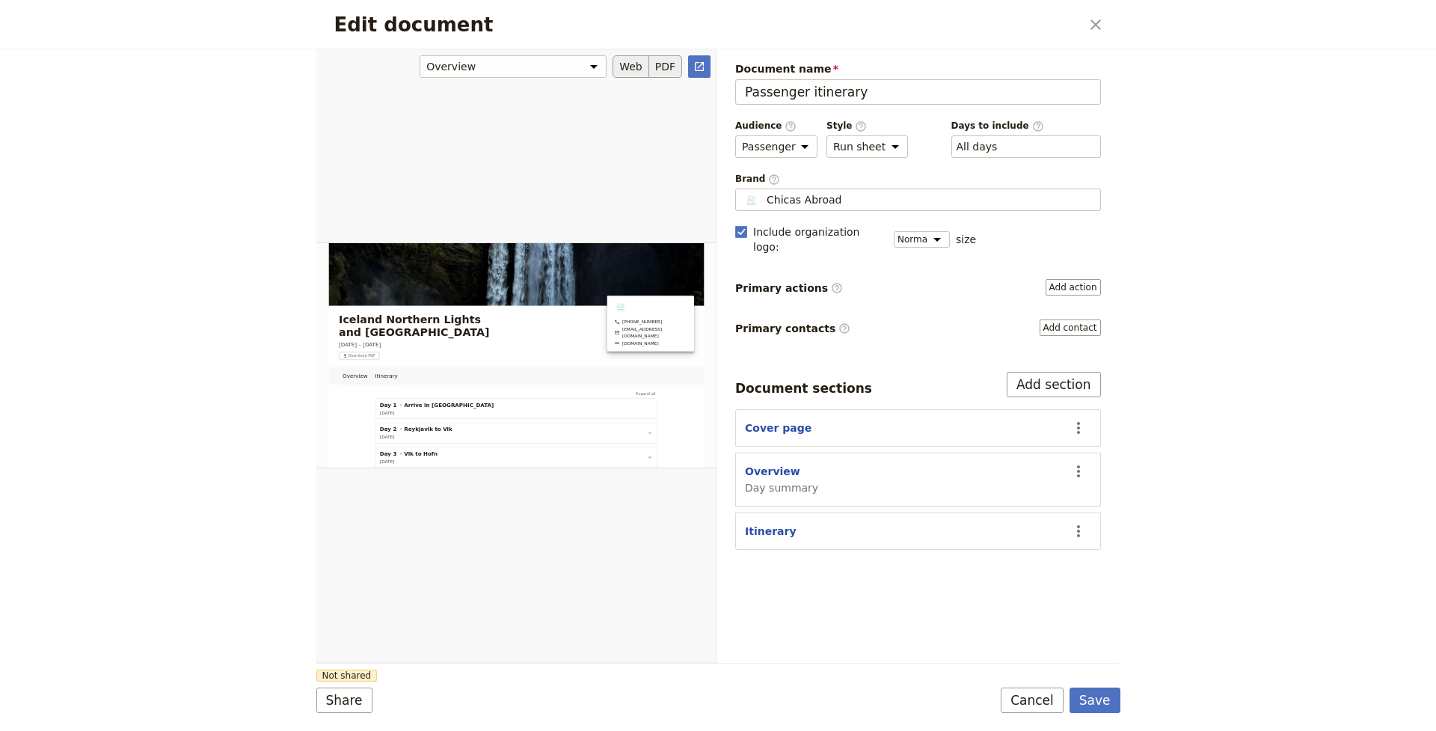
click at [667, 68] on button "PDF" at bounding box center [665, 66] width 33 height 22
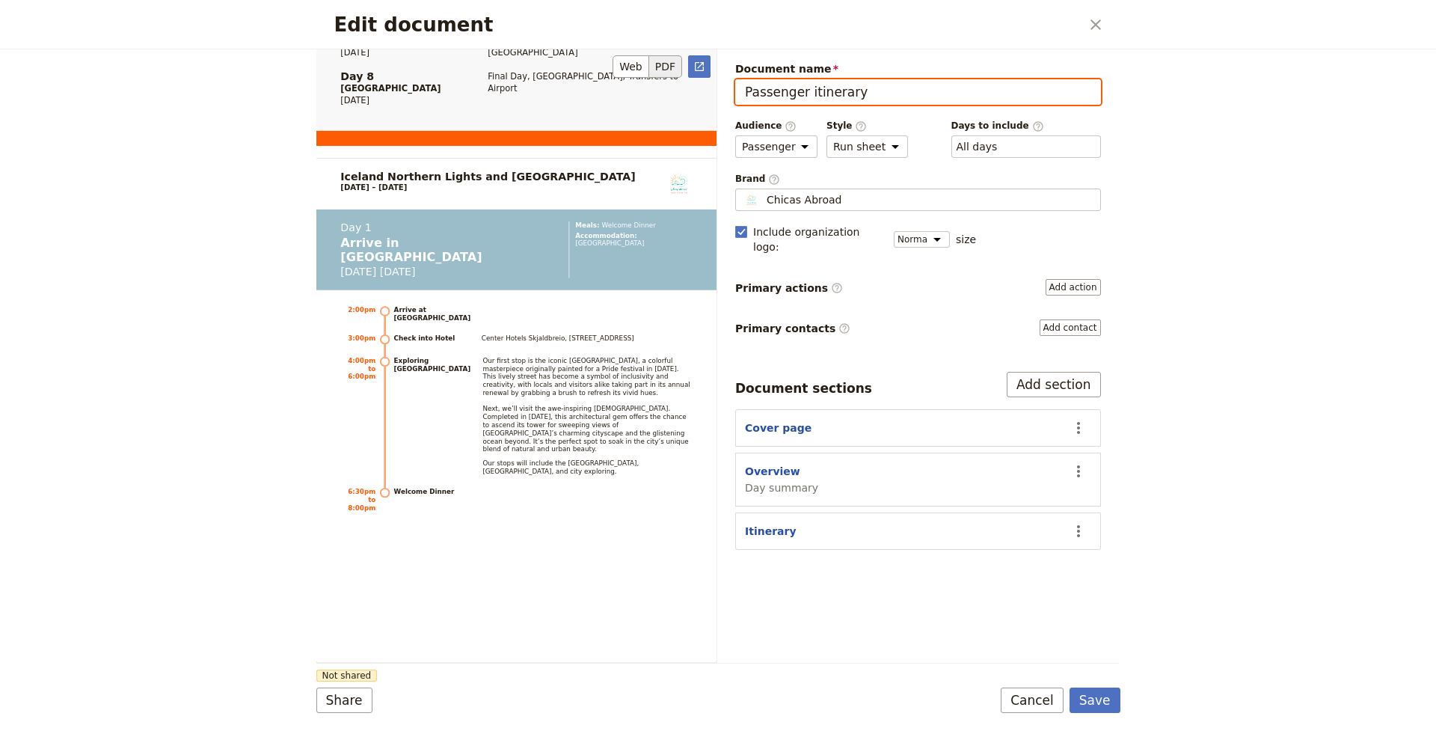
scroll to position [1255, 0]
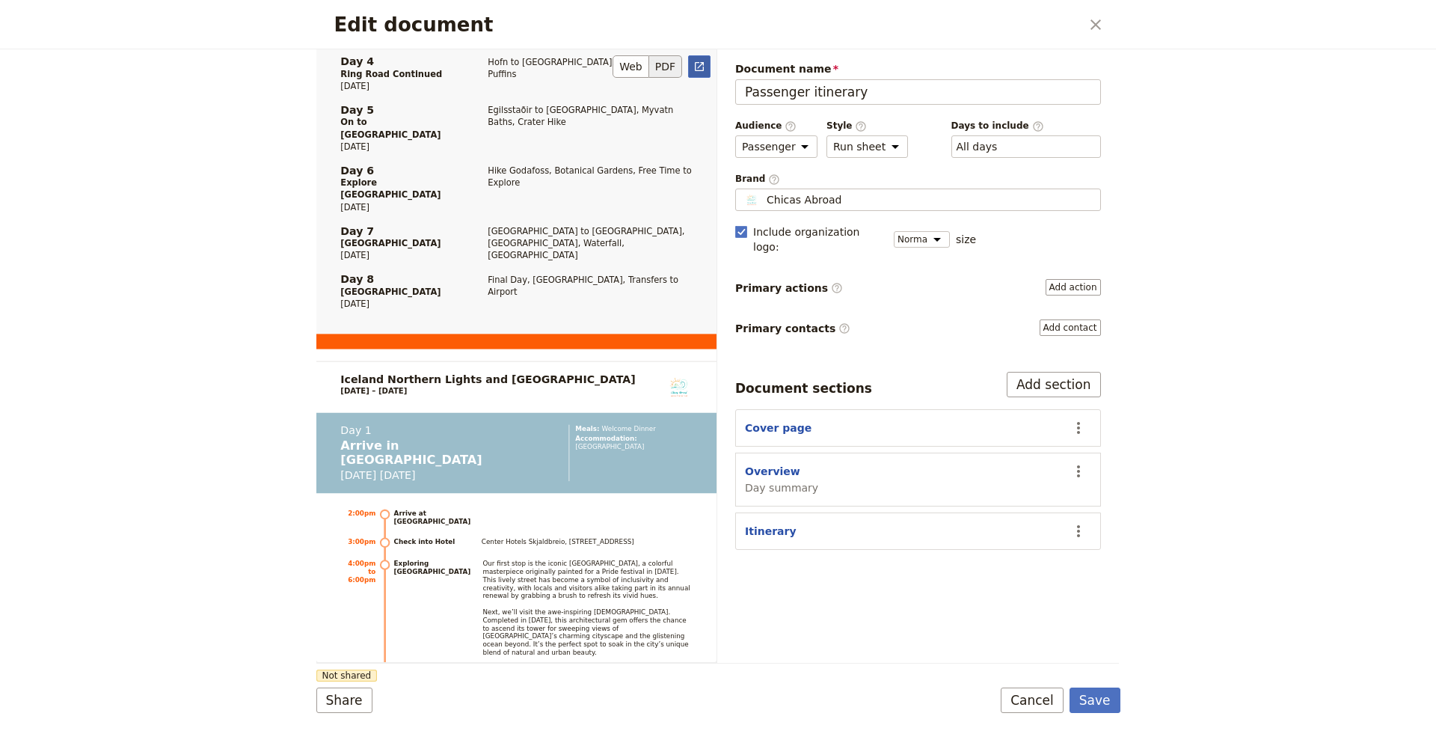
click at [700, 68] on icon "Open full preview" at bounding box center [699, 67] width 12 height 12
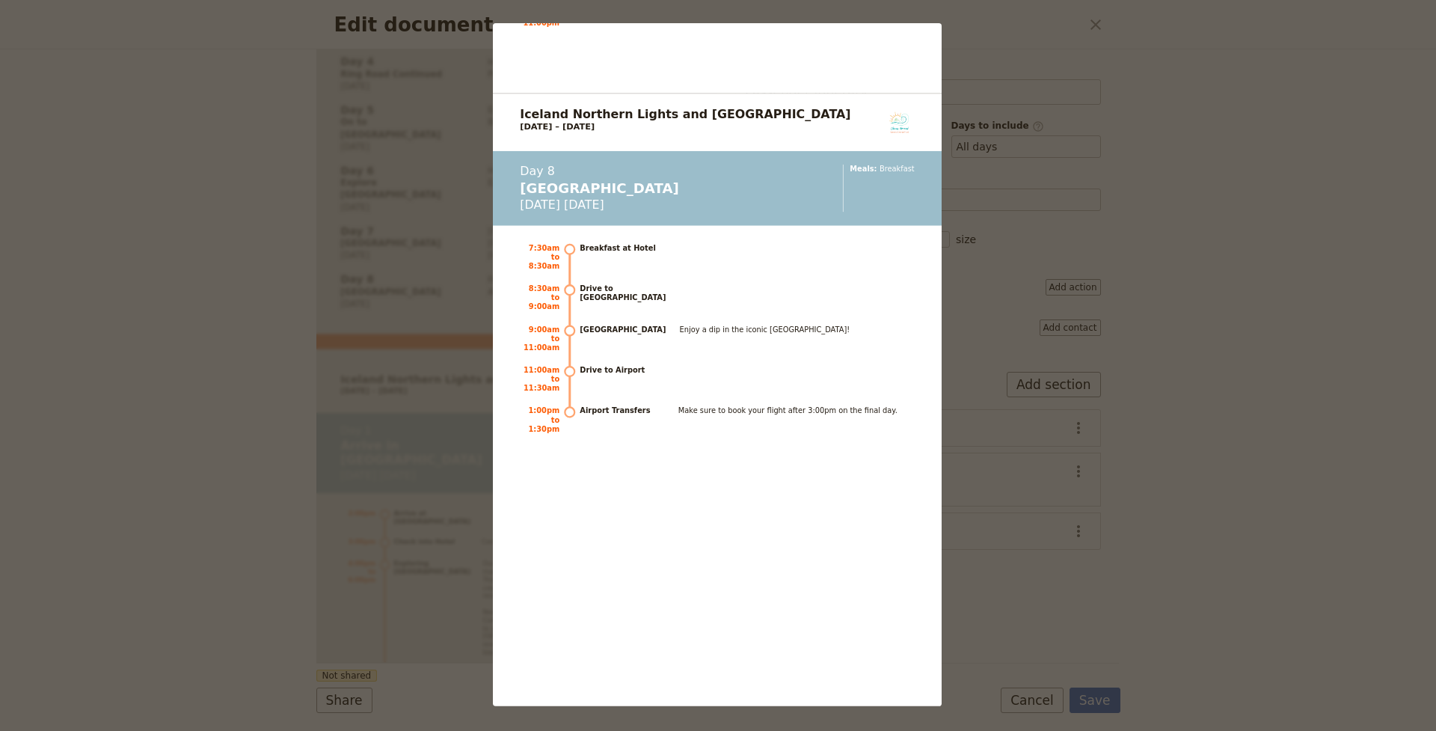
scroll to position [7487, 0]
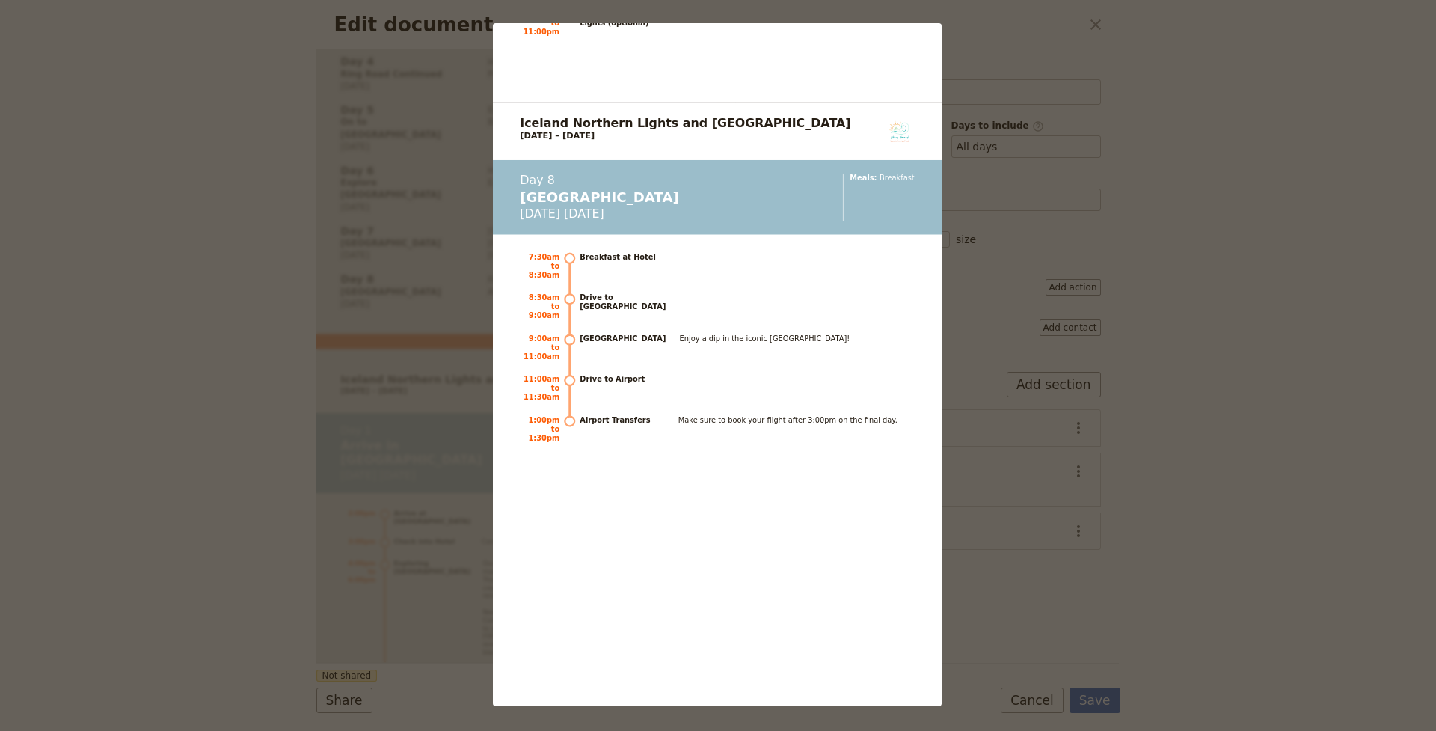
click at [1169, 362] on div "Iceland Northern Lights and [GEOGRAPHIC_DATA] [DATE] – [DATE] [PHONE_NUMBER] [E…" at bounding box center [718, 365] width 1436 height 731
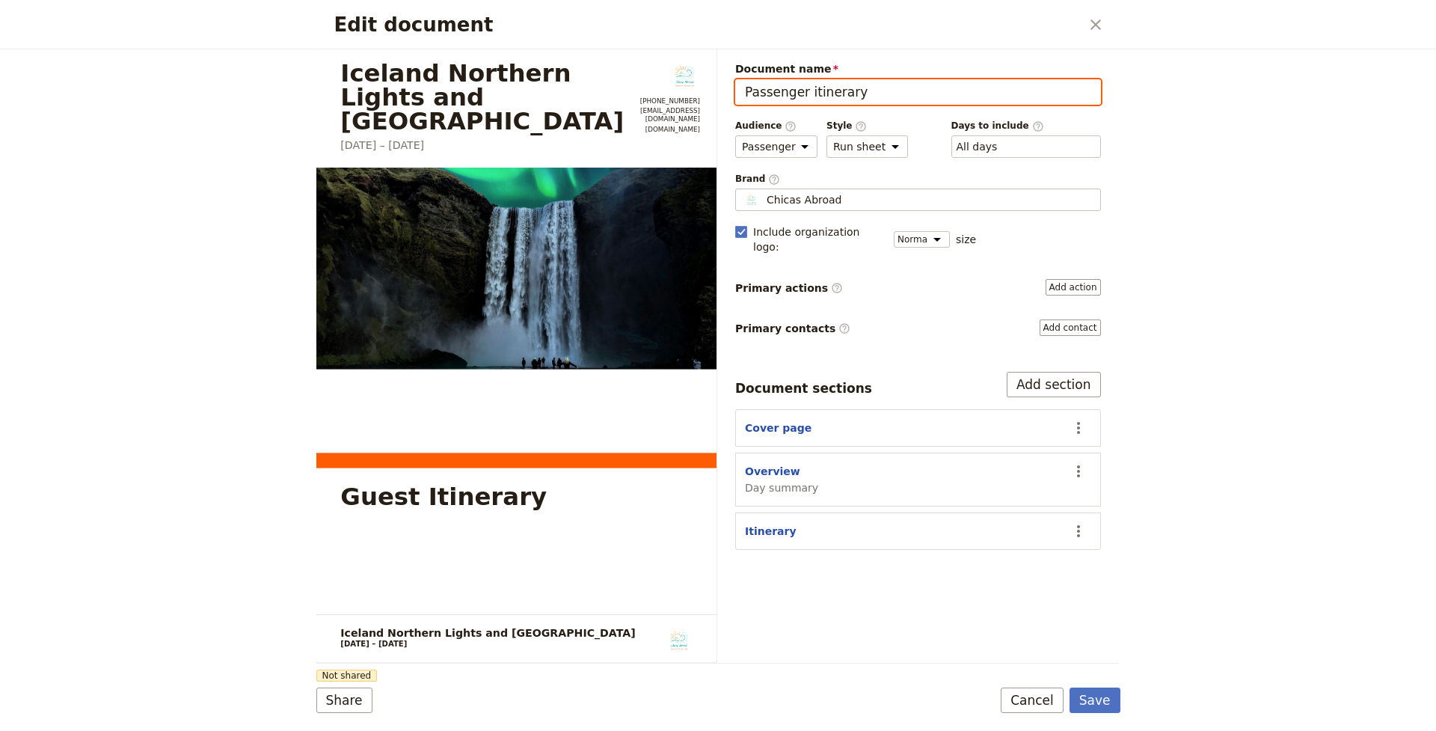
scroll to position [0, 0]
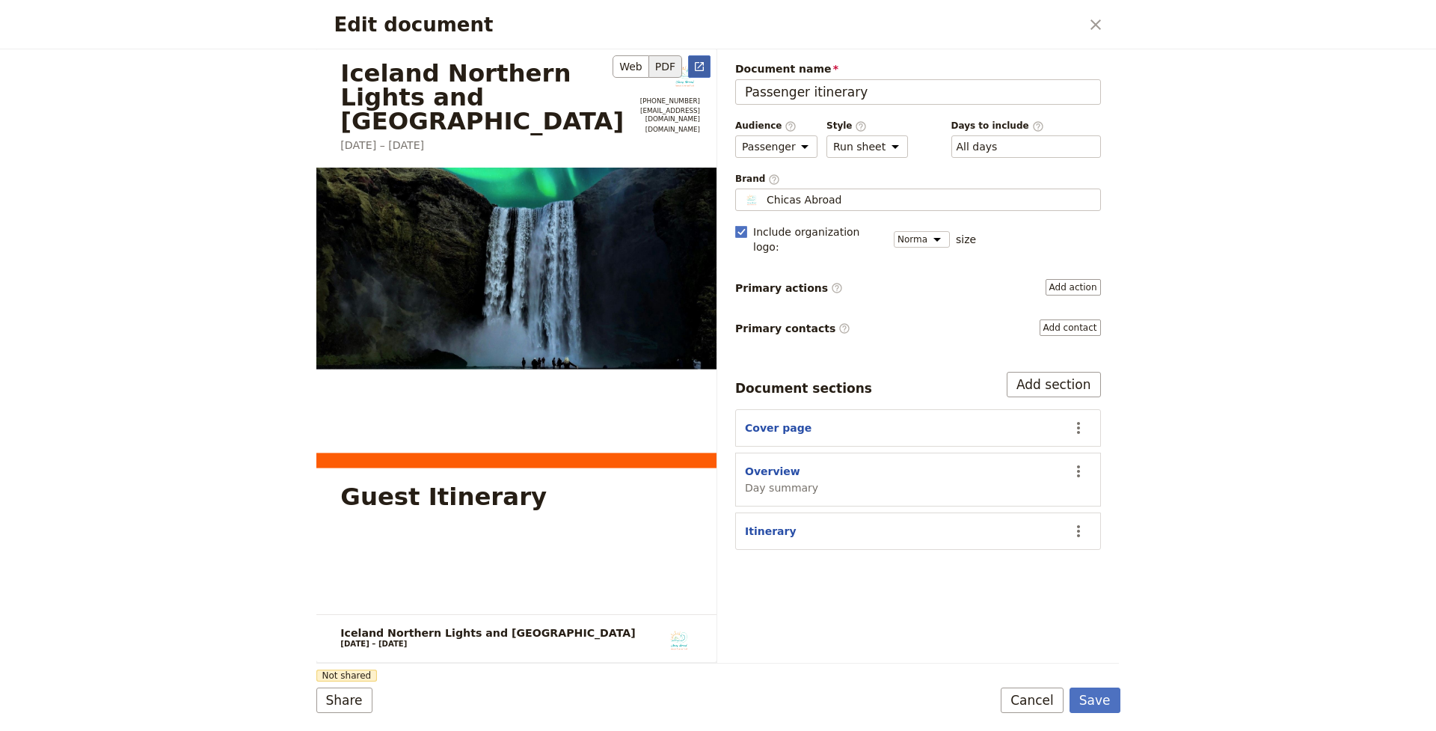
click at [701, 66] on icon "Open full preview" at bounding box center [699, 67] width 12 height 12
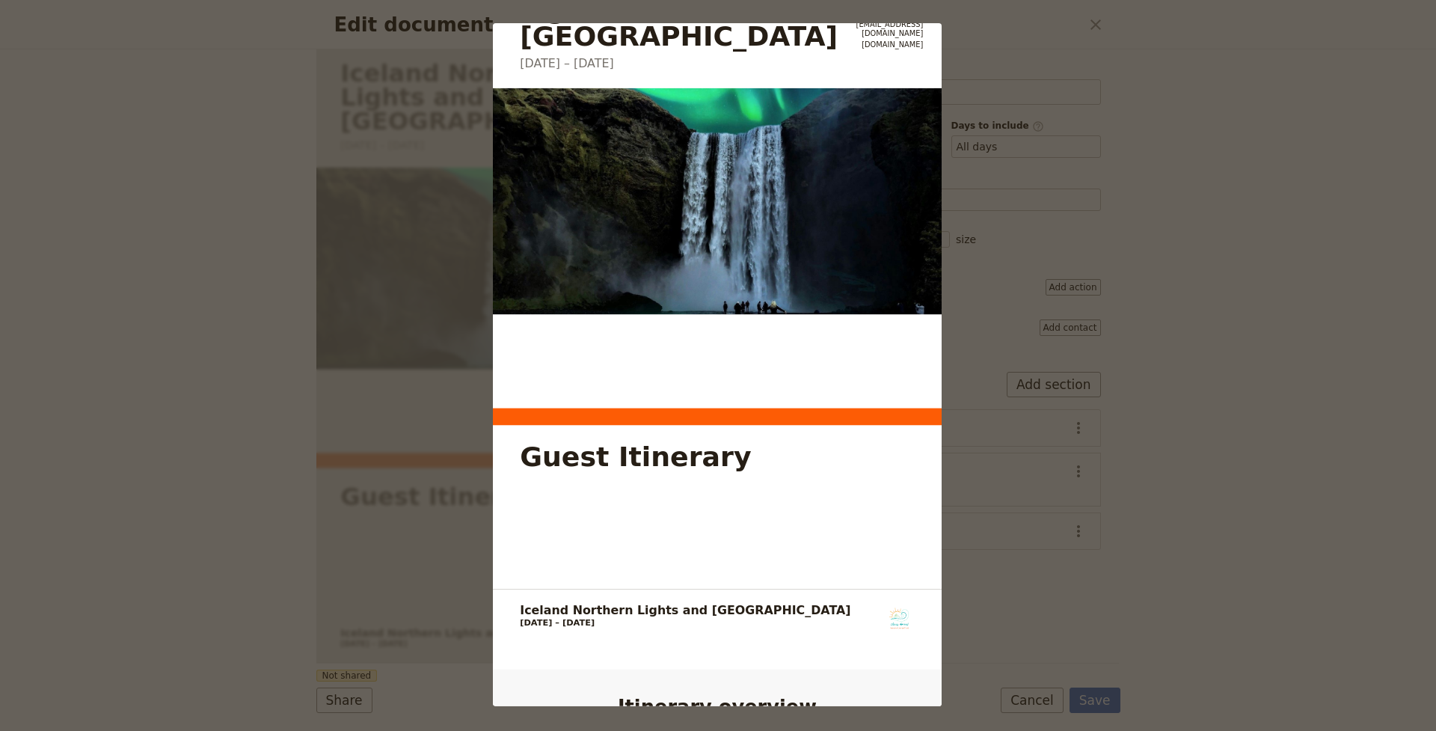
scroll to position [93, 0]
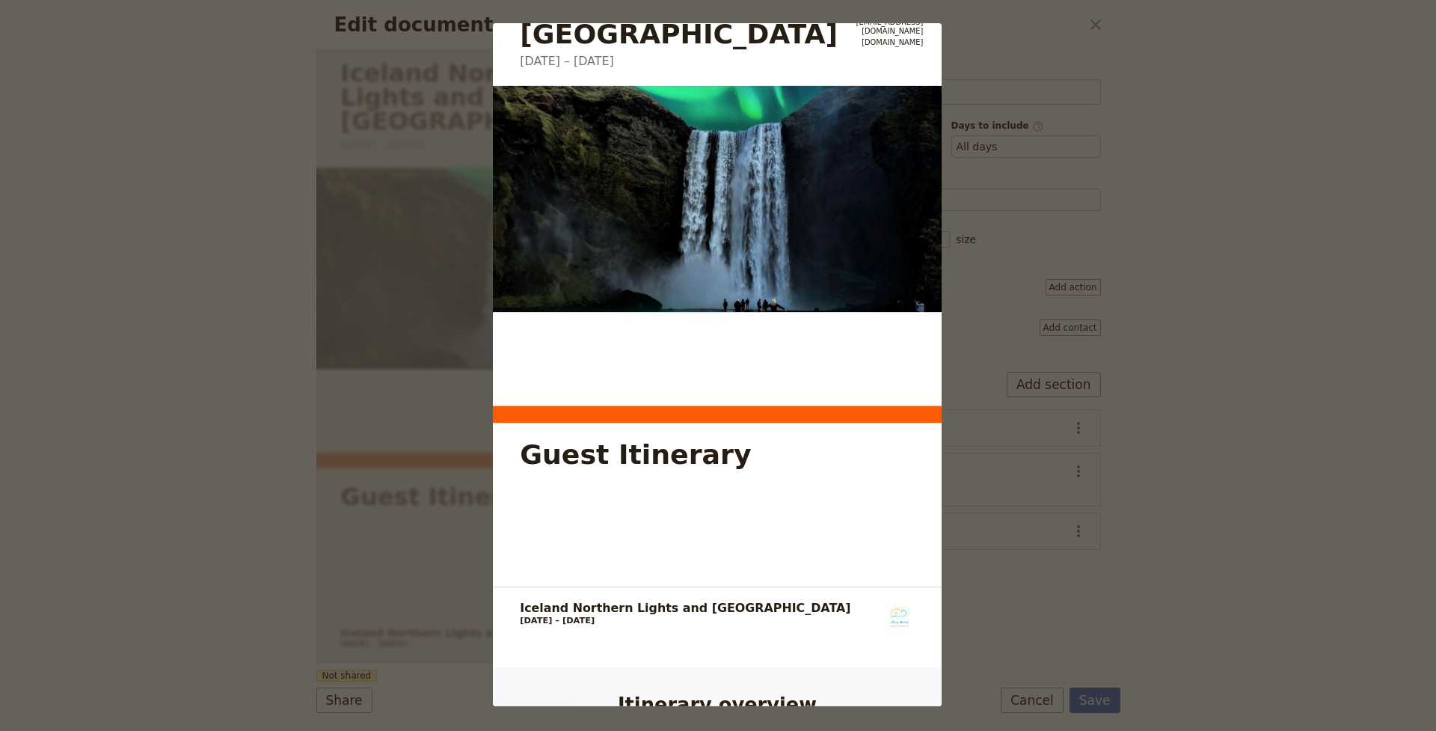
click at [1093, 27] on div "Iceland Northern Lights and [GEOGRAPHIC_DATA] [DATE] – [DATE] [PHONE_NUMBER] [E…" at bounding box center [718, 365] width 1436 height 731
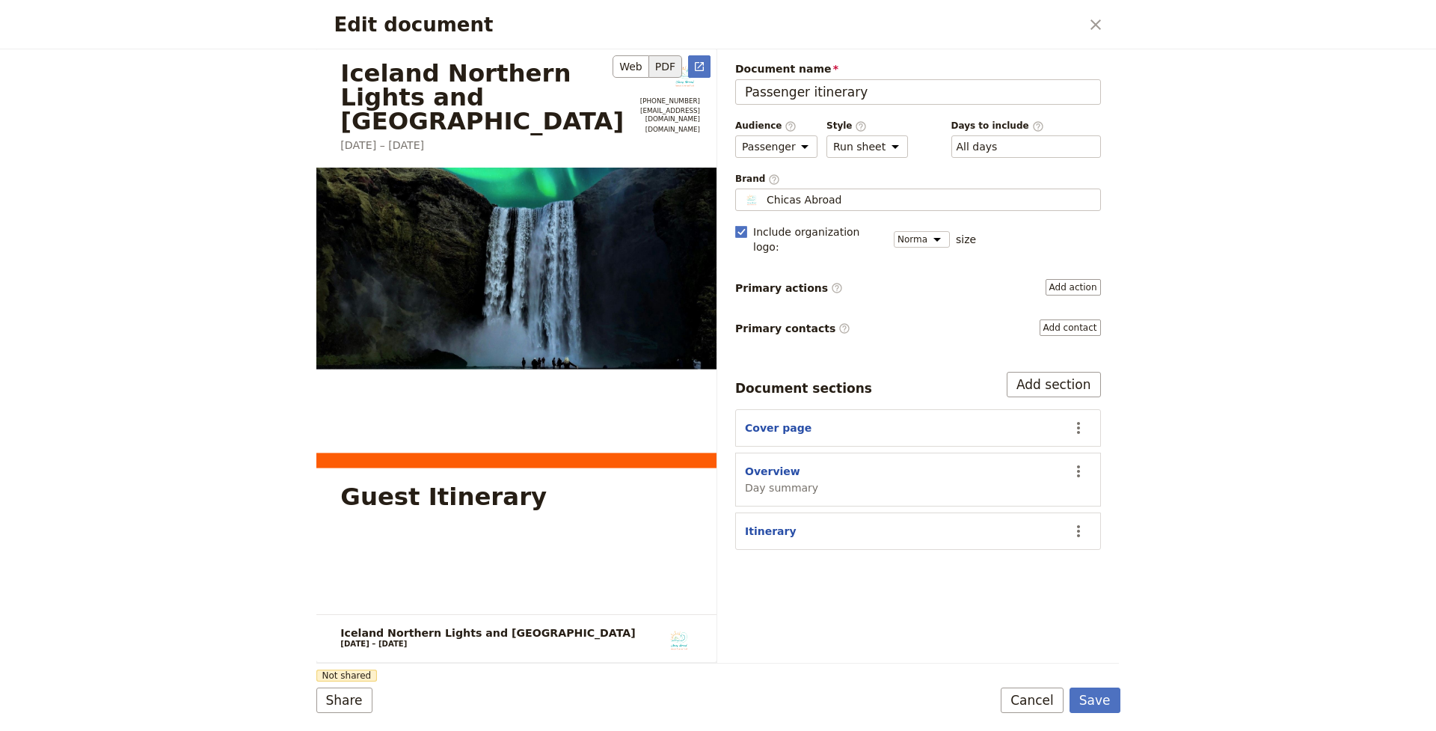
click at [643, 168] on img "Edit document" at bounding box center [516, 269] width 400 height 202
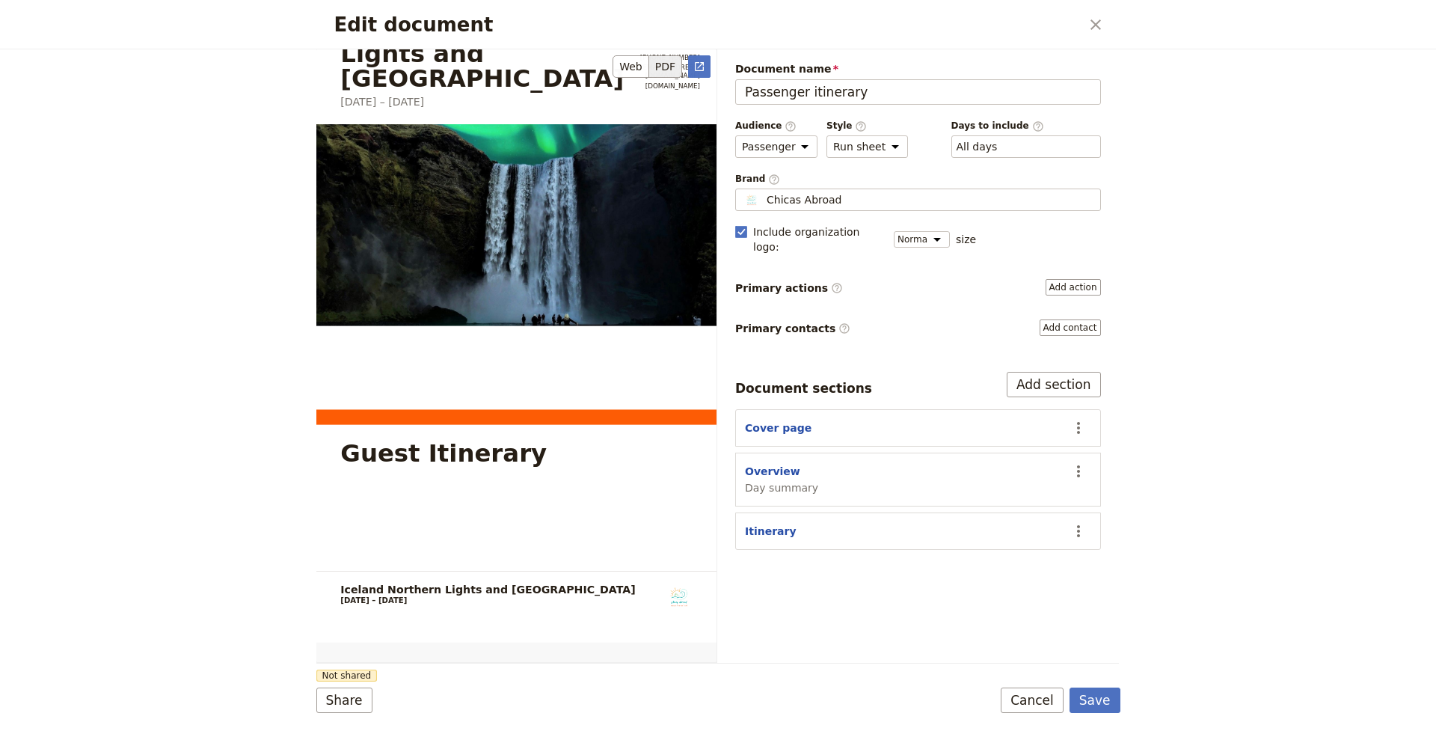
scroll to position [67, 0]
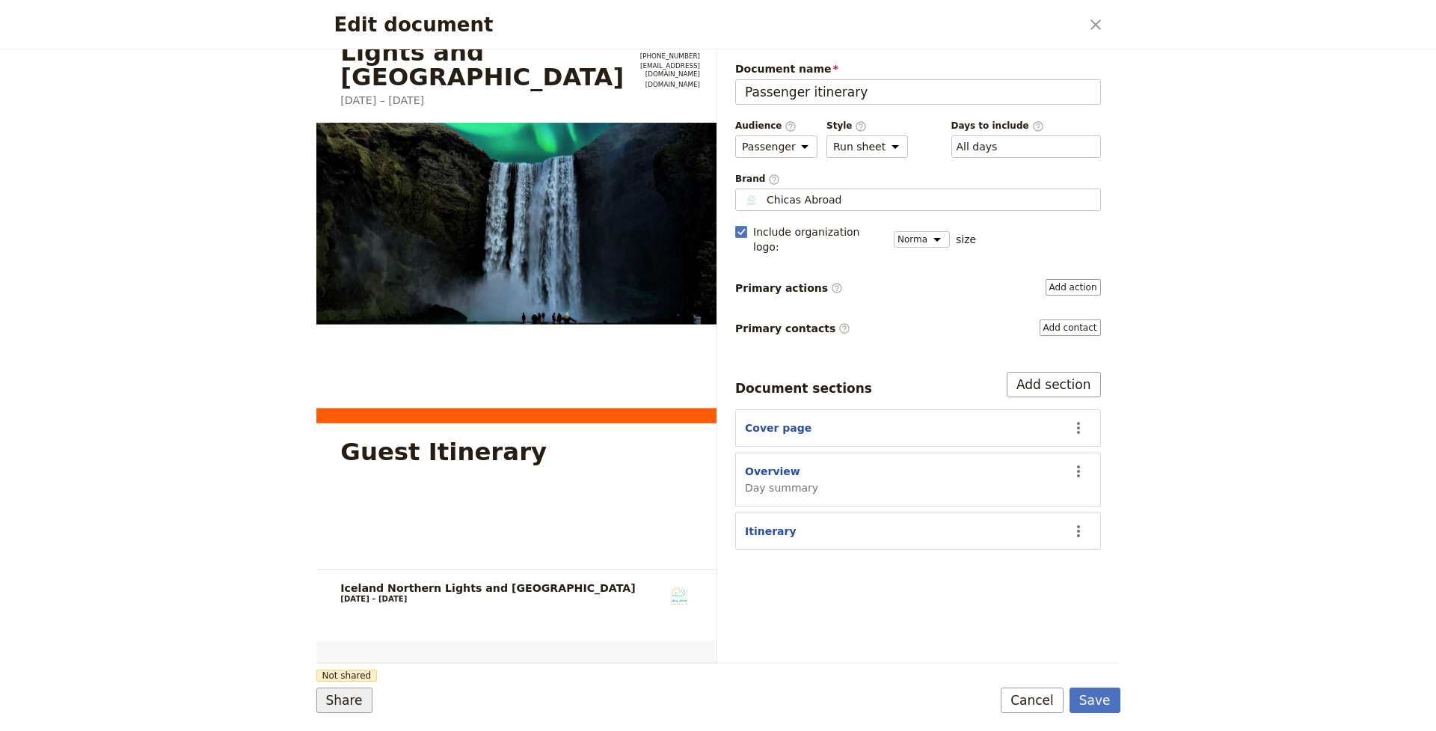
click at [352, 709] on button "Share" at bounding box center [344, 699] width 56 height 25
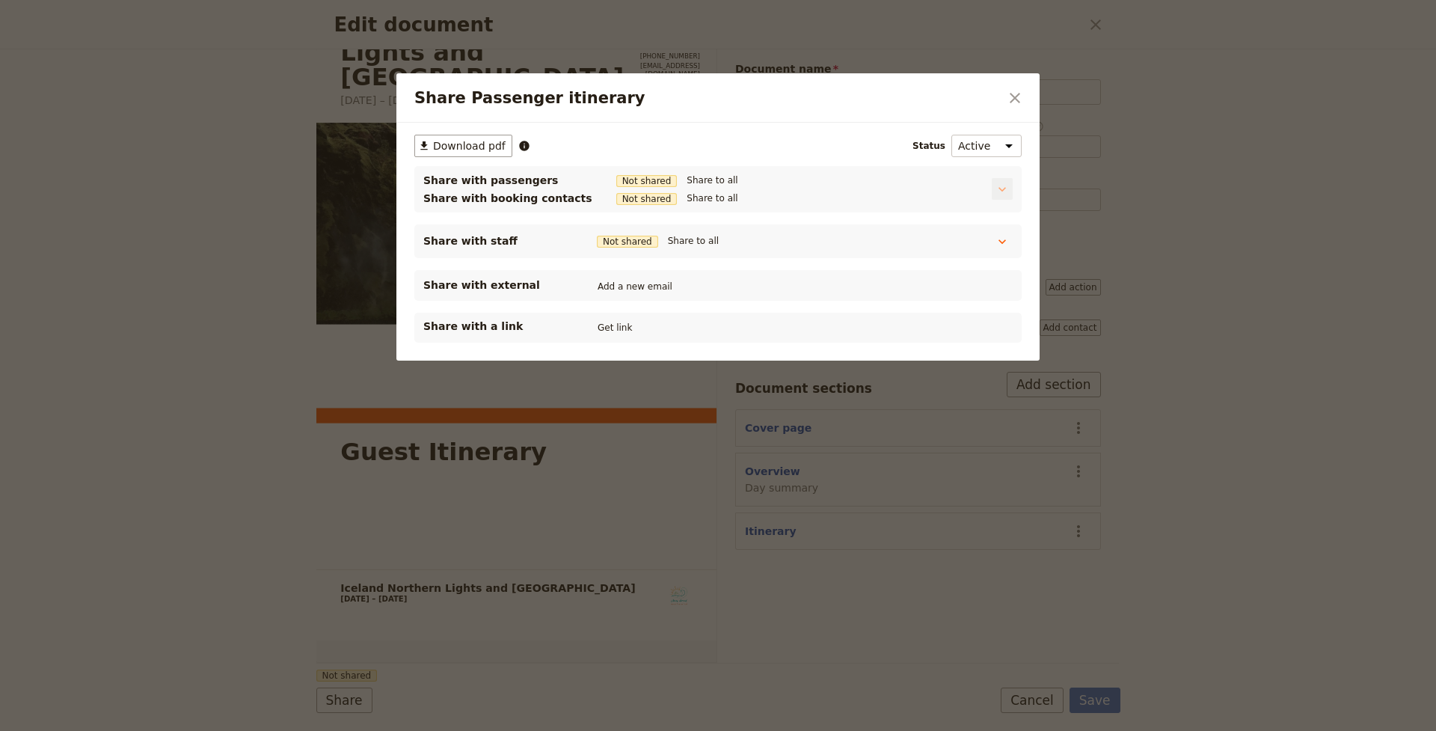
click at [1004, 184] on icon "Share Passenger itinerary" at bounding box center [1002, 189] width 15 height 15
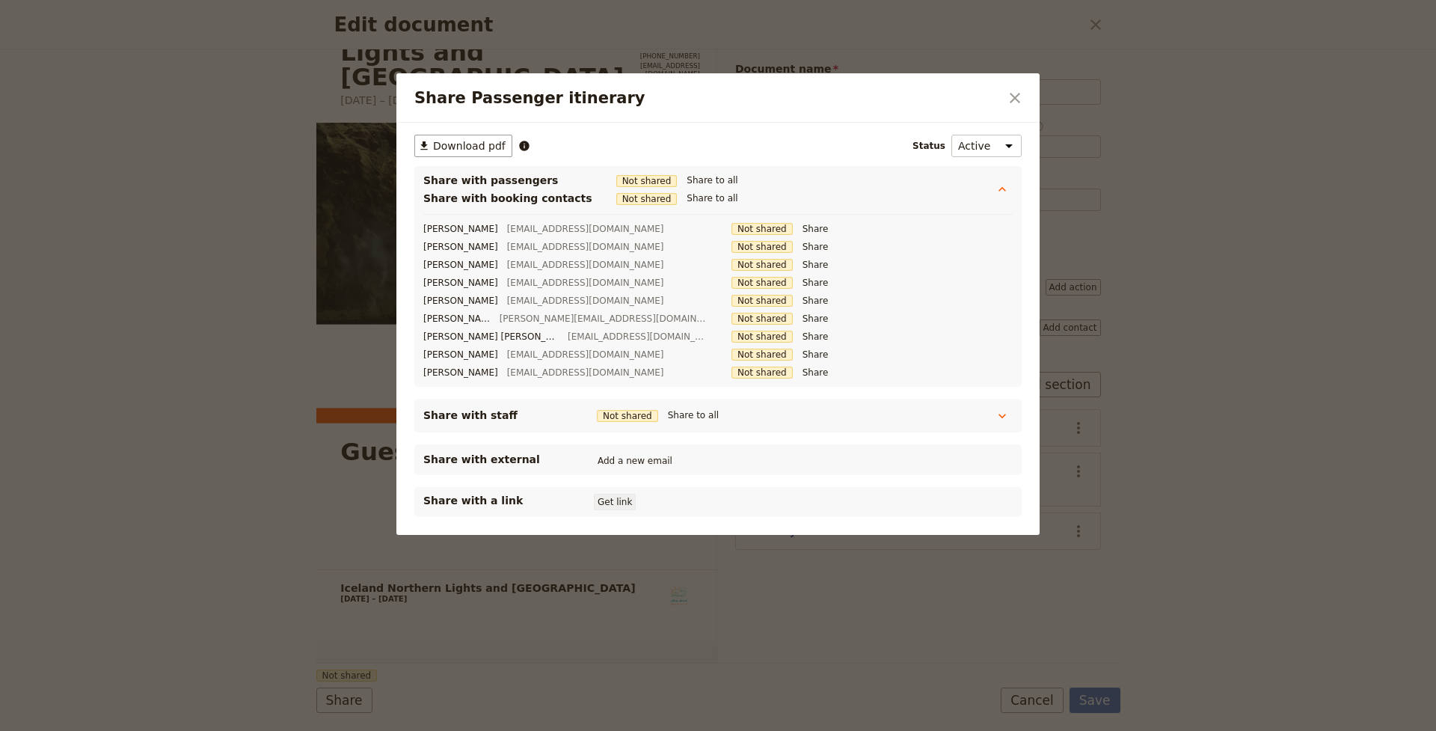
click at [618, 504] on button "Get link" at bounding box center [615, 502] width 42 height 16
click at [695, 501] on icon "Share Passenger itinerary" at bounding box center [692, 501] width 4 height 3
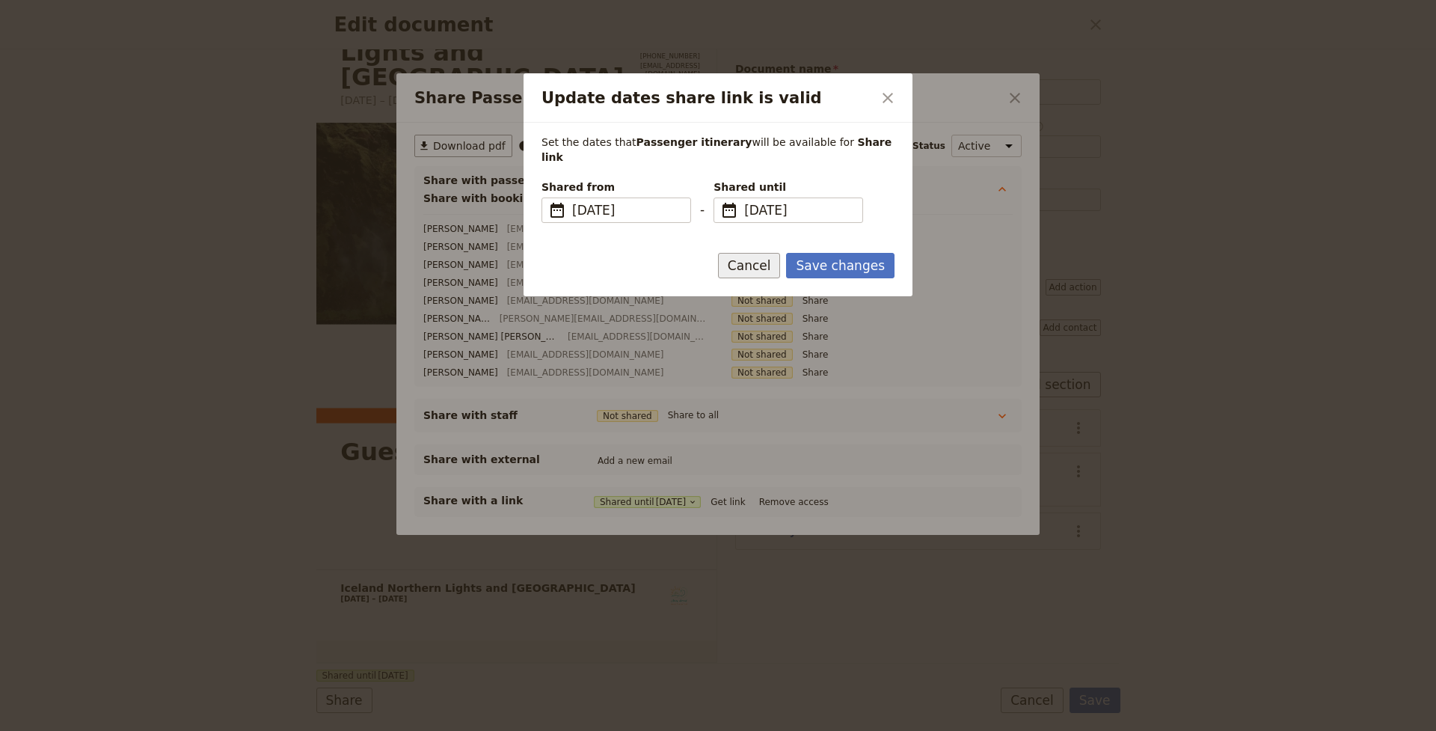
click at [768, 253] on button "Cancel" at bounding box center [749, 265] width 63 height 25
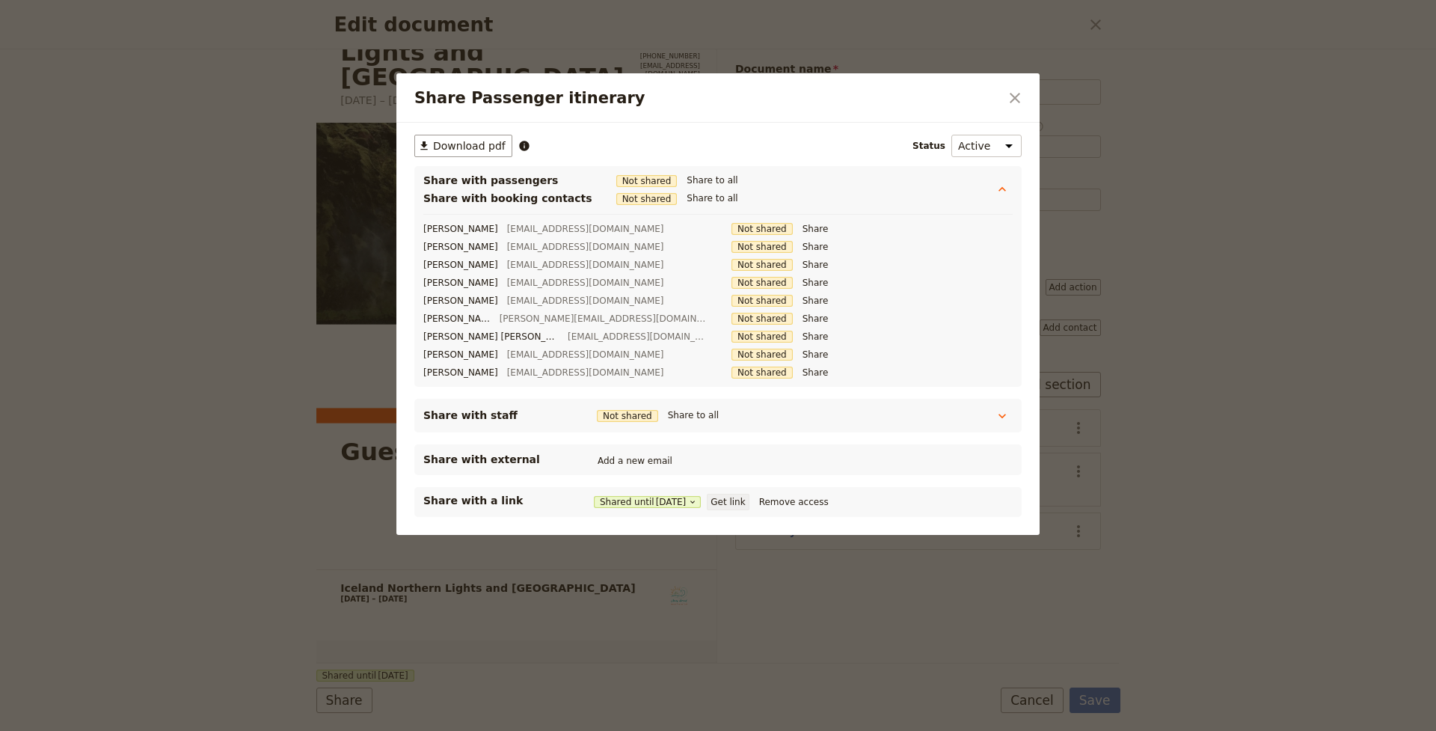
click at [749, 502] on button "Get link" at bounding box center [728, 502] width 42 height 16
click at [1017, 98] on icon "Close dialog" at bounding box center [1015, 98] width 18 height 18
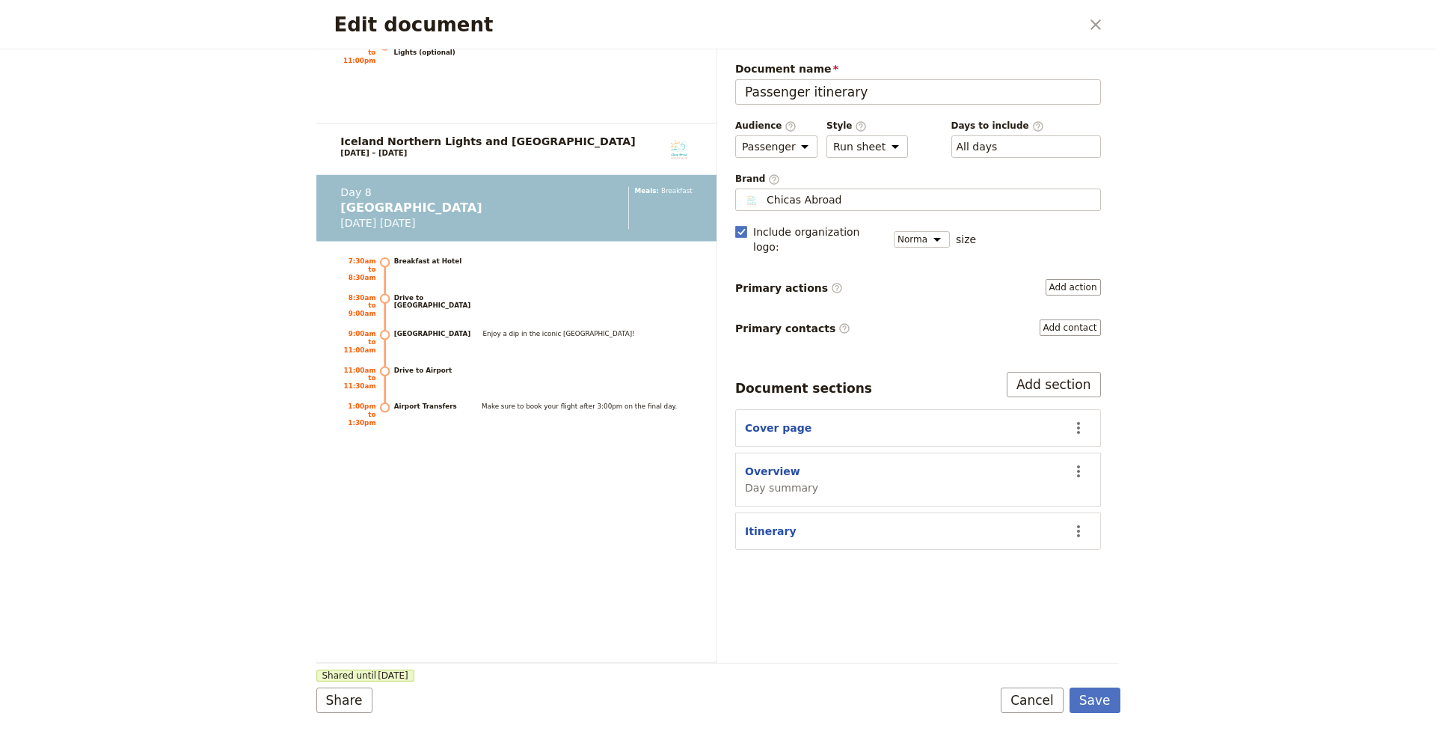
scroll to position [7480, 0]
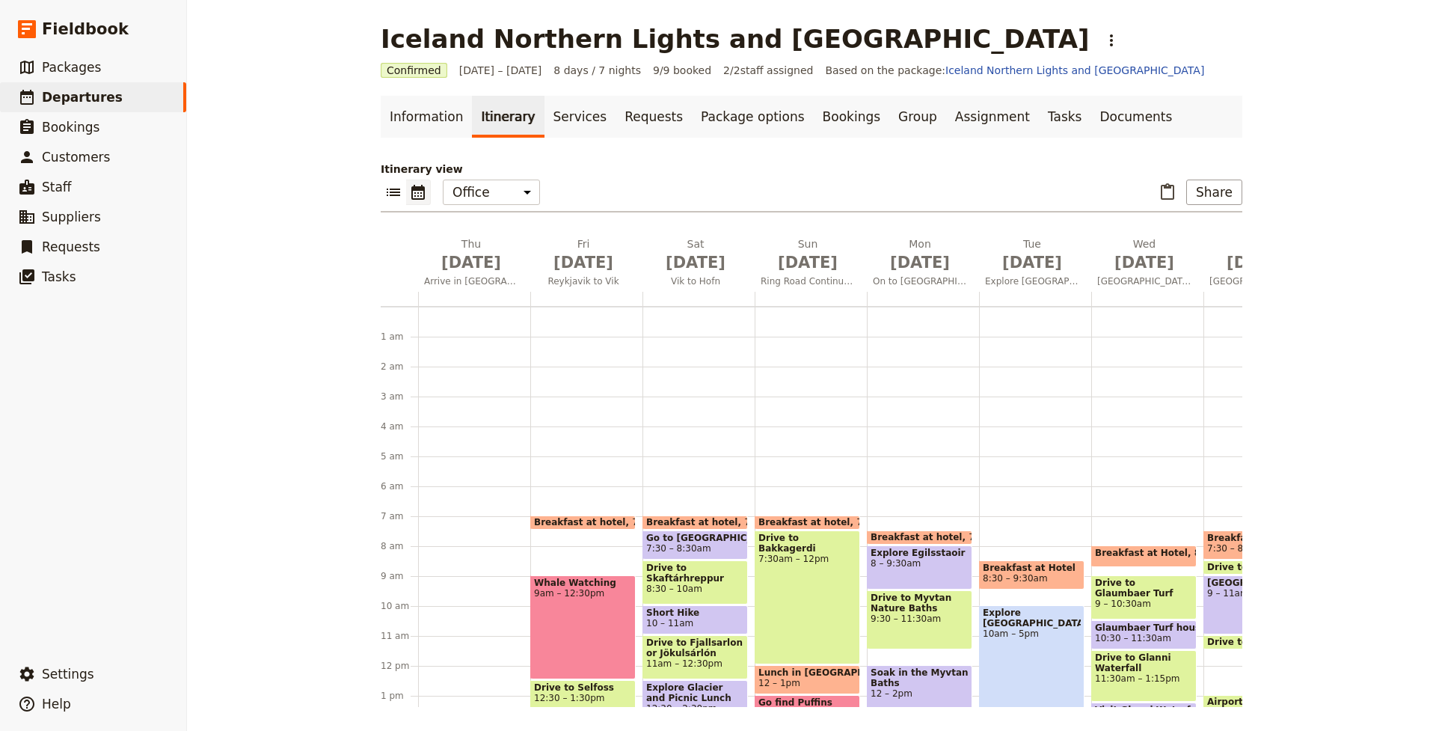
scroll to position [194, 0]
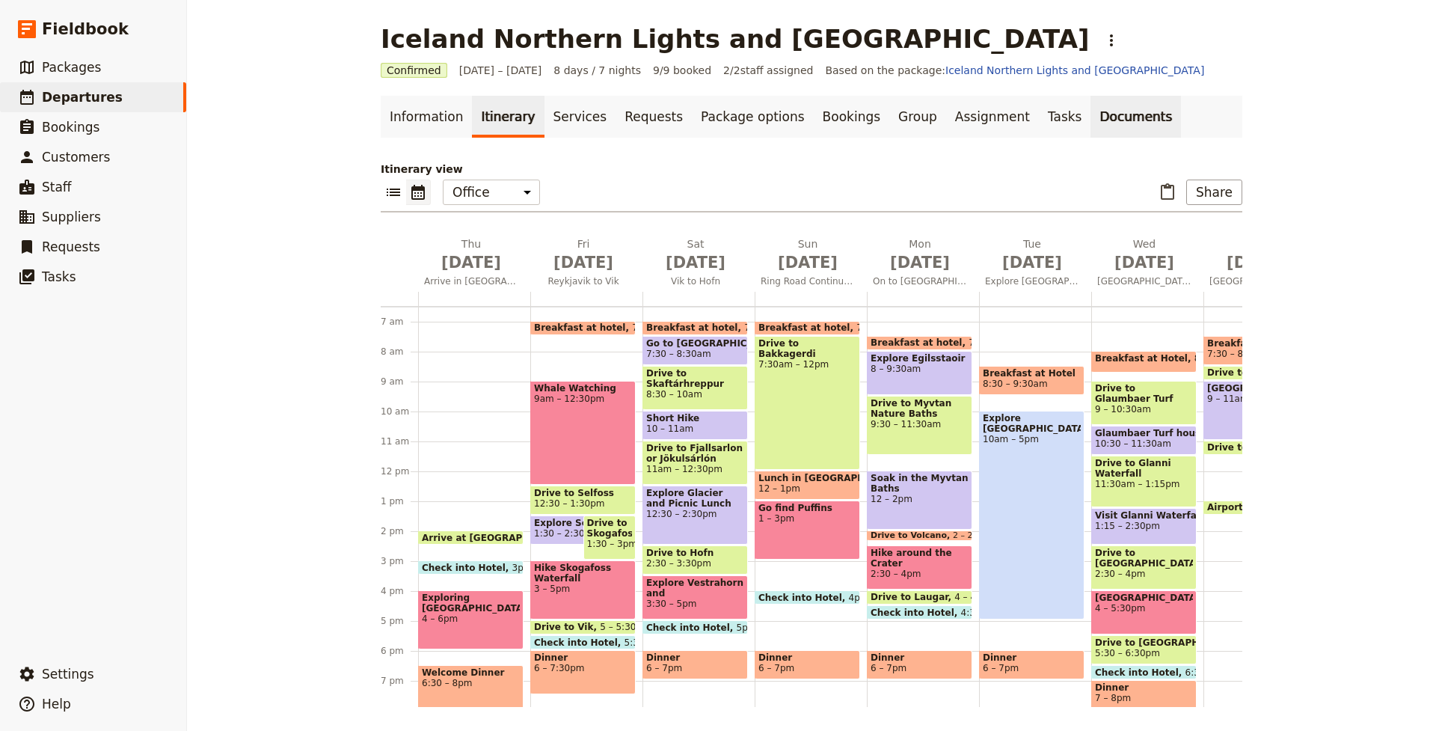
click at [1097, 123] on link "Documents" at bounding box center [1135, 117] width 90 height 42
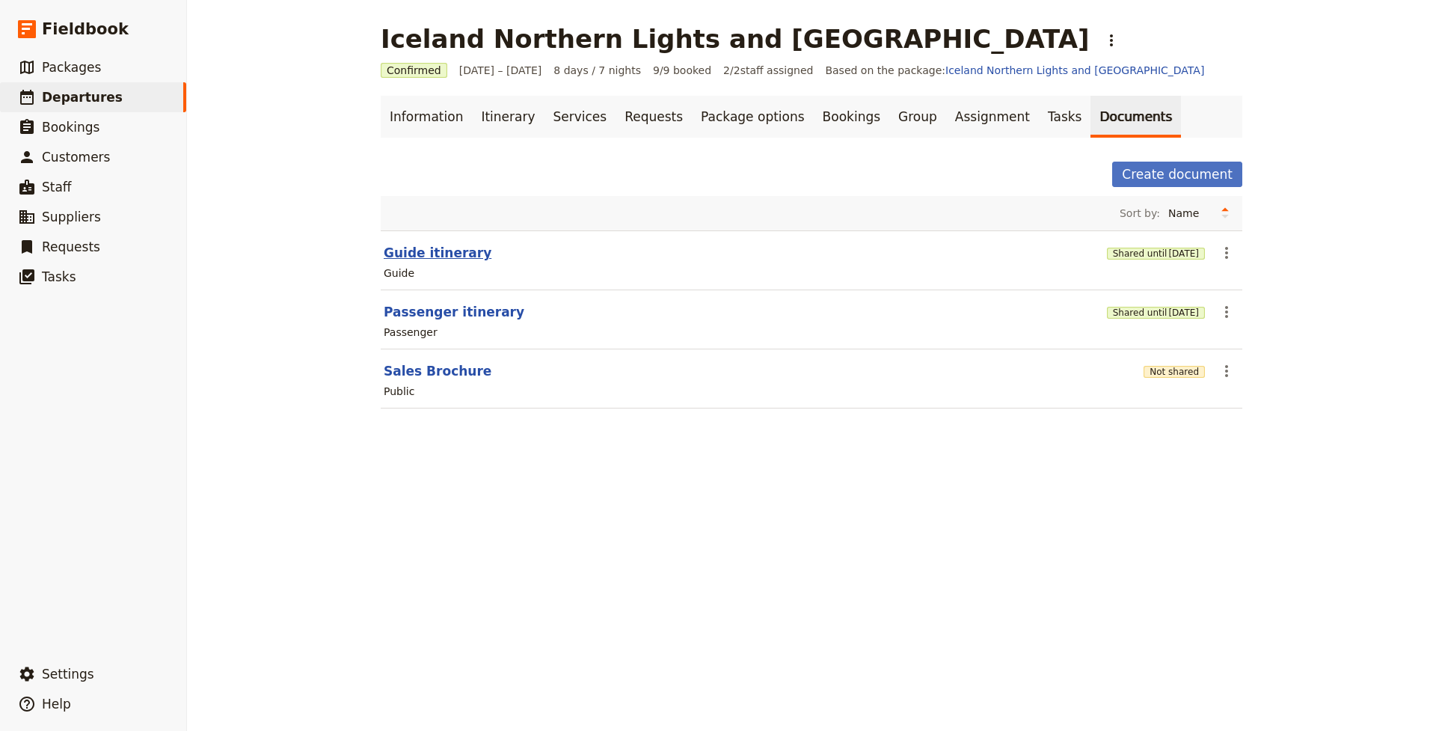
click at [454, 254] on button "Guide itinerary" at bounding box center [438, 253] width 108 height 18
select select "STAFF"
select select "RUN_SHEET"
select select "DEFAULT"
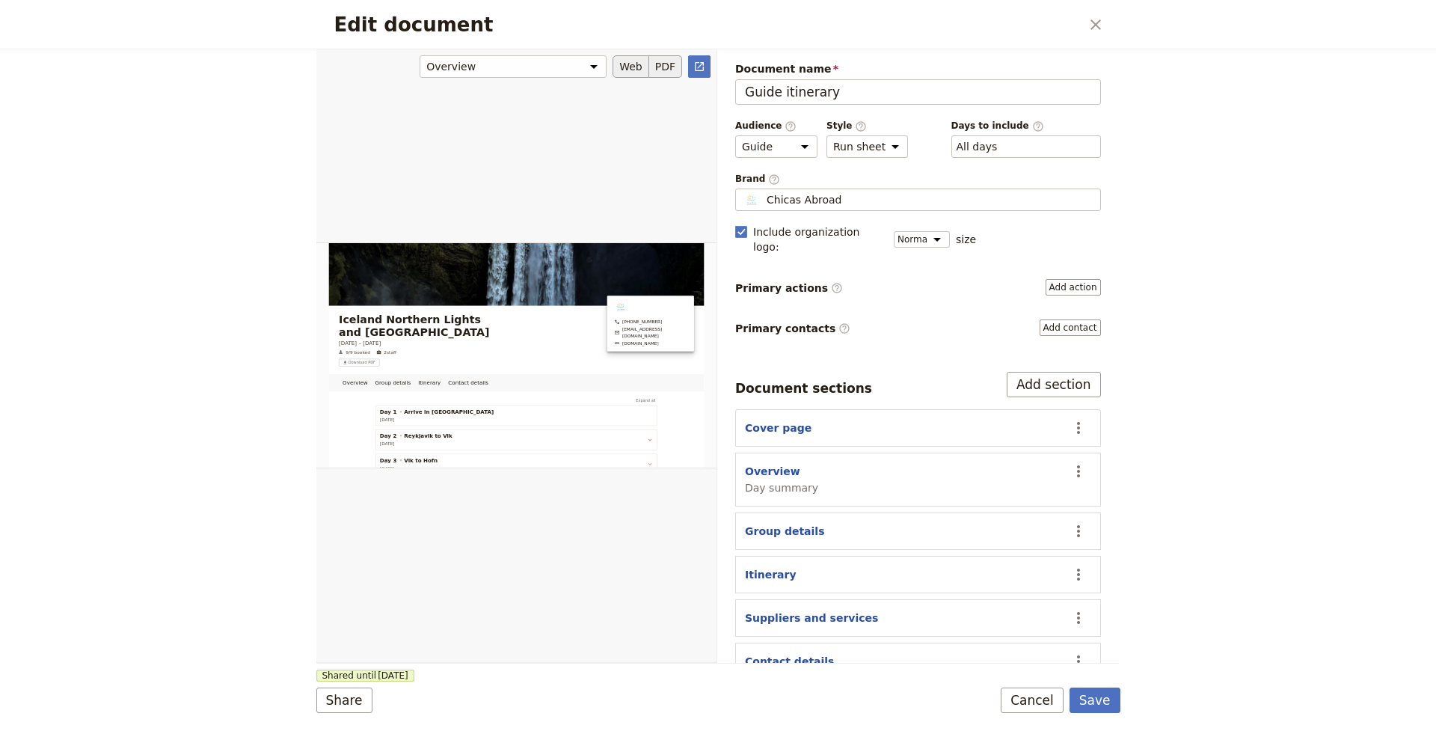
click at [666, 66] on button "PDF" at bounding box center [665, 66] width 33 height 22
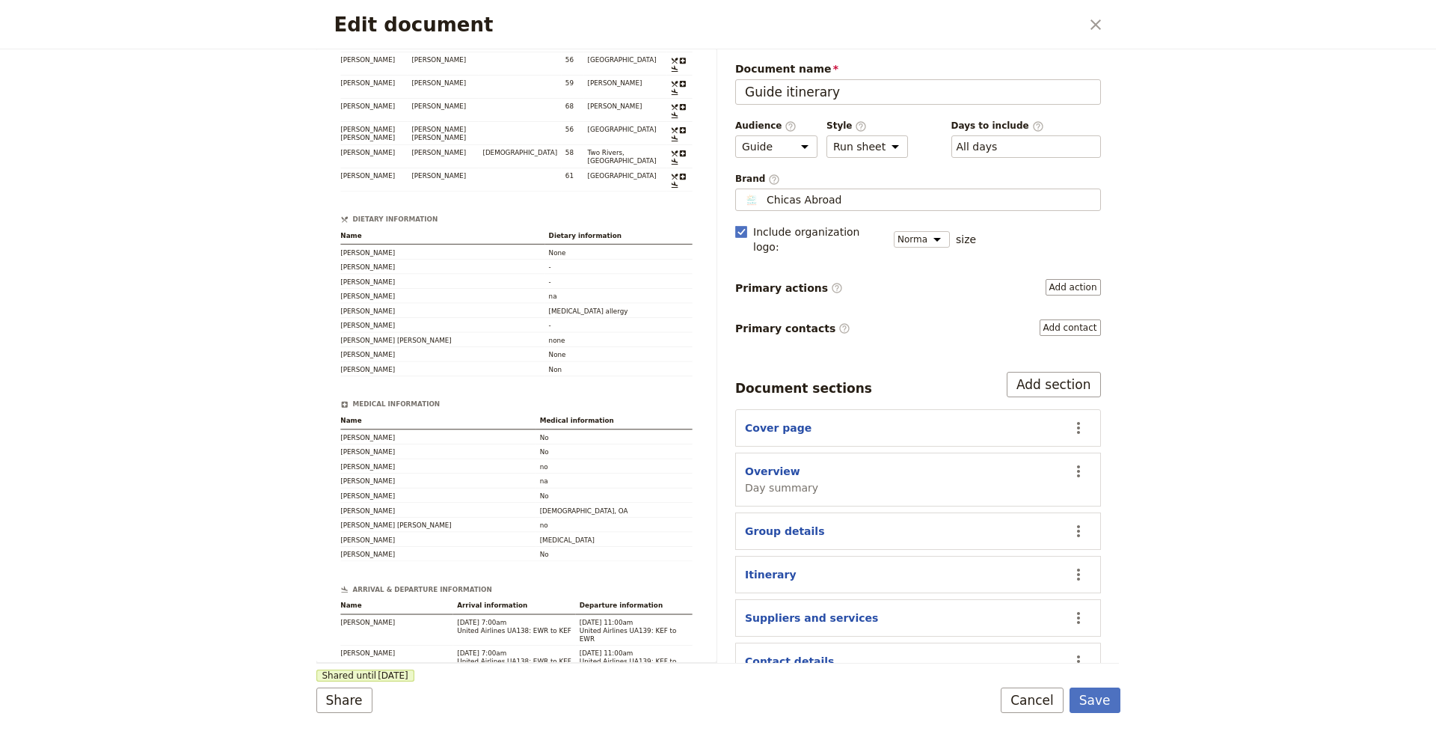
scroll to position [2253, 0]
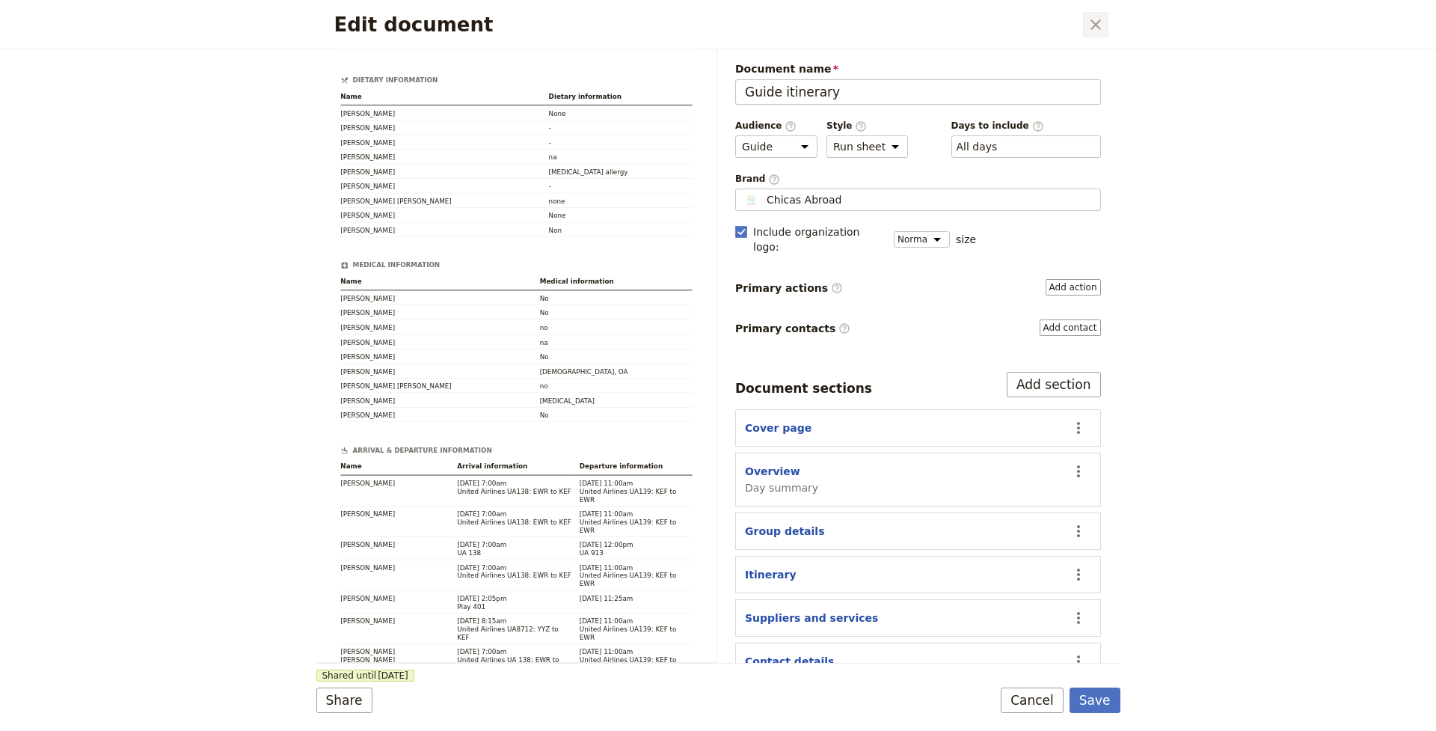
click at [1094, 21] on icon "Close dialog" at bounding box center [1096, 25] width 18 height 18
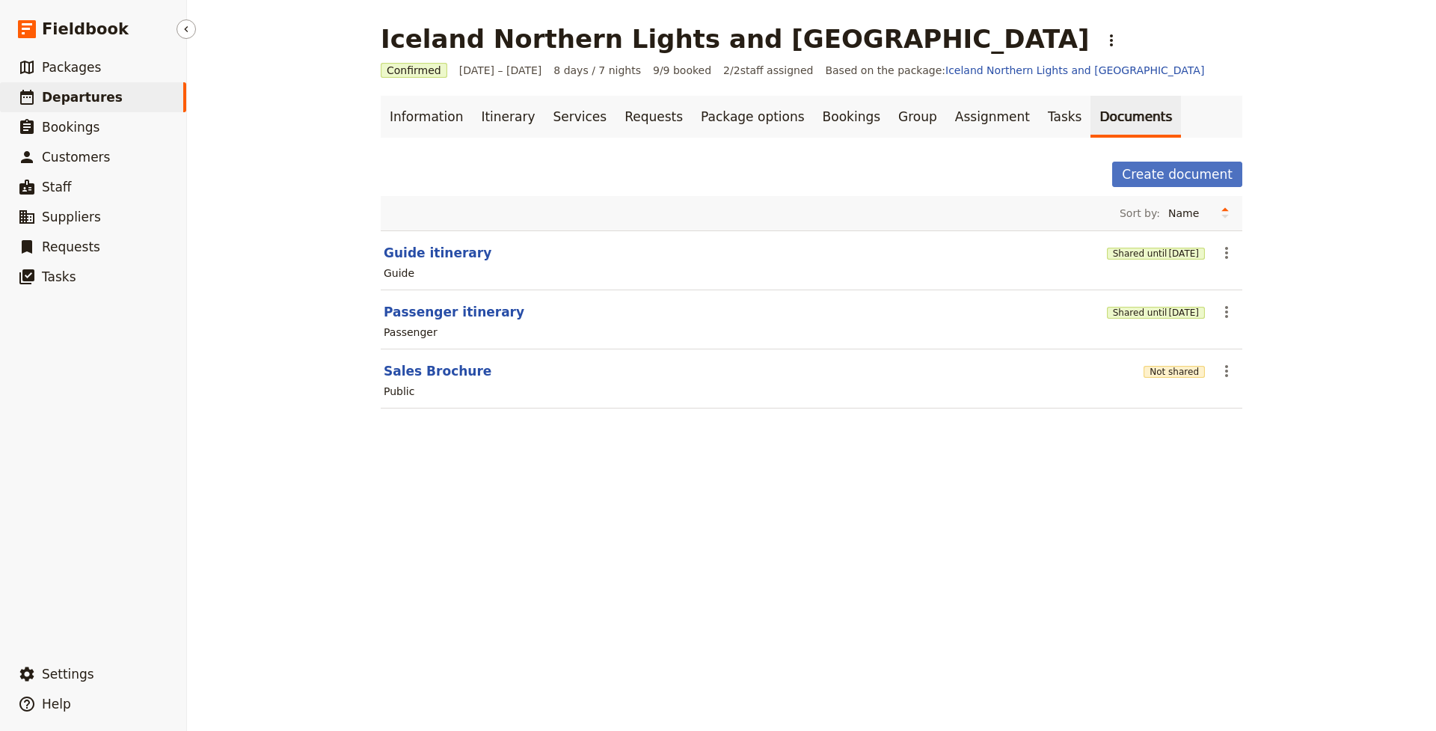
click at [78, 107] on link "​ Departures" at bounding box center [93, 97] width 186 height 30
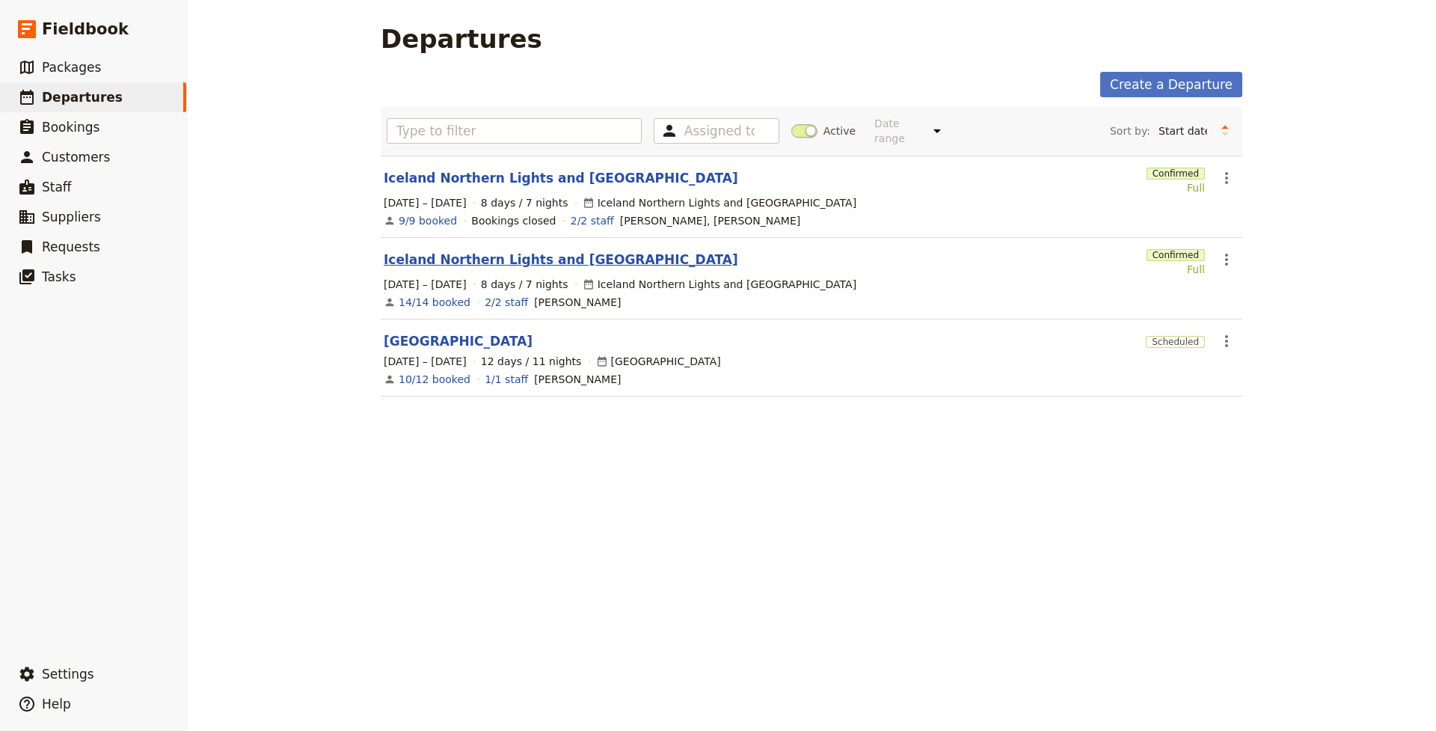
click at [464, 255] on link "Iceland Northern Lights and [GEOGRAPHIC_DATA]" at bounding box center [561, 260] width 354 height 18
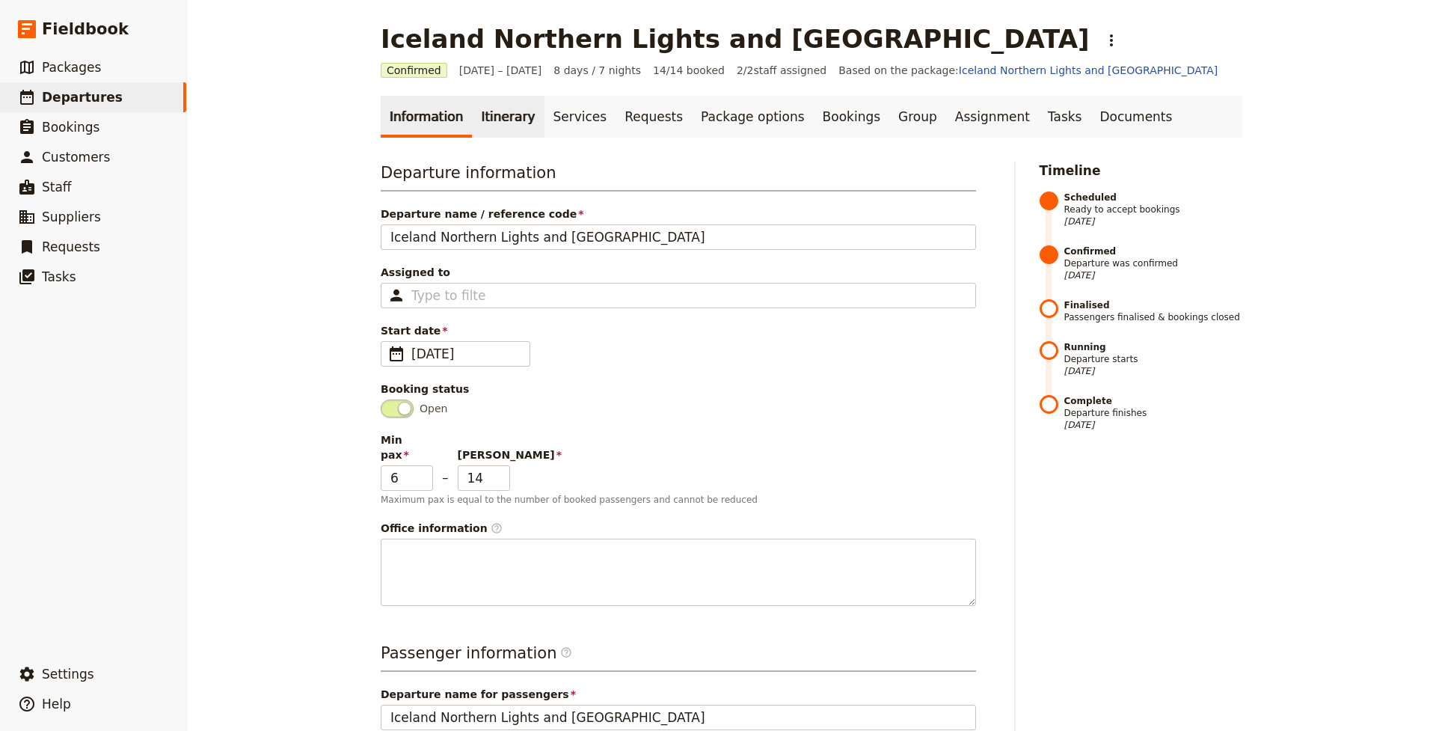
click at [506, 120] on link "Itinerary" at bounding box center [508, 117] width 72 height 42
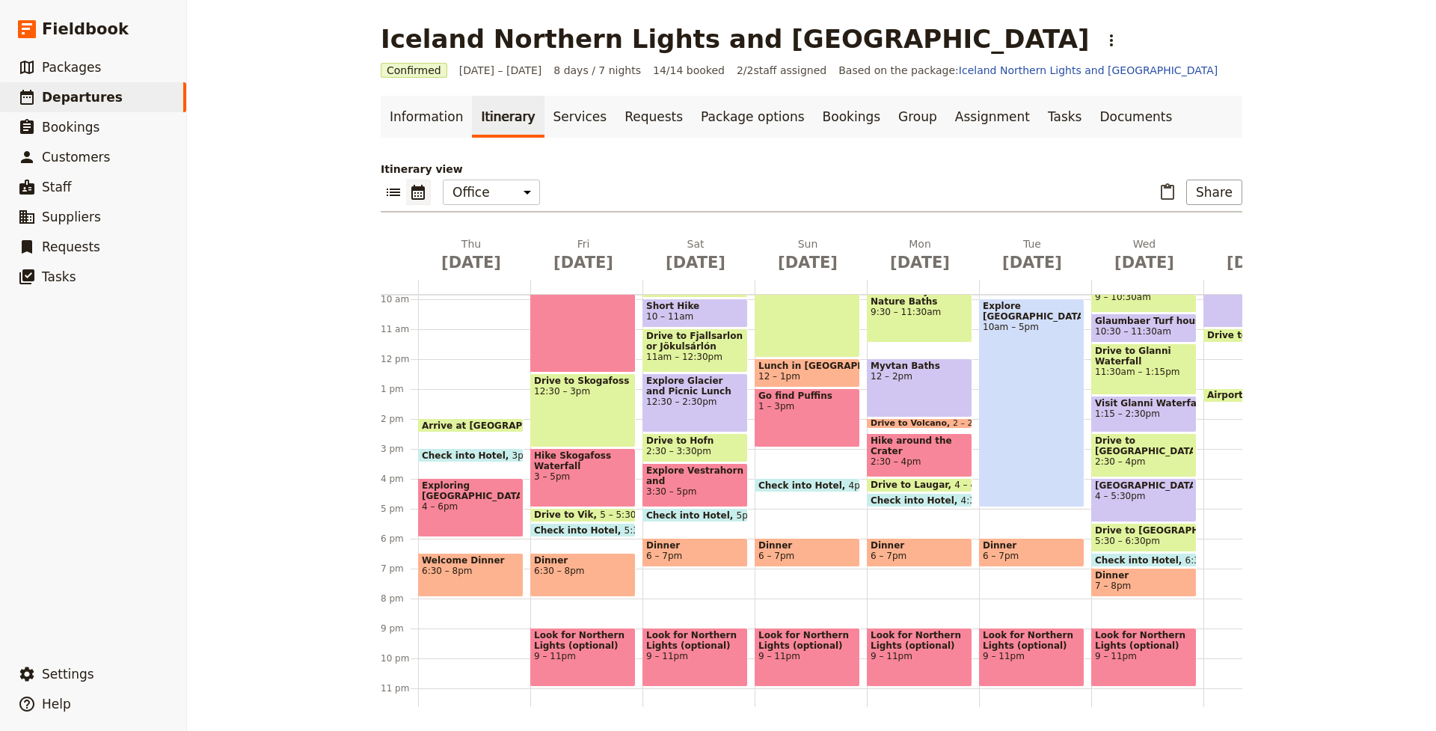
scroll to position [305, 0]
